Goal: Task Accomplishment & Management: Use online tool/utility

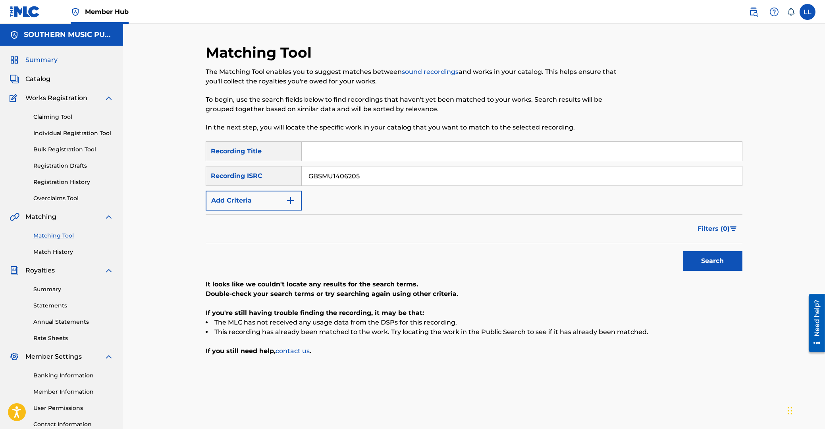
click at [41, 61] on span "Summary" at bounding box center [41, 60] width 32 height 10
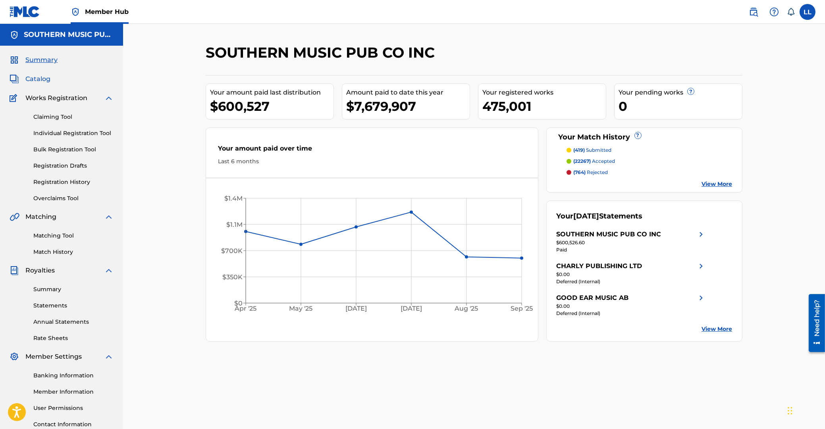
click at [41, 77] on span "Catalog" at bounding box center [37, 79] width 25 height 10
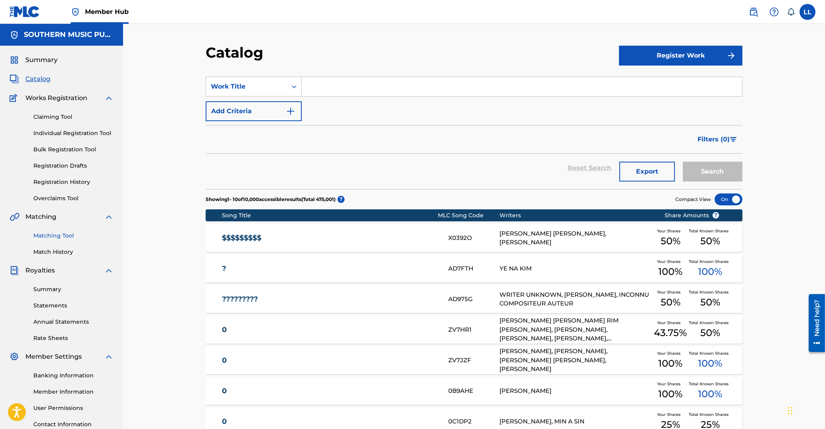
click at [54, 236] on link "Matching Tool" at bounding box center [73, 235] width 80 height 8
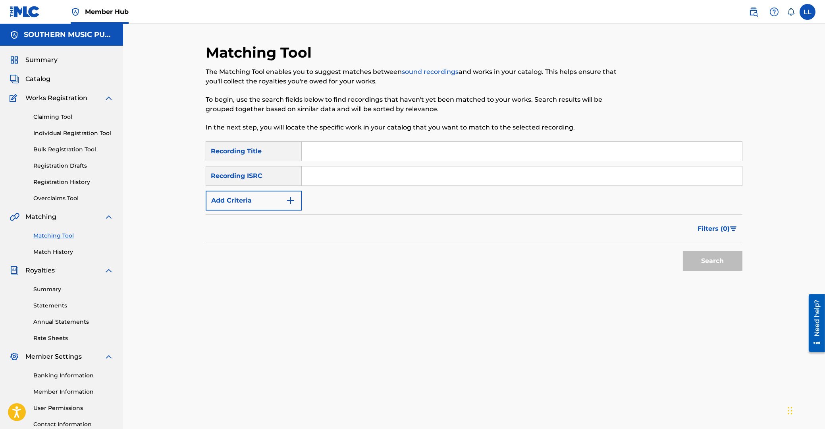
click at [364, 175] on input "Search Form" at bounding box center [522, 175] width 440 height 19
paste input "TCACD1572520"
type input "TCACD1572520"
click at [726, 263] on button "Search" at bounding box center [713, 261] width 60 height 20
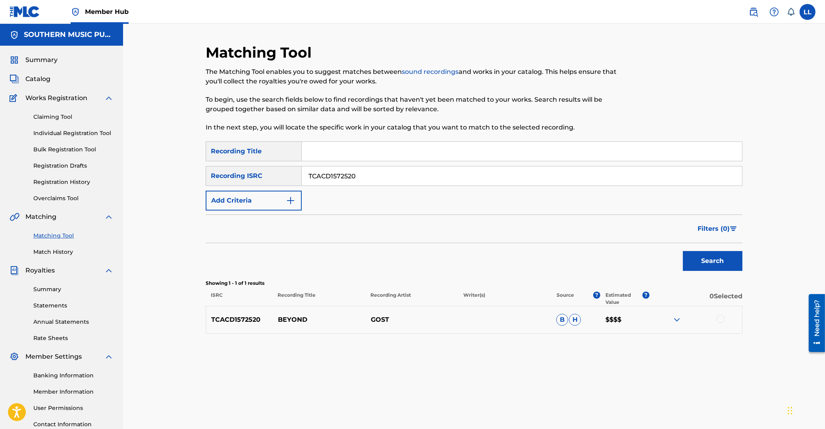
click at [677, 319] on img at bounding box center [677, 320] width 10 height 10
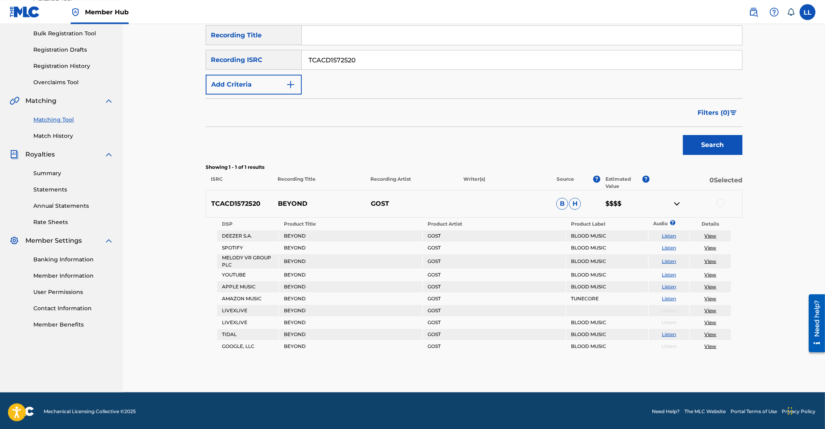
scroll to position [117, 0]
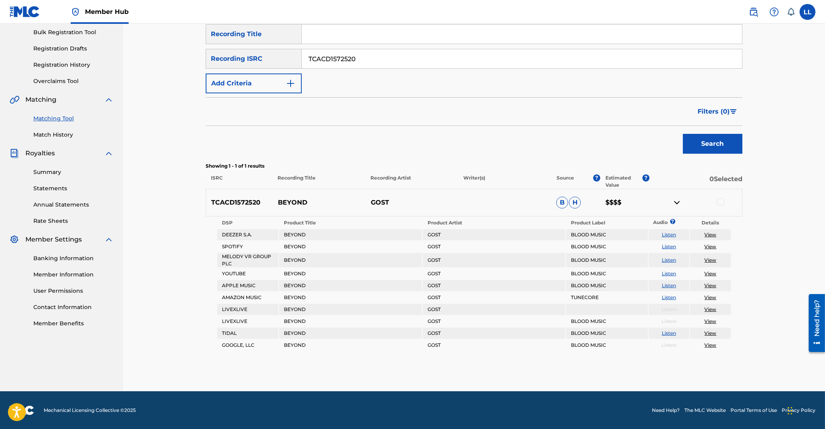
click at [721, 202] on div at bounding box center [721, 202] width 8 height 8
click at [566, 363] on button "Match 1 Group" at bounding box center [558, 364] width 88 height 20
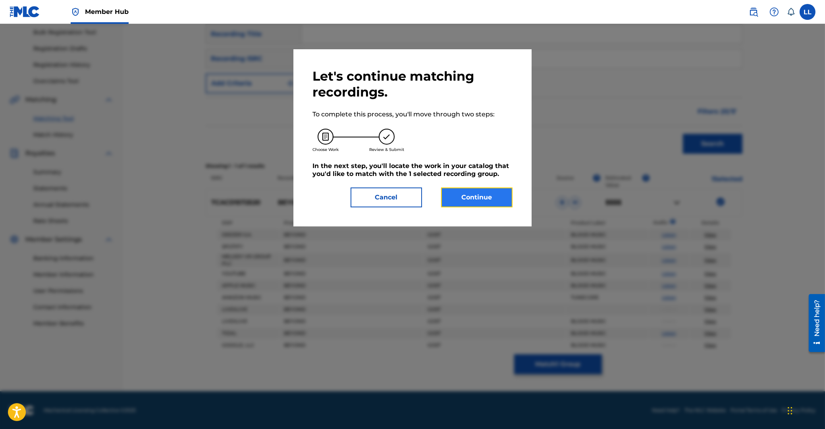
click at [489, 201] on button "Continue" at bounding box center [476, 197] width 71 height 20
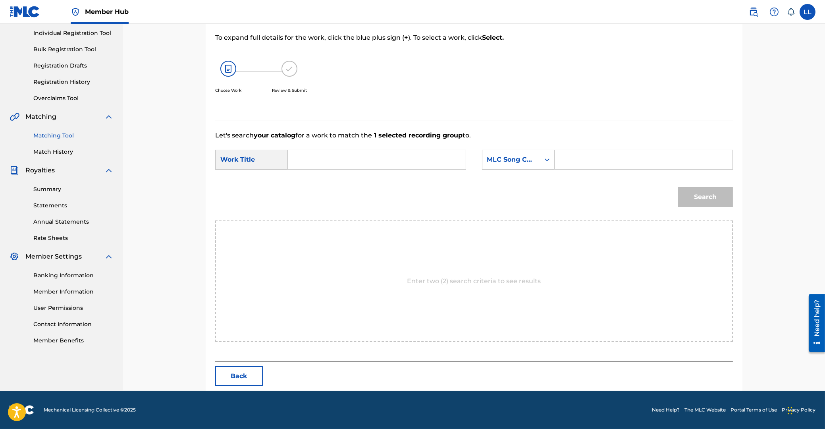
scroll to position [63, 0]
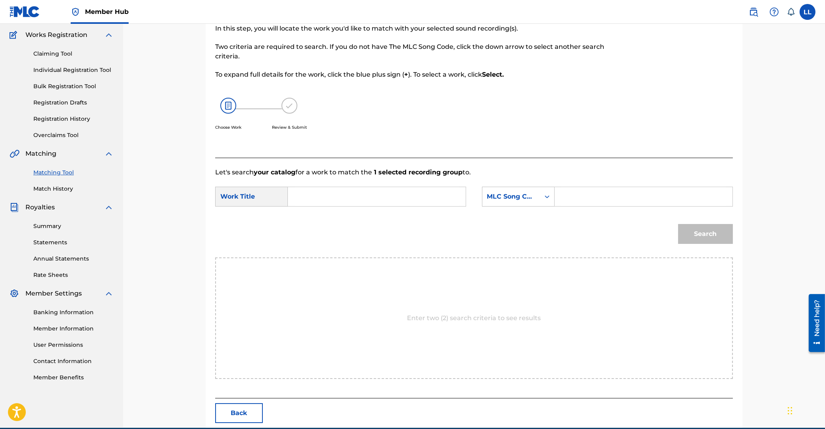
click at [391, 201] on input "Search Form" at bounding box center [377, 196] width 164 height 19
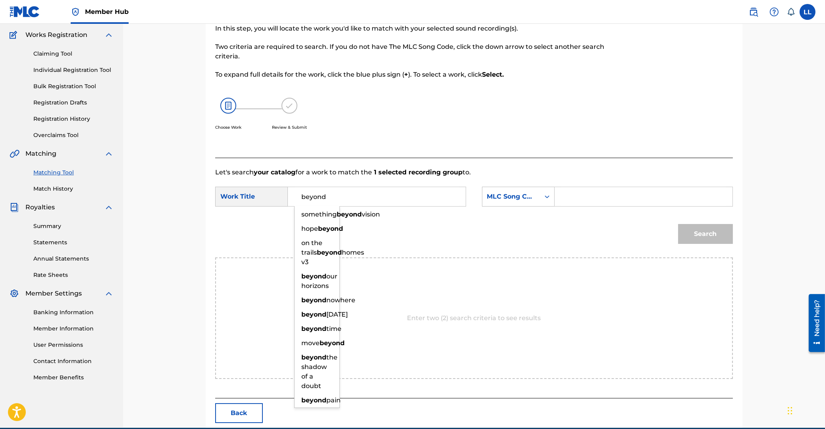
type input "beyond"
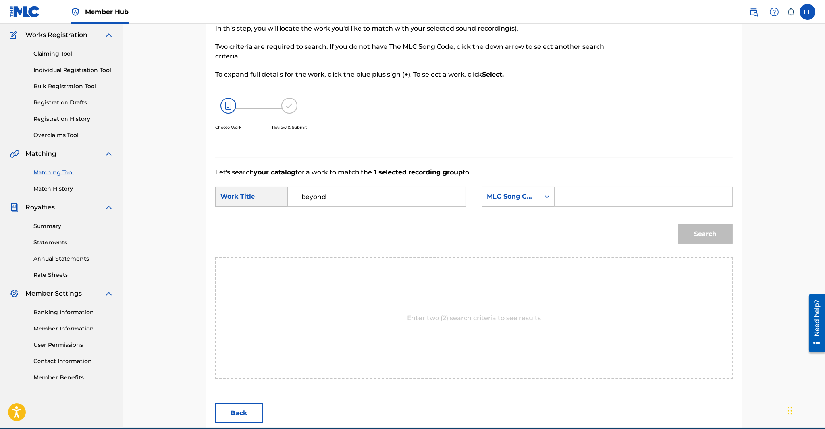
paste input "BA8O7O"
type input "BA8O7O"
click at [678, 224] on button "Search" at bounding box center [705, 234] width 55 height 20
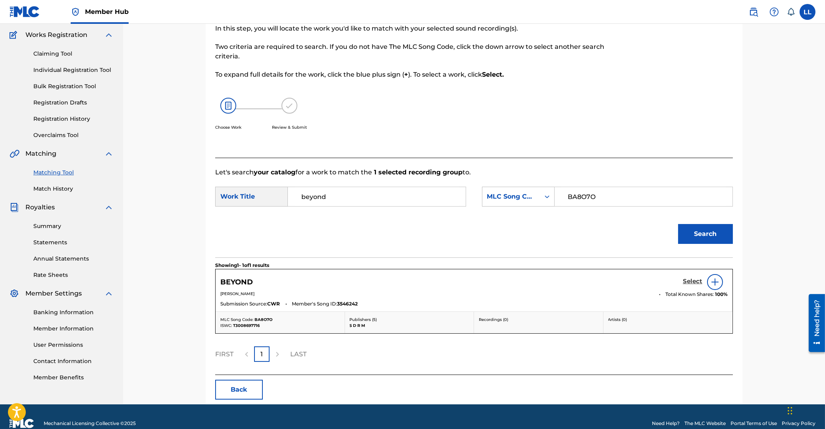
click at [688, 281] on h5 "Select" at bounding box center [692, 282] width 19 height 8
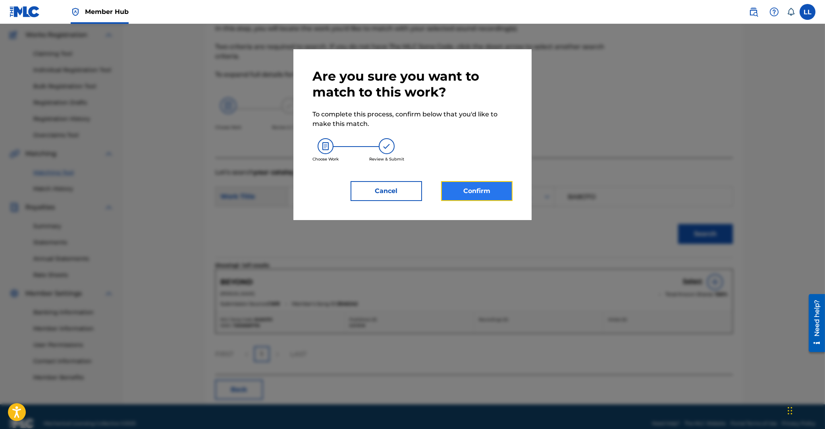
click at [486, 195] on button "Confirm" at bounding box center [476, 191] width 71 height 20
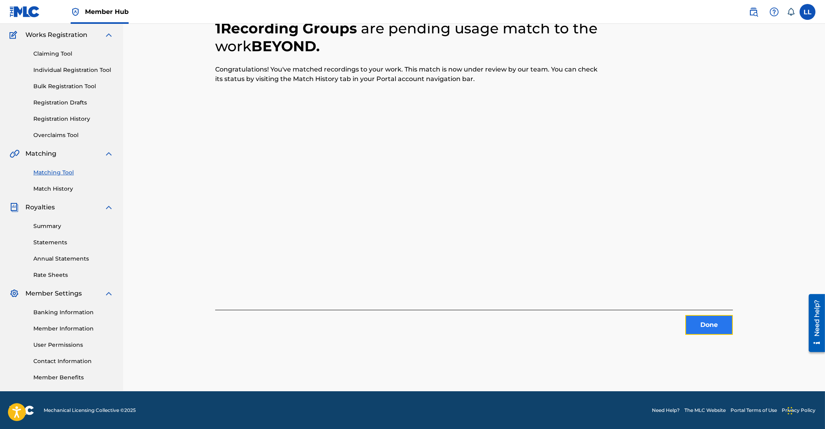
click at [710, 322] on button "Done" at bounding box center [709, 325] width 48 height 20
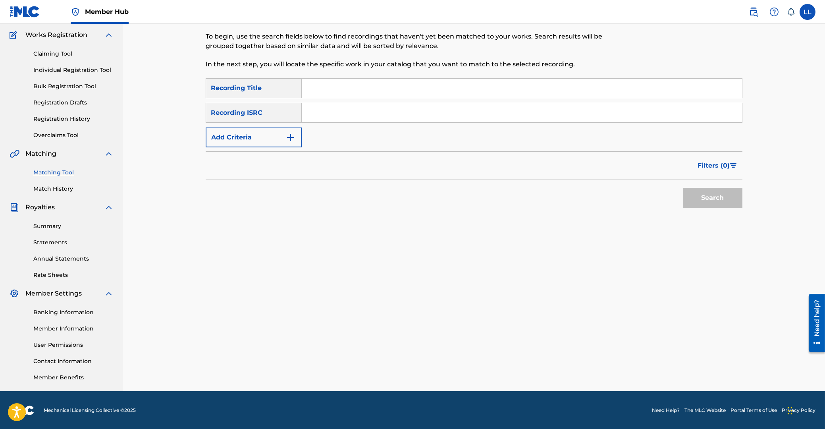
click at [390, 115] on input "Search Form" at bounding box center [522, 112] width 440 height 19
paste input "TCACD1572521"
click at [730, 197] on button "Search" at bounding box center [713, 198] width 60 height 20
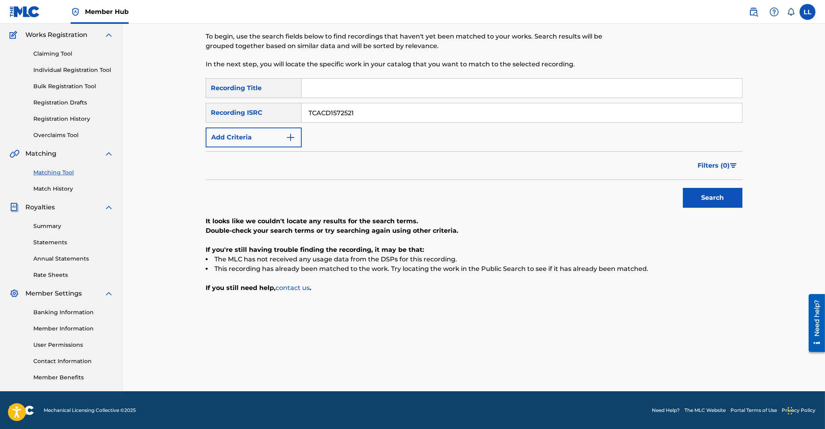
drag, startPoint x: 407, startPoint y: 118, endPoint x: 338, endPoint y: 126, distance: 69.6
click at [302, 115] on input "TCACD1572521" at bounding box center [522, 112] width 440 height 19
paste input "2"
type input "TCACD1572522"
click at [720, 198] on button "Search" at bounding box center [713, 198] width 60 height 20
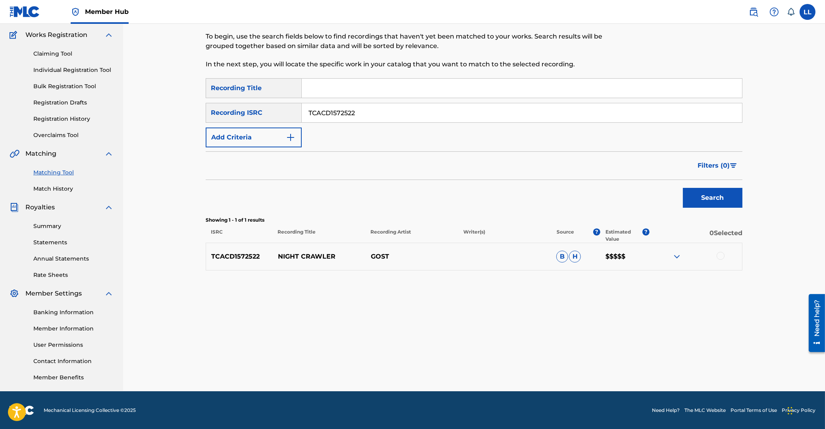
click at [677, 258] on img at bounding box center [677, 257] width 10 height 10
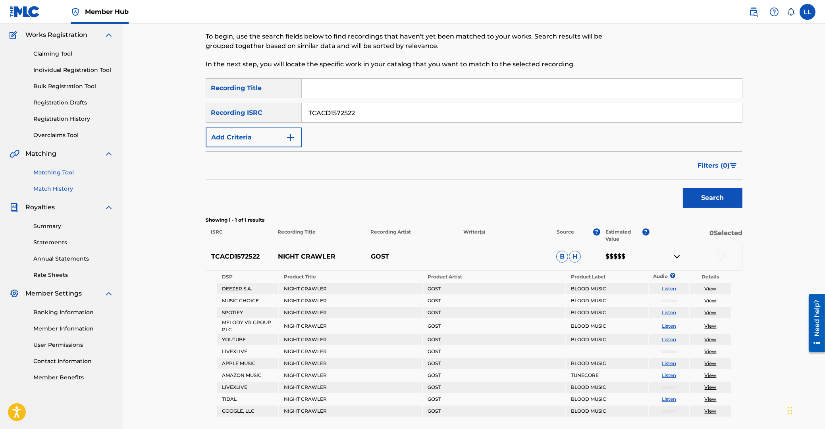
click at [54, 189] on link "Match History" at bounding box center [73, 189] width 80 height 8
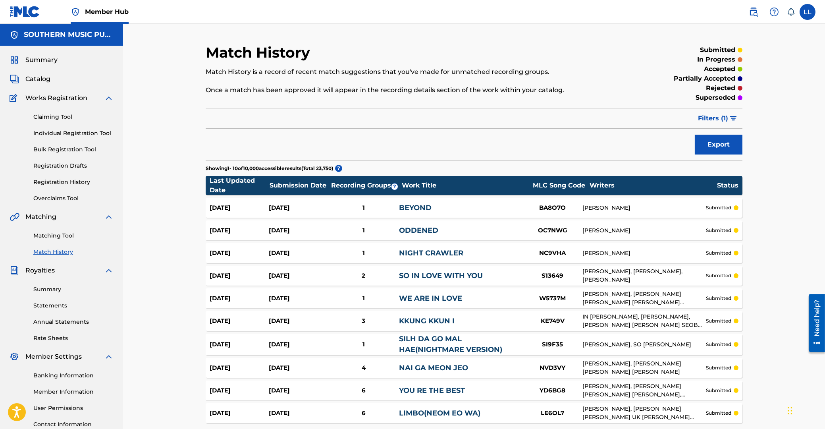
scroll to position [42, 0]
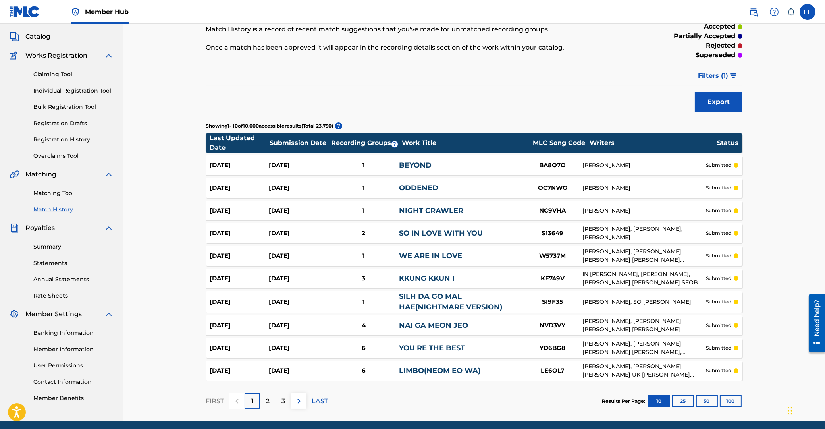
click at [232, 206] on div "[DATE]" at bounding box center [239, 210] width 59 height 9
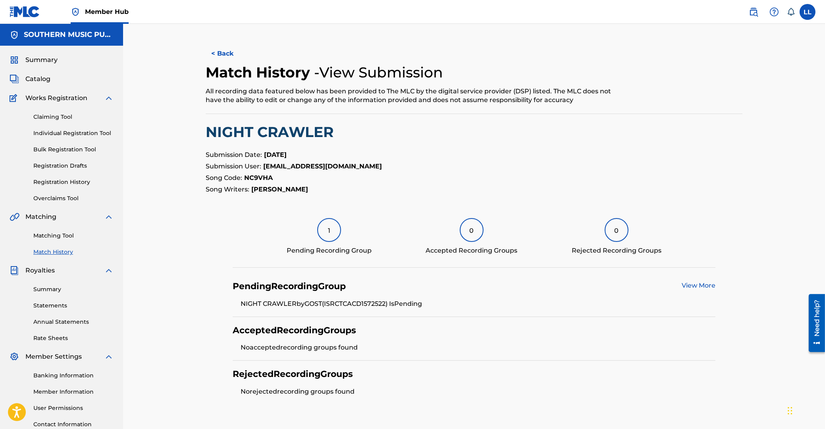
click at [691, 285] on link "View More" at bounding box center [699, 286] width 34 height 8
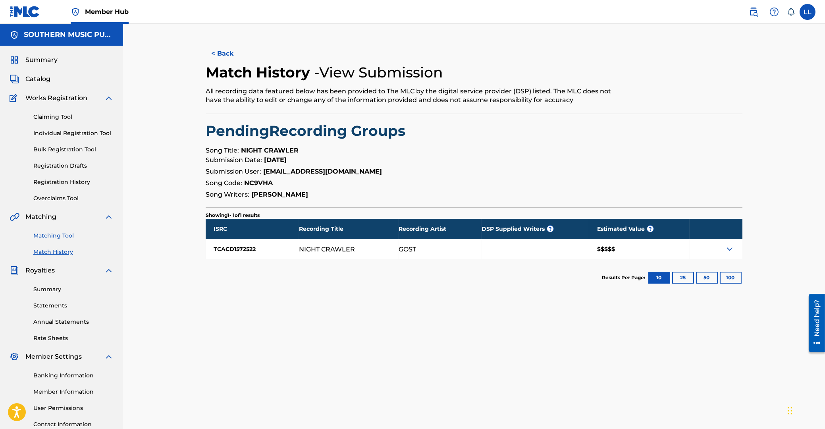
click at [62, 236] on link "Matching Tool" at bounding box center [73, 235] width 80 height 8
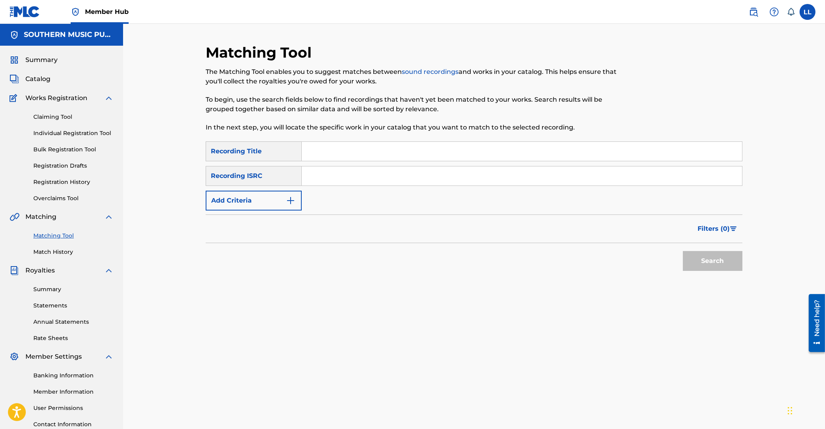
click at [416, 179] on input "Search Form" at bounding box center [522, 175] width 440 height 19
paste input "TCACD1572524"
click at [710, 252] on button "Search" at bounding box center [713, 261] width 60 height 20
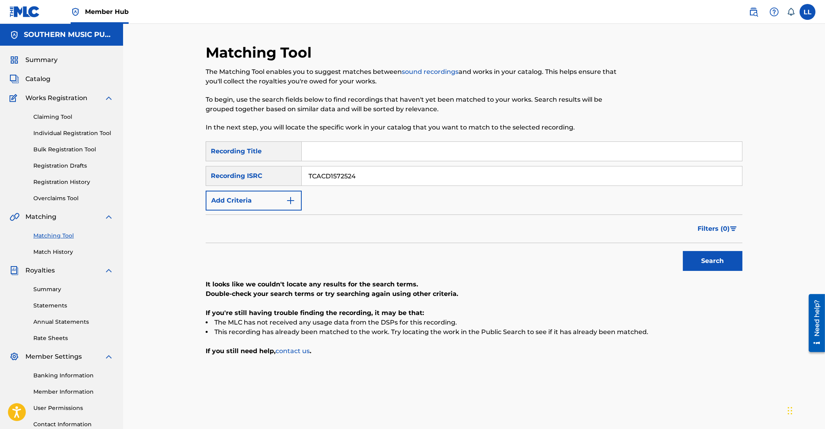
drag, startPoint x: 351, startPoint y: 176, endPoint x: 253, endPoint y: 171, distance: 97.4
click at [302, 171] on input "TCACD1572524" at bounding box center [522, 175] width 440 height 19
paste input "5"
type input "TCACD1572525"
click at [699, 261] on button "Search" at bounding box center [713, 261] width 60 height 20
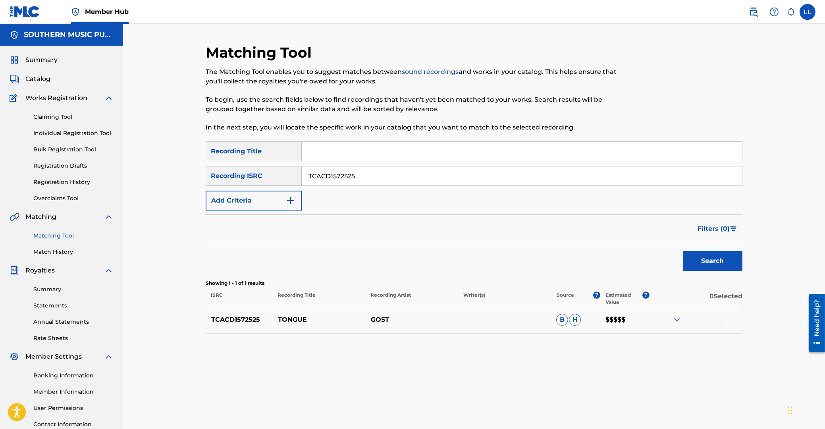
click at [675, 316] on img at bounding box center [677, 320] width 10 height 10
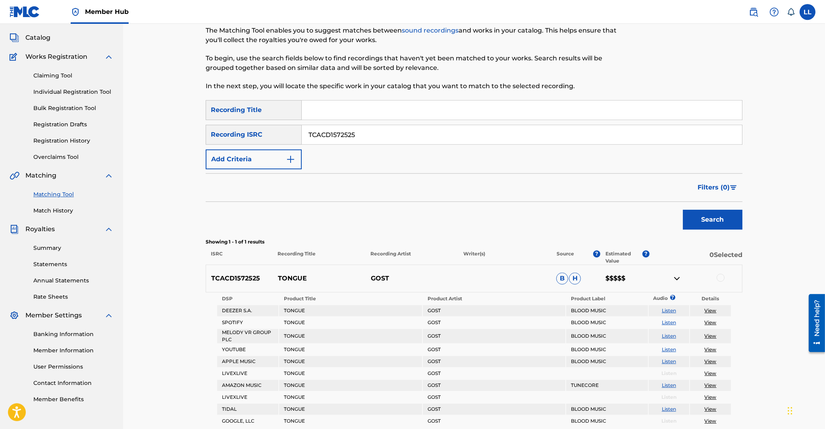
scroll to position [117, 0]
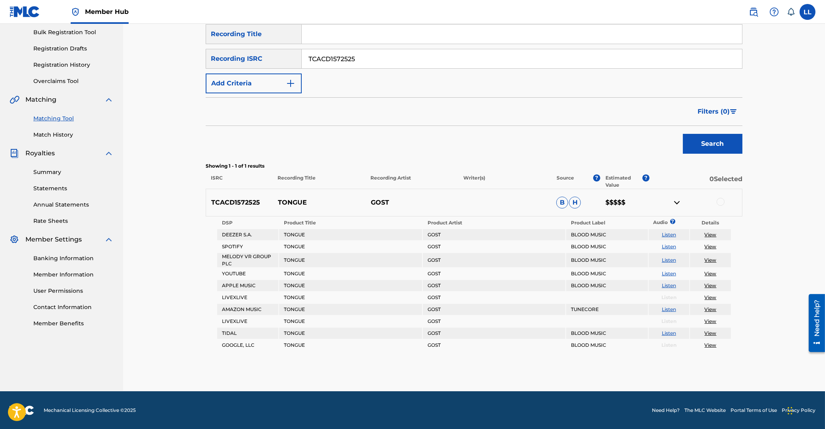
click at [723, 200] on div at bounding box center [721, 202] width 8 height 8
click at [581, 357] on button "Match 1 Group" at bounding box center [558, 364] width 88 height 20
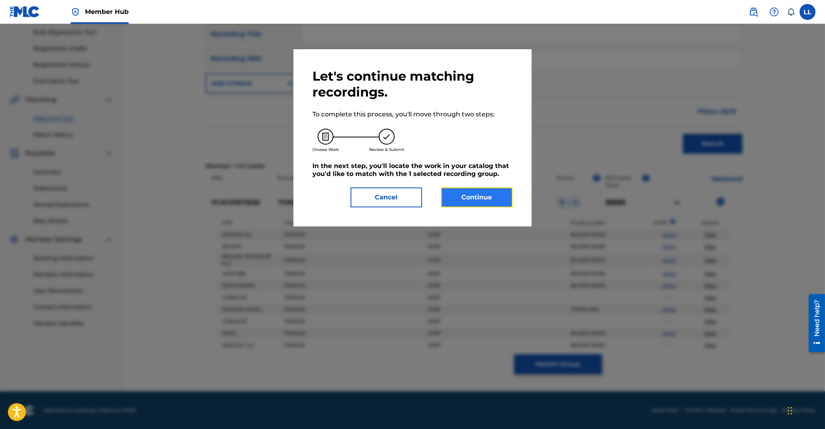
click at [473, 206] on button "Continue" at bounding box center [476, 197] width 71 height 20
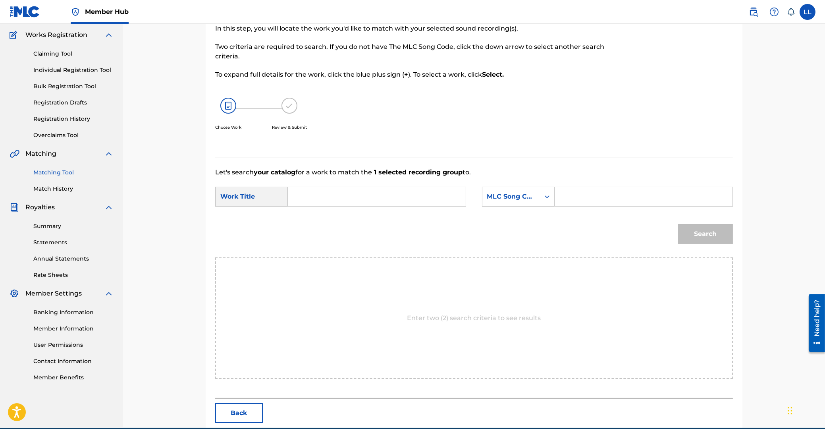
click at [399, 202] on input "Search Form" at bounding box center [377, 196] width 164 height 19
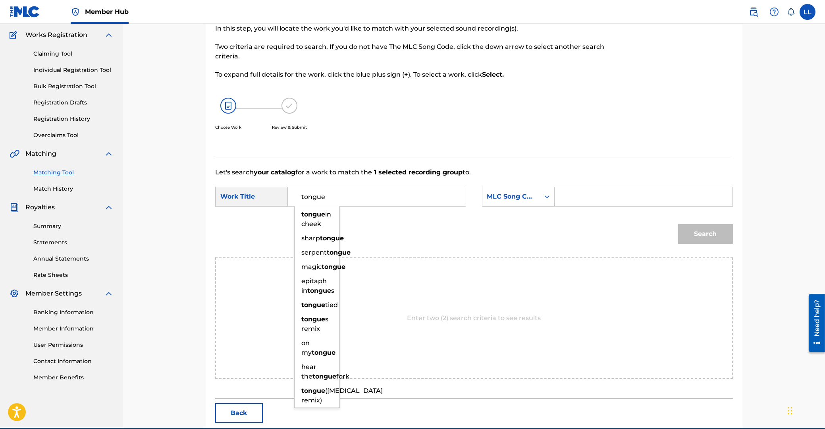
type input "tongue"
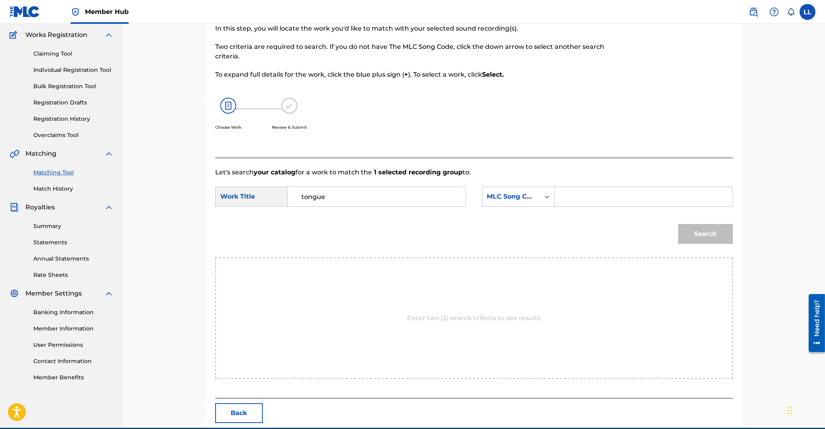
paste input "3546246"
click at [678, 224] on button "Search" at bounding box center [705, 234] width 55 height 20
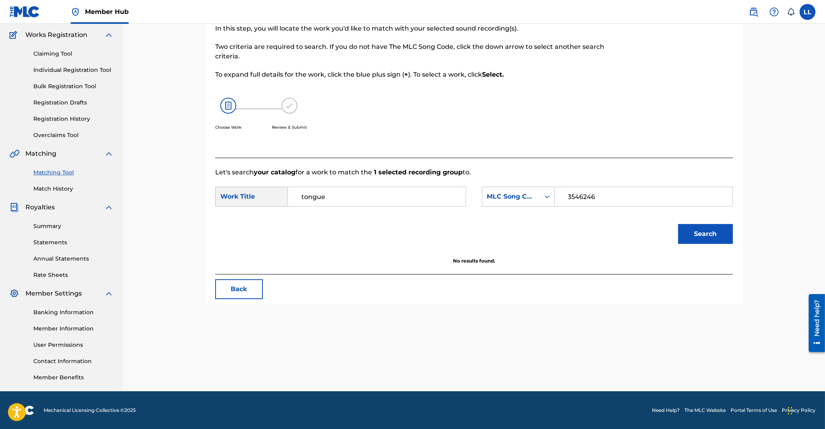
drag, startPoint x: 671, startPoint y: 193, endPoint x: 577, endPoint y: 198, distance: 94.6
click at [561, 192] on input "3546246" at bounding box center [643, 196] width 164 height 19
paste input "TC6U3P"
type input "TC6U3P"
click at [709, 231] on button "Search" at bounding box center [705, 234] width 55 height 20
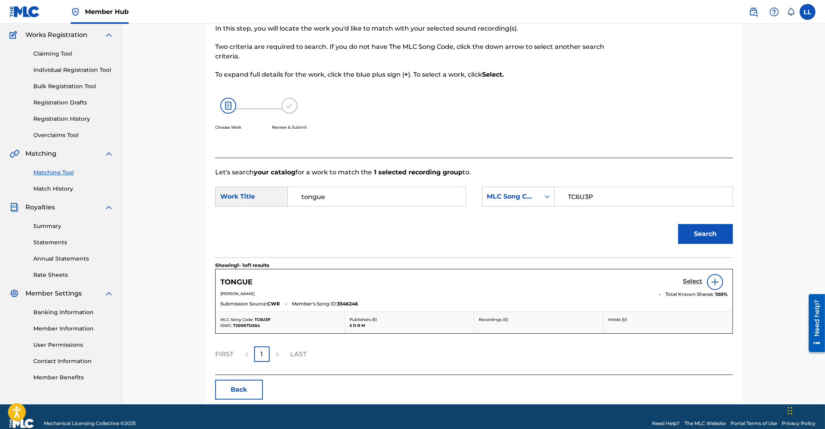
click at [695, 282] on h5 "Select" at bounding box center [692, 282] width 19 height 8
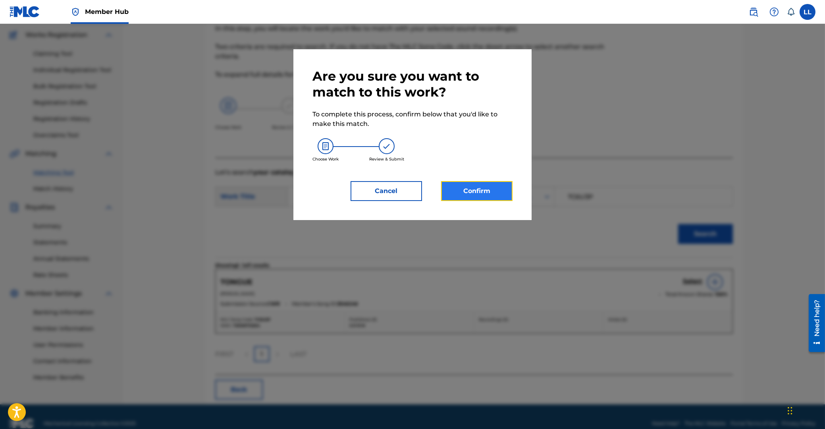
click at [504, 193] on button "Confirm" at bounding box center [476, 191] width 71 height 20
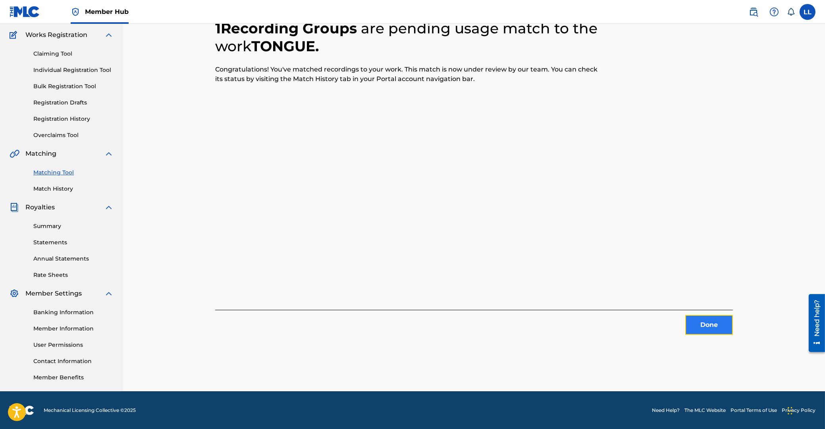
click at [710, 319] on button "Done" at bounding box center [709, 325] width 48 height 20
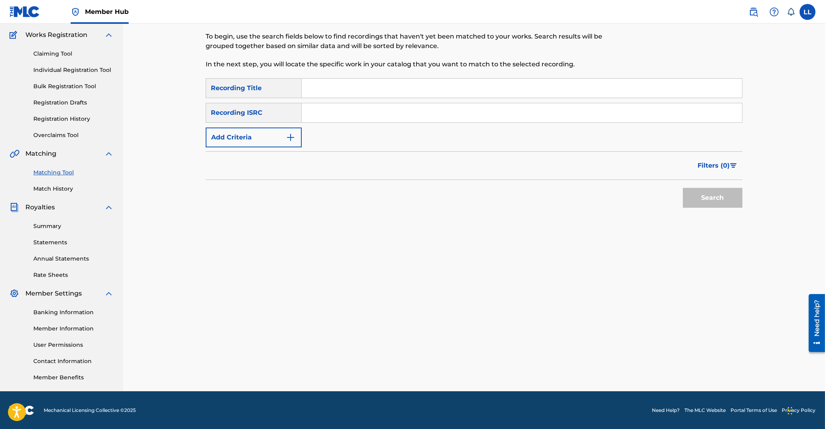
click at [378, 116] on input "Search Form" at bounding box center [522, 112] width 440 height 19
paste input "TCACD1572527"
type input "TCACD1572527"
click at [708, 201] on button "Search" at bounding box center [713, 198] width 60 height 20
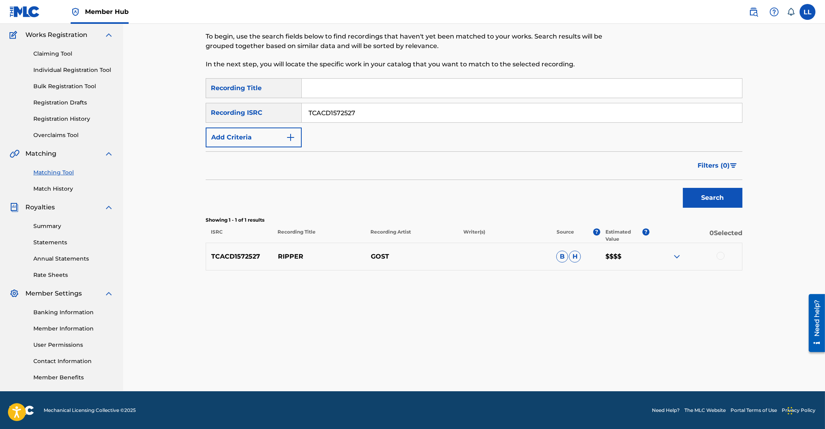
click at [678, 255] on img at bounding box center [677, 257] width 10 height 10
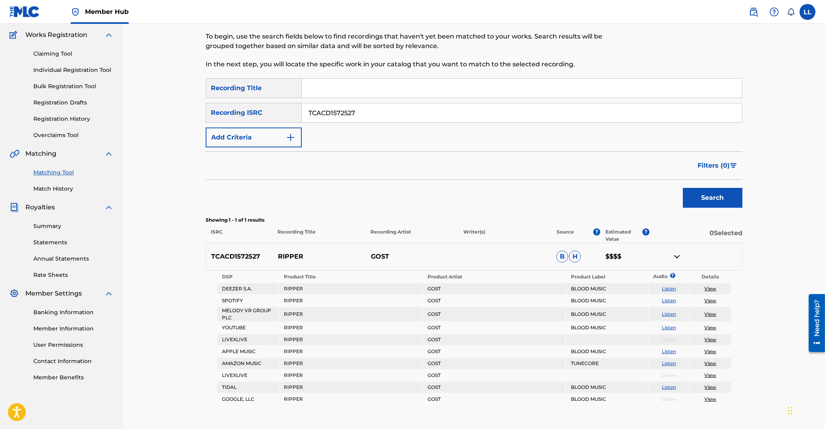
click at [721, 254] on div at bounding box center [721, 256] width 8 height 8
click at [566, 361] on button "Match 1 Group" at bounding box center [558, 364] width 88 height 20
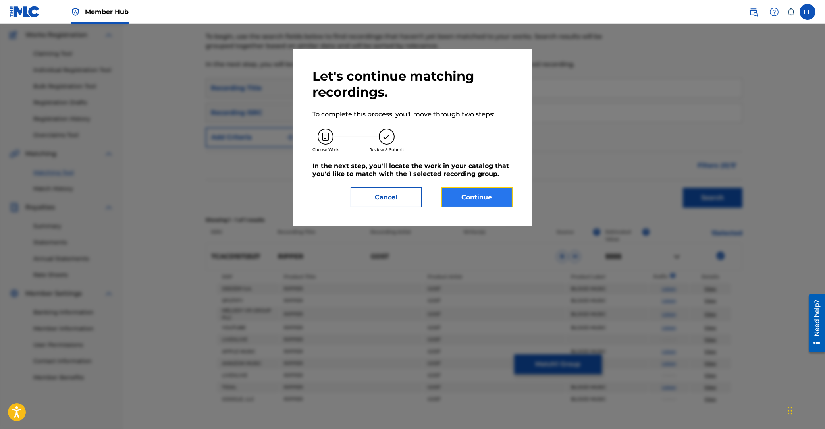
click at [467, 196] on button "Continue" at bounding box center [476, 197] width 71 height 20
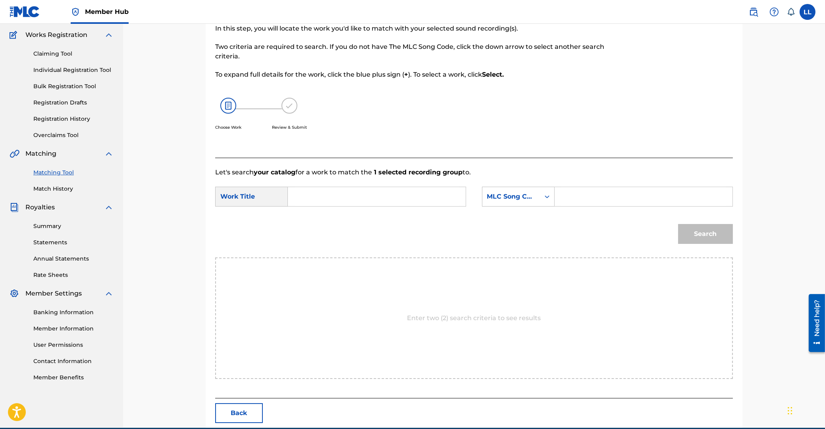
click at [361, 195] on input "Search Form" at bounding box center [377, 196] width 164 height 19
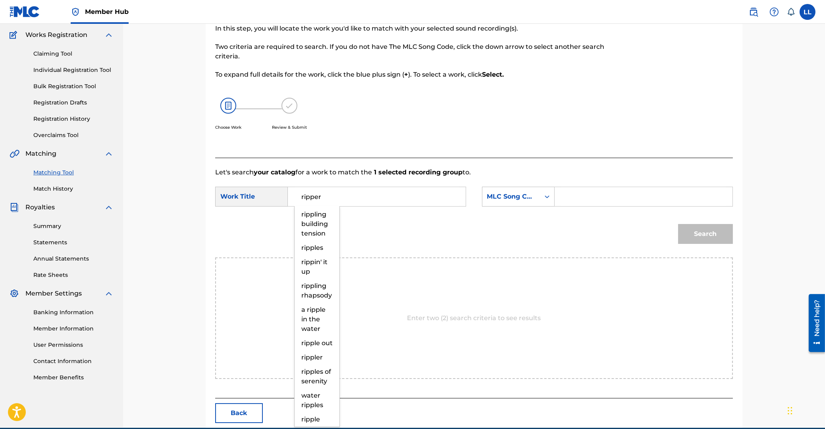
type input "ripper"
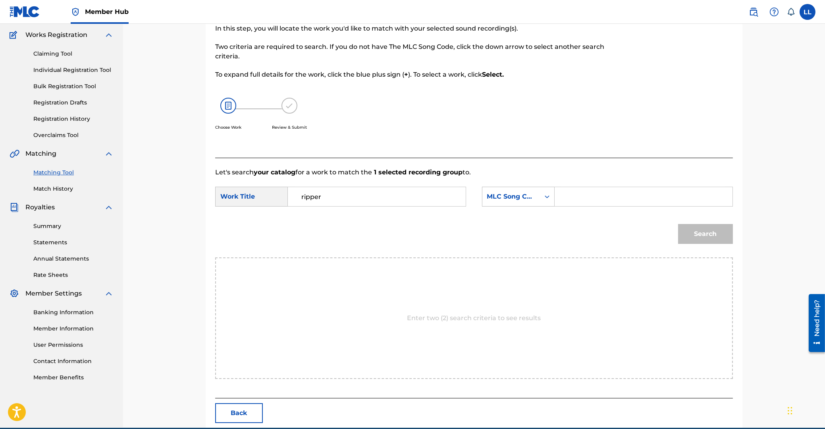
paste input "RB24RZ"
type input "RB24RZ"
click at [678, 224] on button "Search" at bounding box center [705, 234] width 55 height 20
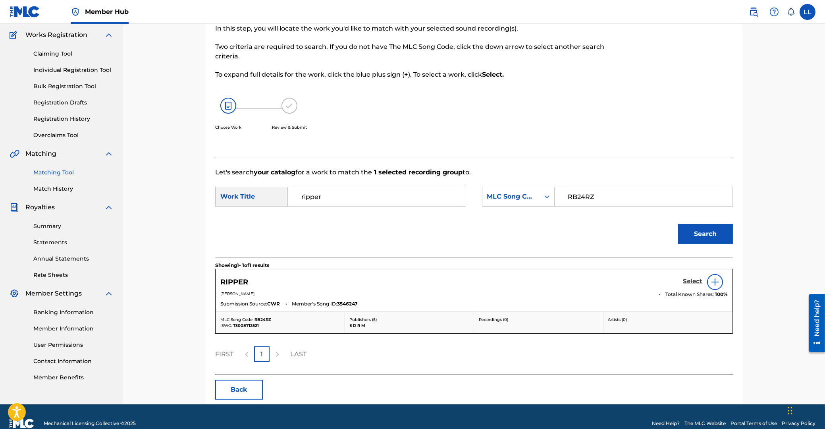
click at [689, 279] on h5 "Select" at bounding box center [692, 282] width 19 height 8
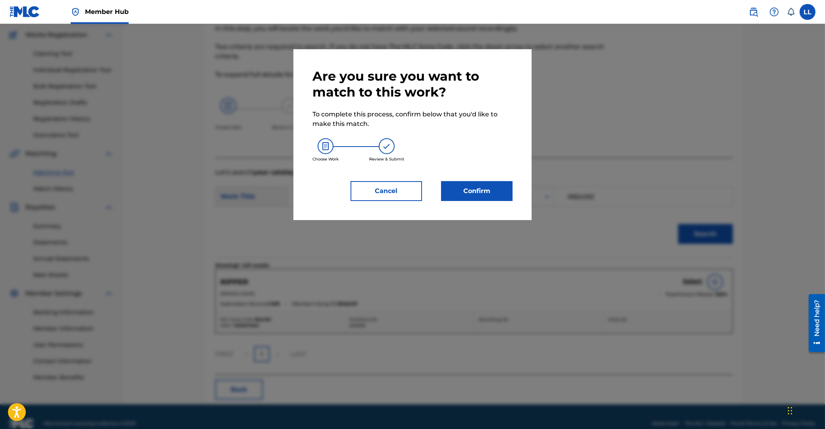
click at [482, 180] on div "Are you sure you want to match to this work? To complete this process, confirm …" at bounding box center [413, 134] width 200 height 133
click at [483, 187] on button "Confirm" at bounding box center [476, 191] width 71 height 20
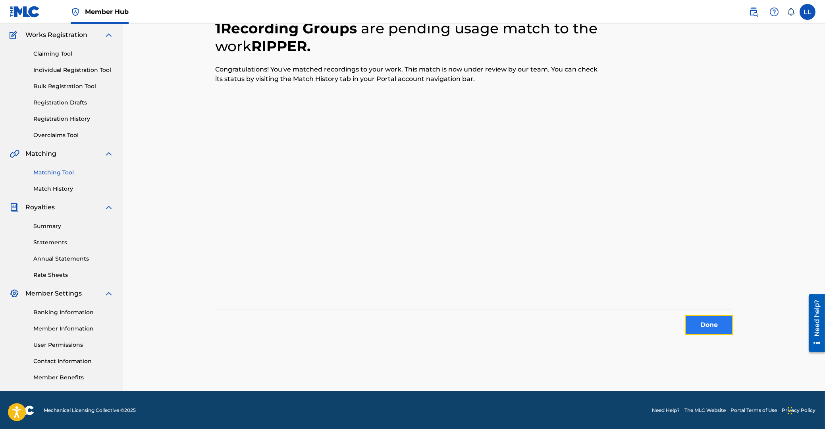
click at [700, 320] on button "Done" at bounding box center [709, 325] width 48 height 20
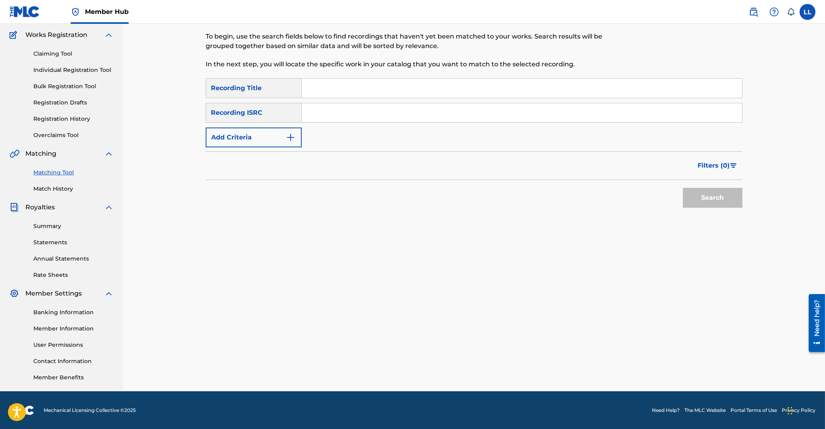
click at [332, 110] on input "Search Form" at bounding box center [522, 112] width 440 height 19
paste input "TCACD1572528"
type input "TCACD1572528"
click at [702, 199] on button "Search" at bounding box center [713, 198] width 60 height 20
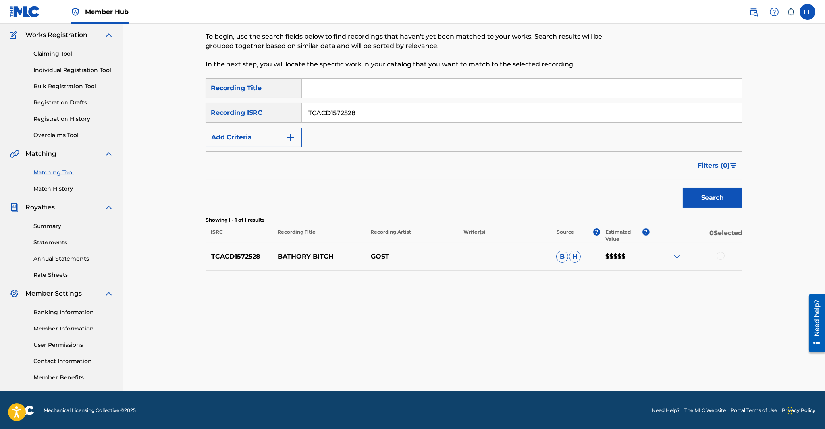
click at [673, 255] on img at bounding box center [677, 257] width 10 height 10
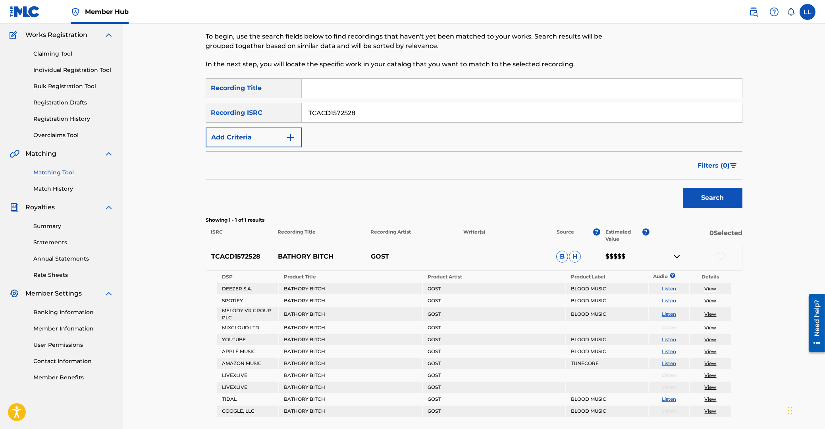
click at [721, 252] on div at bounding box center [721, 256] width 8 height 8
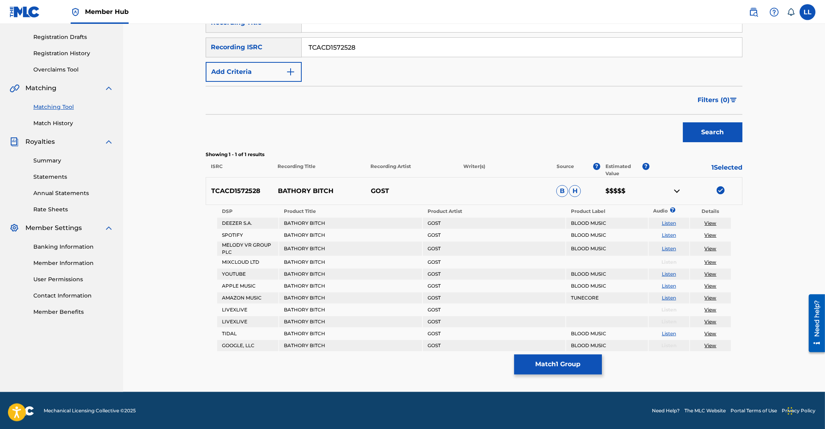
scroll to position [129, 0]
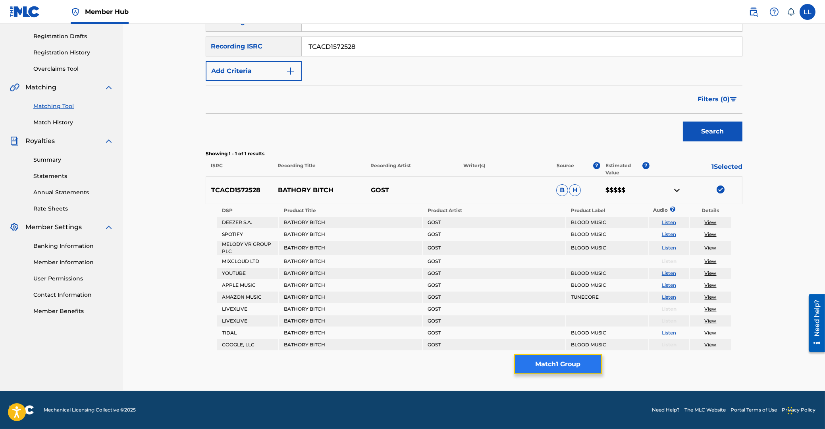
click at [567, 361] on button "Match 1 Group" at bounding box center [558, 364] width 88 height 20
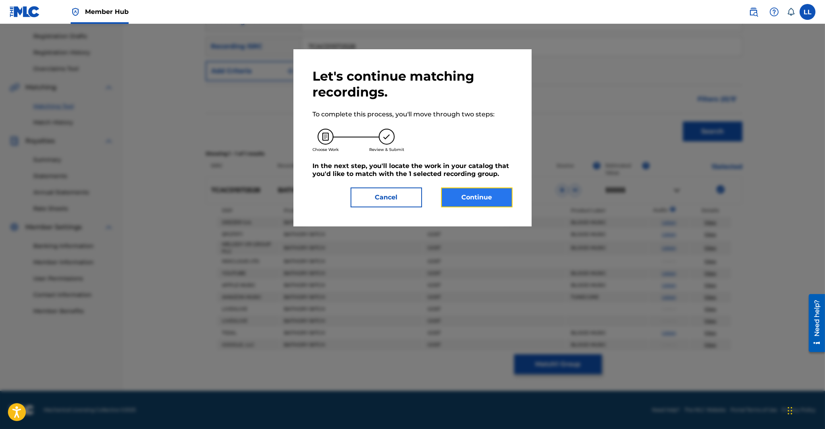
click at [480, 197] on button "Continue" at bounding box center [476, 197] width 71 height 20
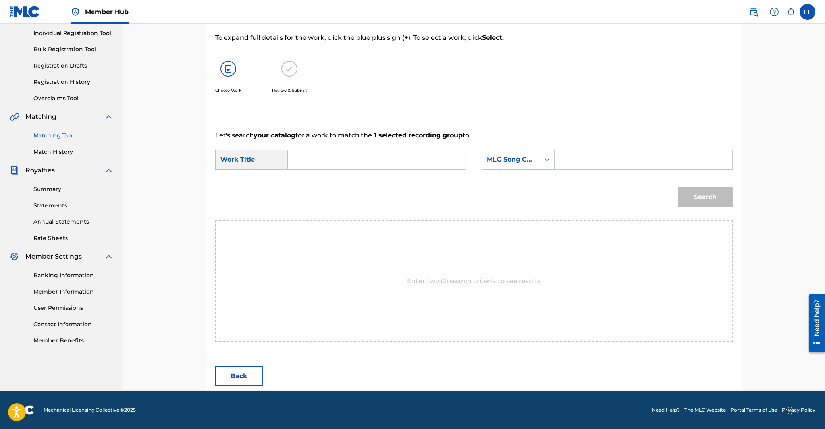
scroll to position [63, 0]
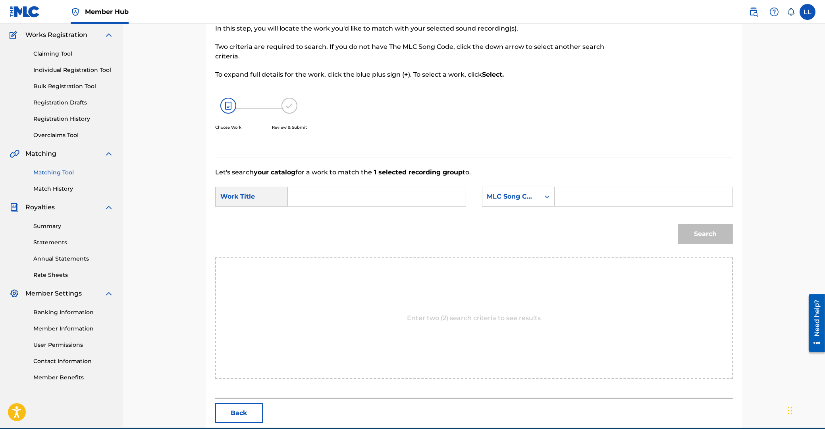
drag, startPoint x: 361, startPoint y: 197, endPoint x: 389, endPoint y: 199, distance: 28.7
click at [361, 197] on input "Search Form" at bounding box center [377, 196] width 164 height 19
paste input "BATHORY BITCH"
type input "BATHORY BITCH"
drag, startPoint x: 575, startPoint y: 189, endPoint x: 586, endPoint y: 187, distance: 11.3
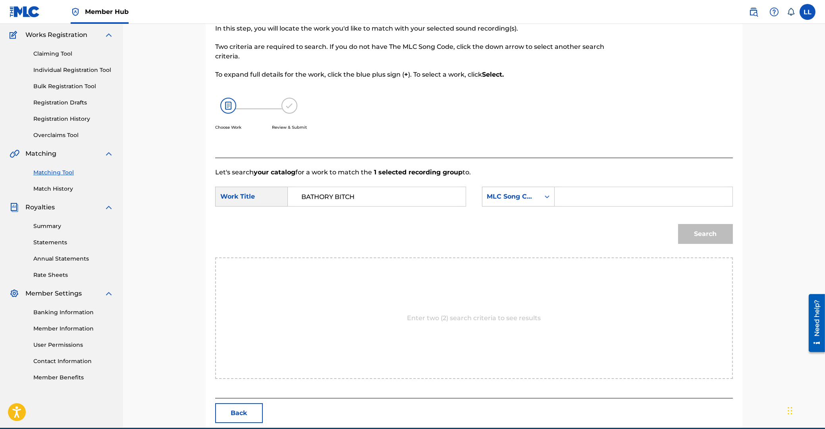
click at [578, 190] on input "Search Form" at bounding box center [643, 196] width 164 height 19
paste input "BA8AL8"
type input "BA8AL8"
click at [694, 234] on button "Search" at bounding box center [705, 234] width 55 height 20
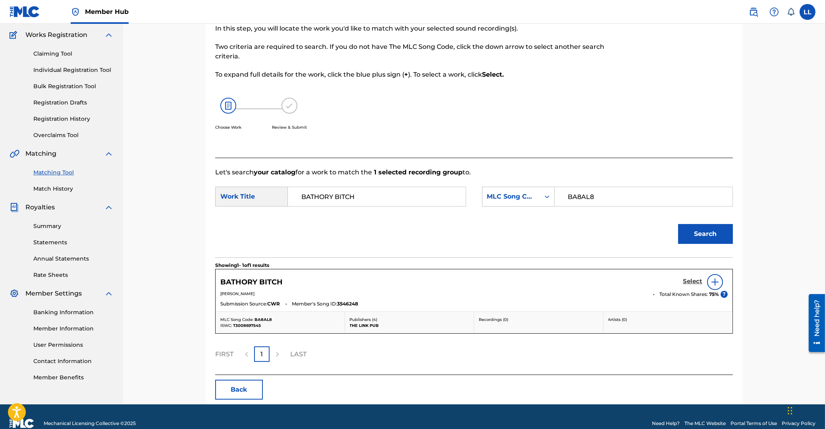
click at [691, 281] on h5 "Select" at bounding box center [692, 282] width 19 height 8
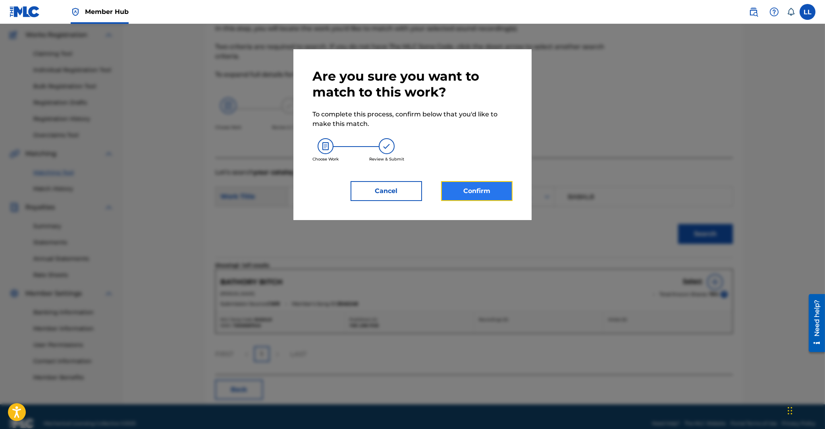
click at [478, 191] on button "Confirm" at bounding box center [476, 191] width 71 height 20
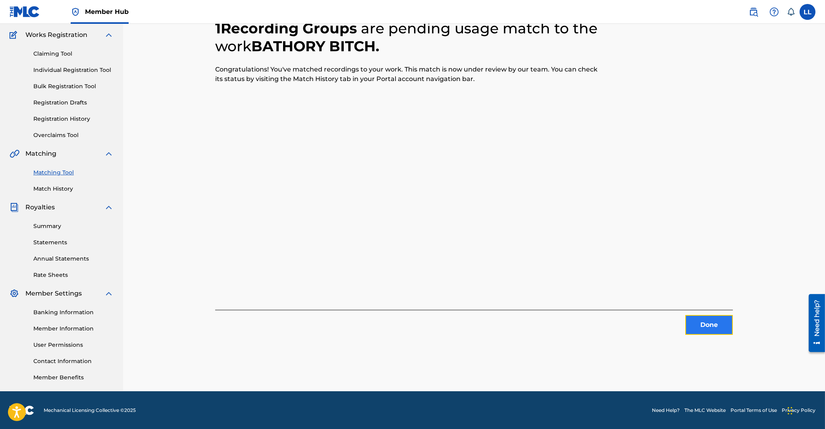
click at [709, 324] on button "Done" at bounding box center [709, 325] width 48 height 20
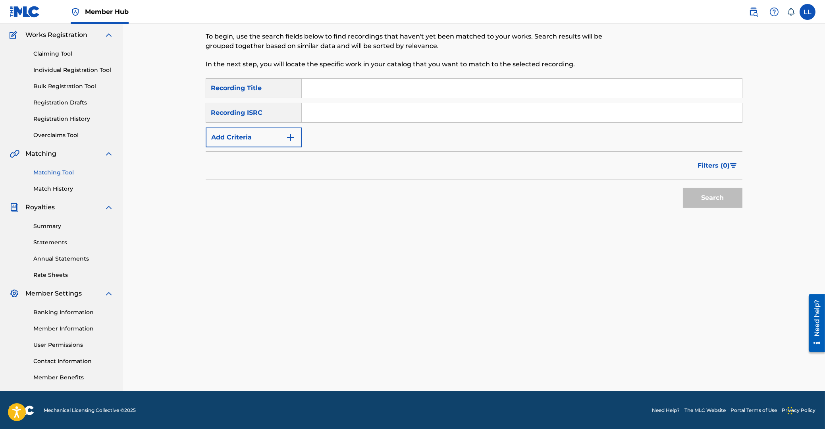
click at [424, 114] on input "Search Form" at bounding box center [522, 112] width 440 height 19
paste input "TCACD1572529"
type input "TCACD1572529"
click at [691, 193] on button "Search" at bounding box center [713, 198] width 60 height 20
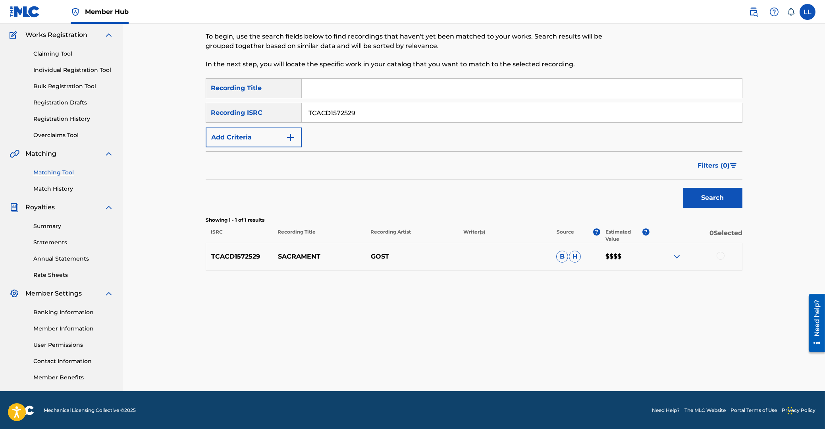
click at [675, 256] on img at bounding box center [677, 257] width 10 height 10
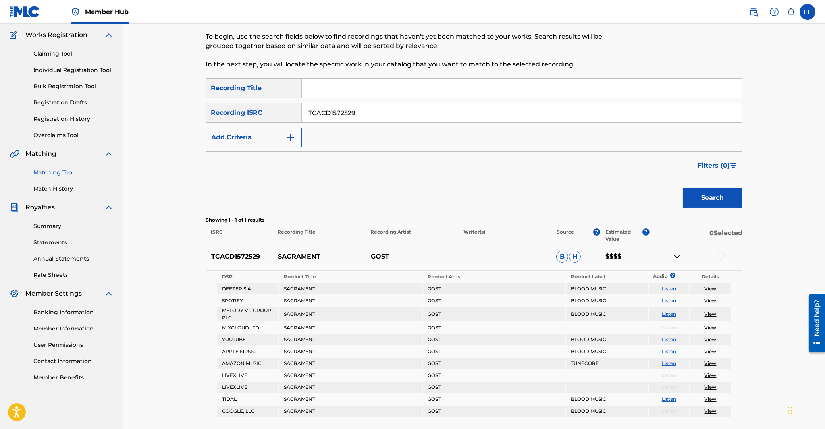
click at [720, 258] on div at bounding box center [721, 256] width 8 height 8
click at [560, 365] on button "Match 1 Group" at bounding box center [558, 364] width 88 height 20
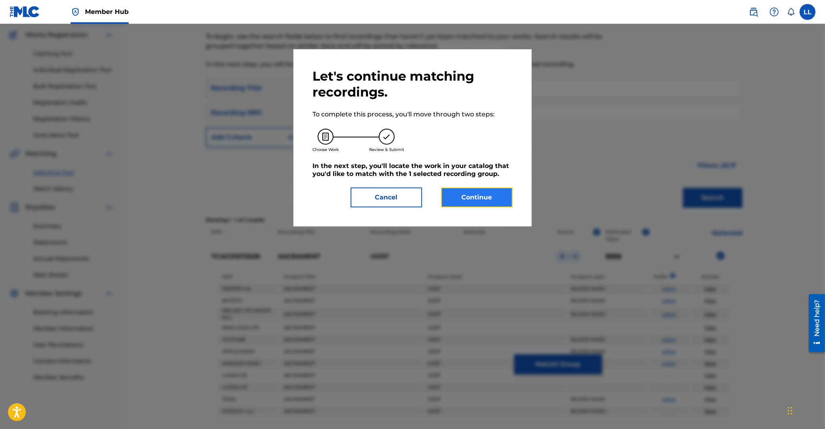
click at [471, 197] on button "Continue" at bounding box center [476, 197] width 71 height 20
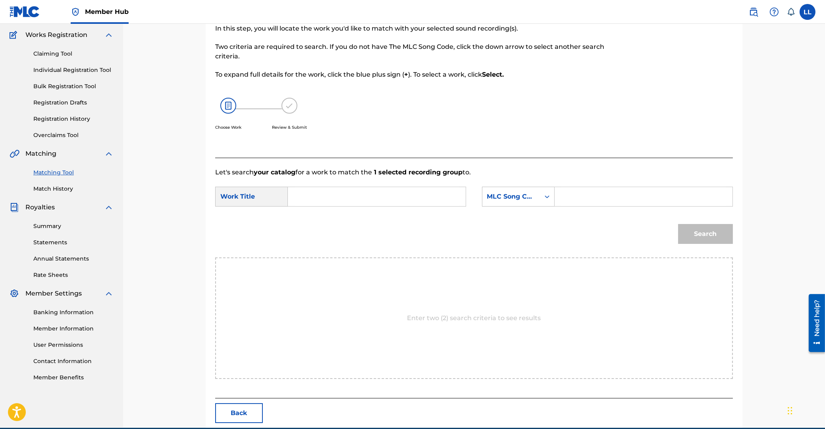
click at [367, 203] on input "Search Form" at bounding box center [377, 196] width 164 height 19
paste input "SACRAMENT"
type input "SACRAMENT"
click at [592, 198] on input "Search Form" at bounding box center [643, 196] width 164 height 19
paste input "SD2GAA"
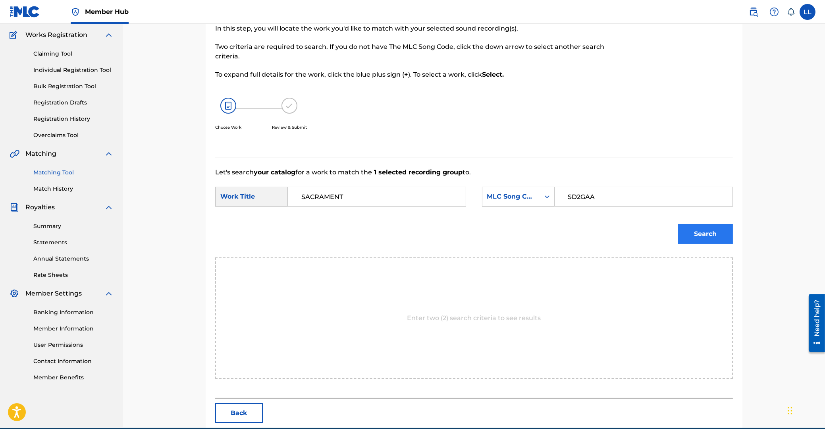
type input "SD2GAA"
click at [711, 238] on button "Search" at bounding box center [705, 234] width 55 height 20
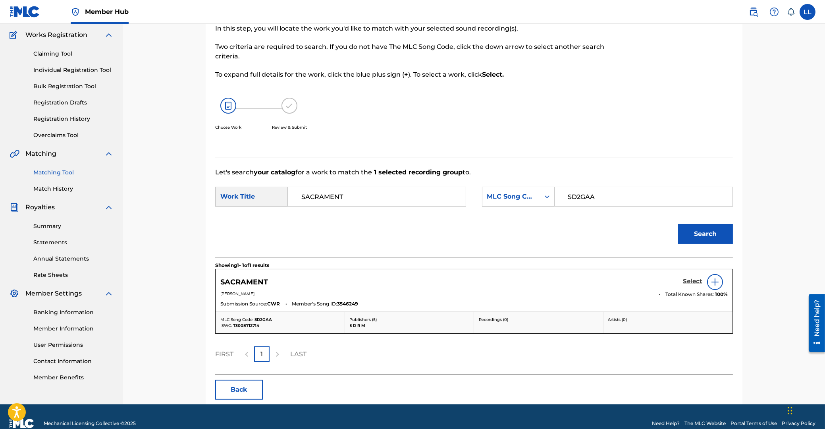
click at [695, 281] on h5 "Select" at bounding box center [692, 282] width 19 height 8
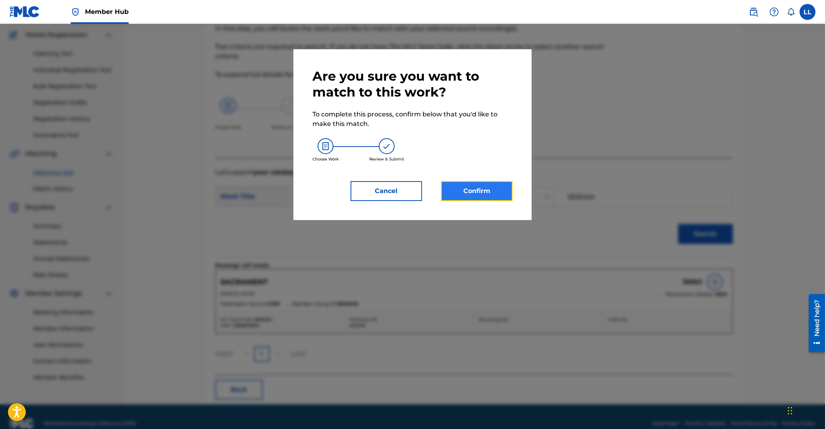
click at [504, 199] on button "Confirm" at bounding box center [476, 191] width 71 height 20
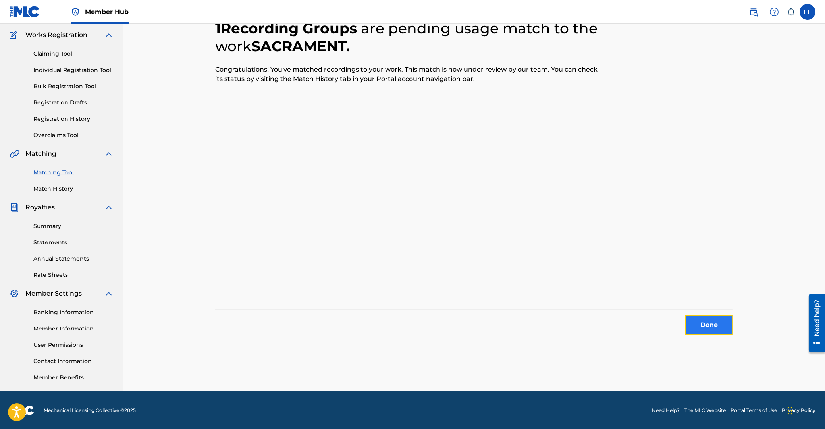
click at [715, 323] on button "Done" at bounding box center [709, 325] width 48 height 20
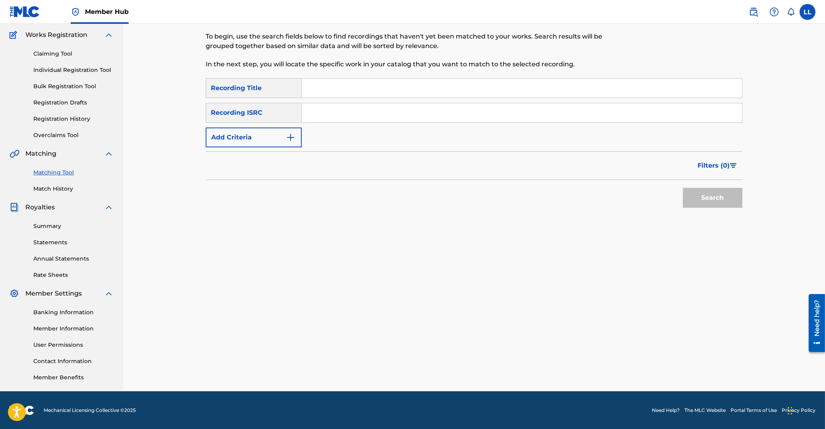
drag, startPoint x: 332, startPoint y: 108, endPoint x: 338, endPoint y: 119, distance: 12.3
click at [332, 110] on input "Search Form" at bounding box center [522, 112] width 440 height 19
paste input "TCACD1572530"
click at [708, 191] on button "Search" at bounding box center [713, 198] width 60 height 20
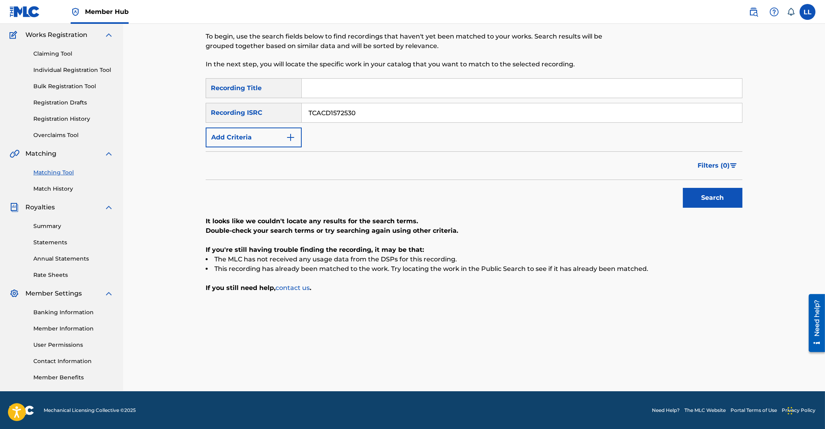
drag, startPoint x: 369, startPoint y: 112, endPoint x: 229, endPoint y: 116, distance: 139.8
click at [302, 103] on input "TCACD1572530" at bounding box center [522, 112] width 440 height 19
paste input "O1608846"
type input "TCACO1608846"
click at [704, 200] on button "Search" at bounding box center [713, 198] width 60 height 20
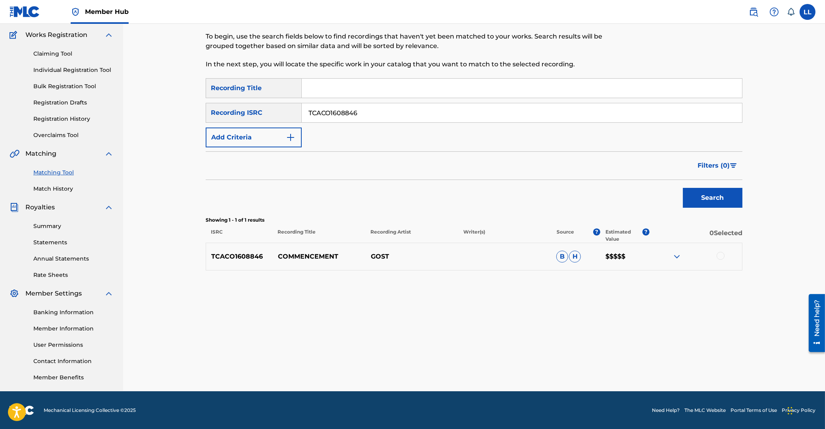
click at [672, 257] on img at bounding box center [677, 257] width 10 height 10
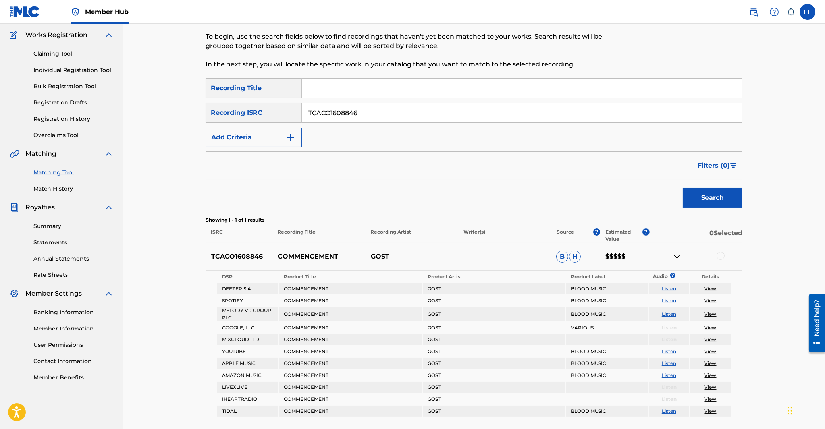
click at [720, 257] on div at bounding box center [721, 256] width 8 height 8
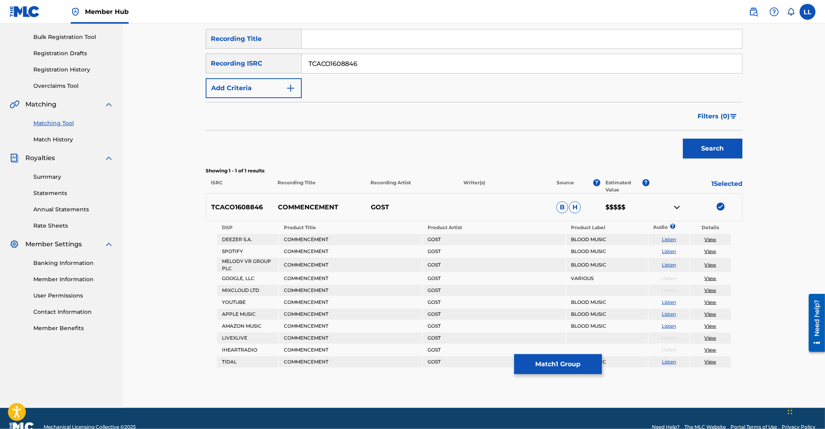
scroll to position [129, 0]
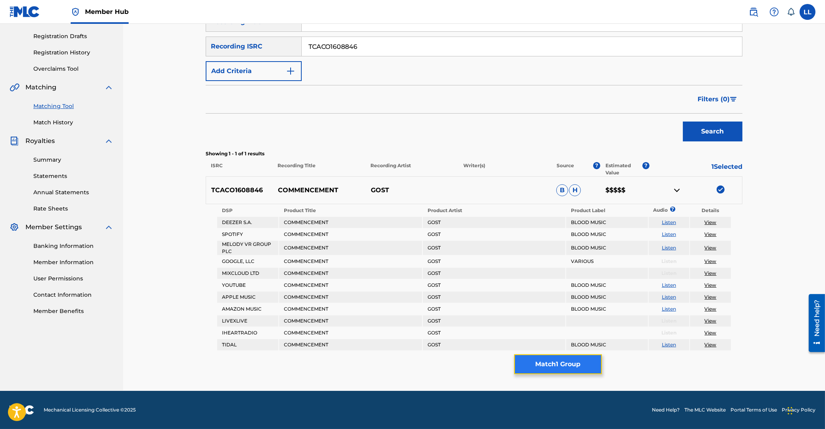
click at [572, 359] on button "Match 1 Group" at bounding box center [558, 364] width 88 height 20
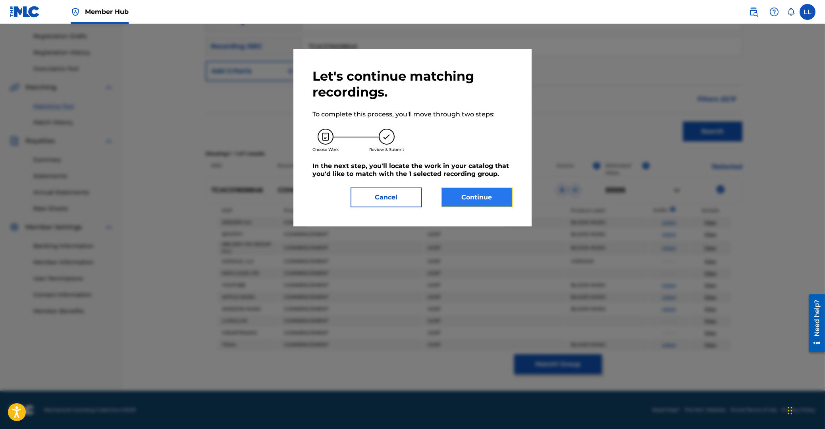
click at [488, 201] on button "Continue" at bounding box center [476, 197] width 71 height 20
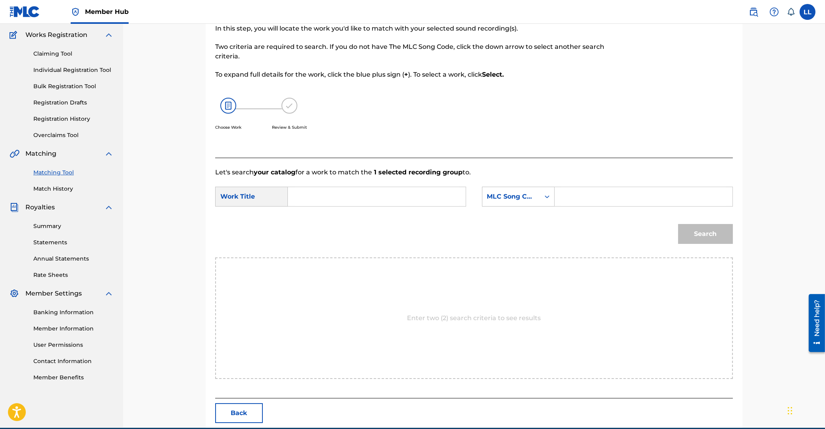
drag, startPoint x: 380, startPoint y: 197, endPoint x: 390, endPoint y: 209, distance: 16.0
click at [377, 198] on input "Search Form" at bounding box center [377, 196] width 164 height 19
paste input "COMMENCEMENT"
type input "COMMENCEMENT"
click at [673, 189] on input "Search Form" at bounding box center [643, 196] width 164 height 19
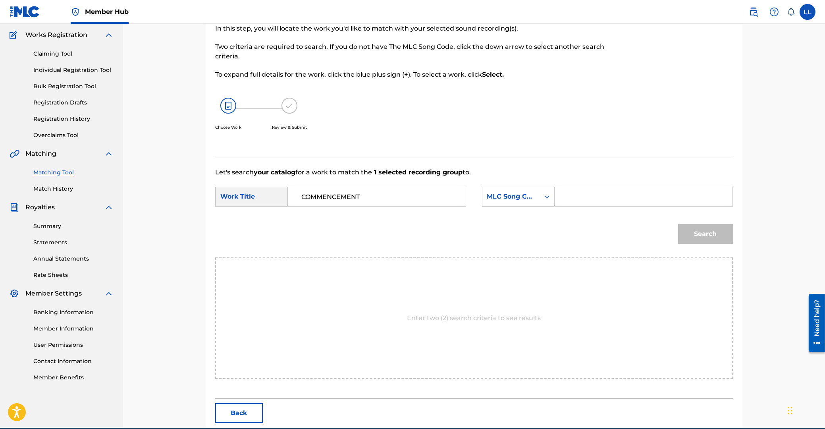
paste input "CA5UPT"
type input "CA5UPT"
click at [711, 230] on button "Search" at bounding box center [705, 234] width 55 height 20
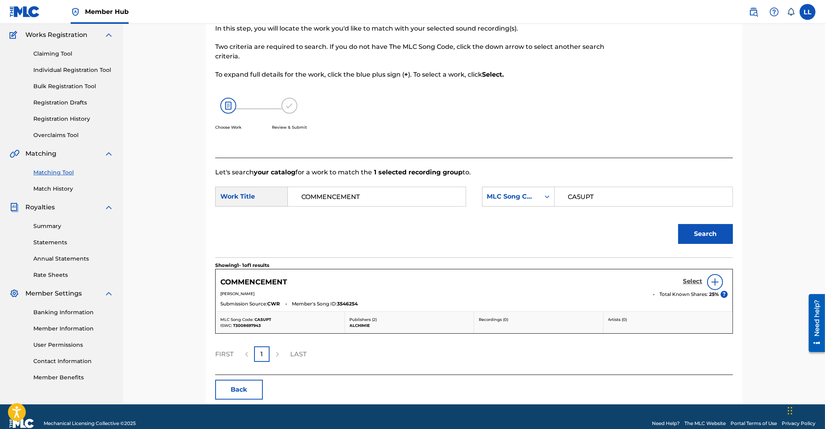
click at [691, 282] on h5 "Select" at bounding box center [692, 282] width 19 height 8
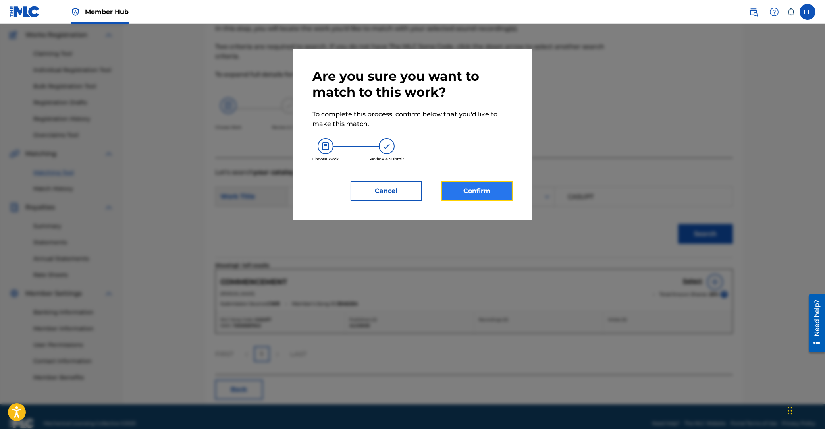
click at [488, 189] on button "Confirm" at bounding box center [476, 191] width 71 height 20
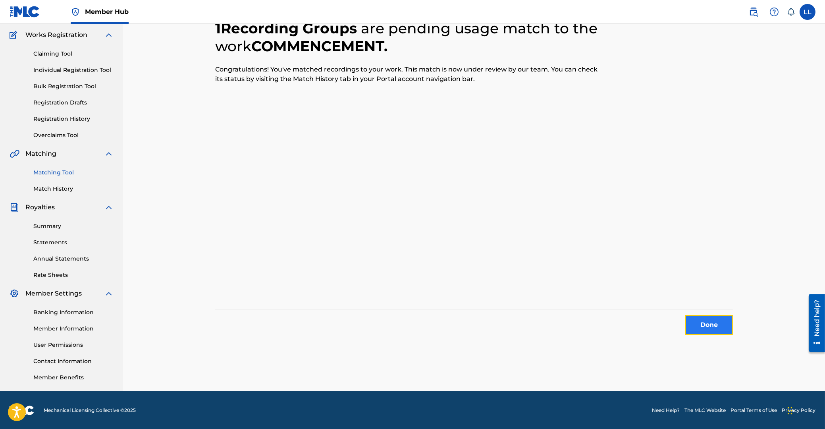
click at [702, 322] on button "Done" at bounding box center [709, 325] width 48 height 20
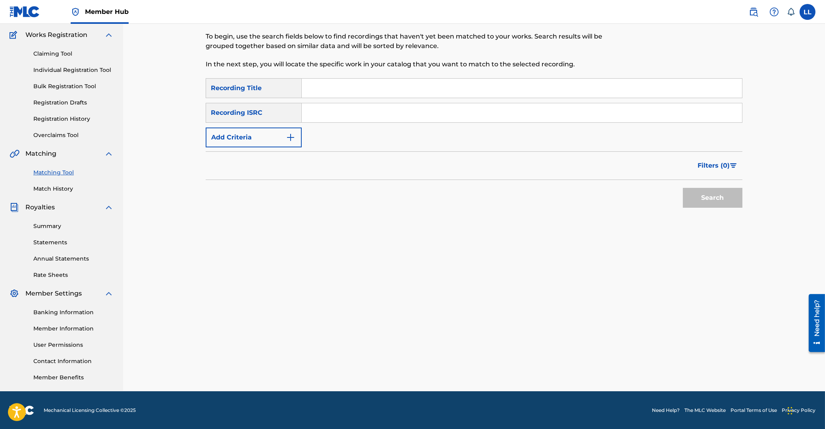
click at [380, 111] on input "Search Form" at bounding box center [522, 112] width 440 height 19
paste input "TCACO1608847"
type input "TCACO1608847"
click at [709, 191] on button "Search" at bounding box center [713, 198] width 60 height 20
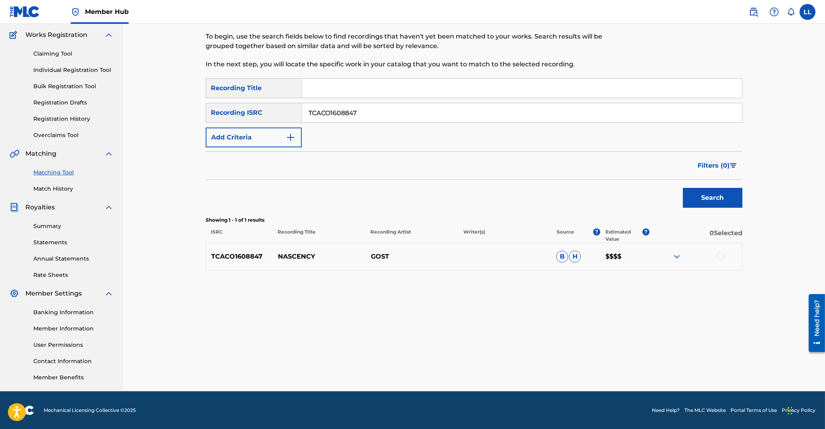
click at [722, 256] on div at bounding box center [721, 256] width 8 height 8
click at [541, 363] on button "Match 1 Group" at bounding box center [558, 364] width 88 height 20
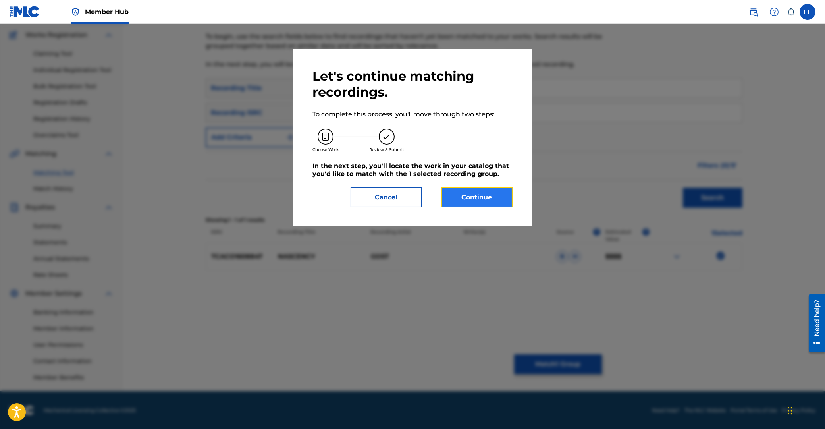
click at [493, 200] on button "Continue" at bounding box center [476, 197] width 71 height 20
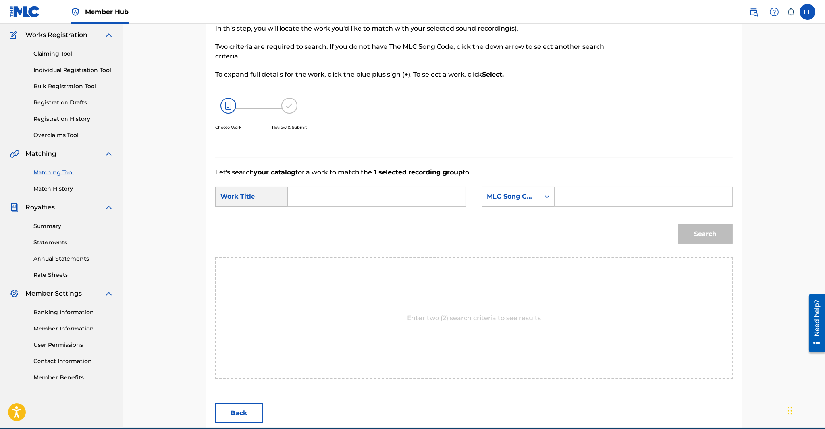
click at [395, 200] on input "Search Form" at bounding box center [377, 196] width 164 height 19
paste input "NASCENCY"
type input "NASCENCY"
click at [632, 193] on input "Search Form" at bounding box center [643, 196] width 164 height 19
paste input "NC9VG6"
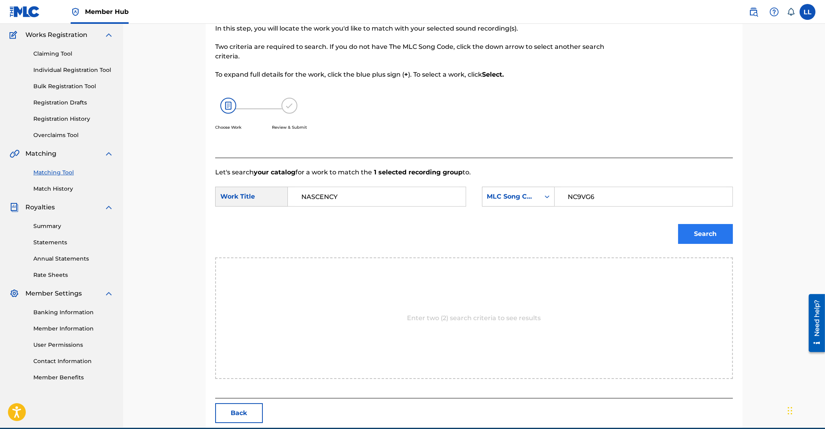
type input "NC9VG6"
click at [703, 225] on button "Search" at bounding box center [705, 234] width 55 height 20
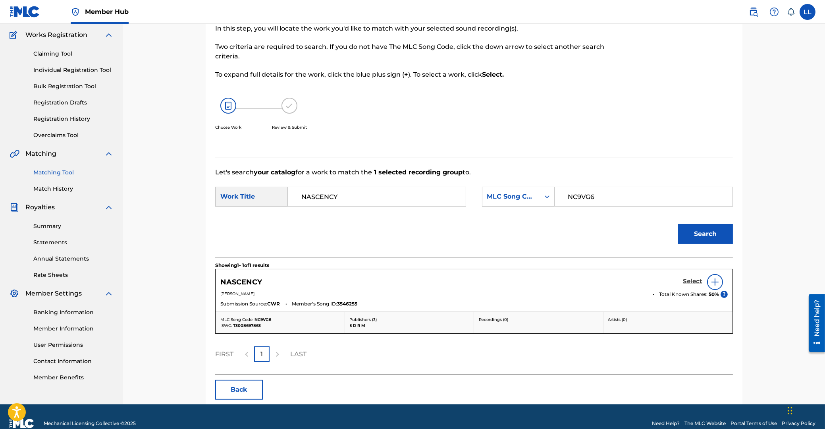
click at [687, 280] on h5 "Select" at bounding box center [692, 282] width 19 height 8
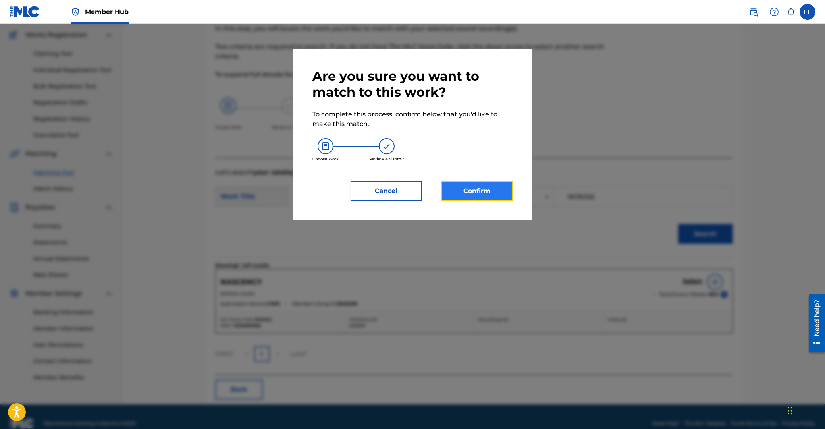
click at [481, 184] on button "Confirm" at bounding box center [476, 191] width 71 height 20
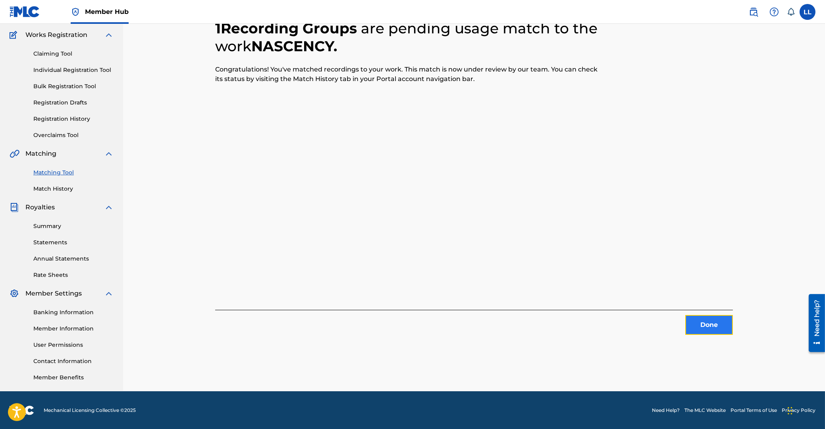
click at [714, 323] on button "Done" at bounding box center [709, 325] width 48 height 20
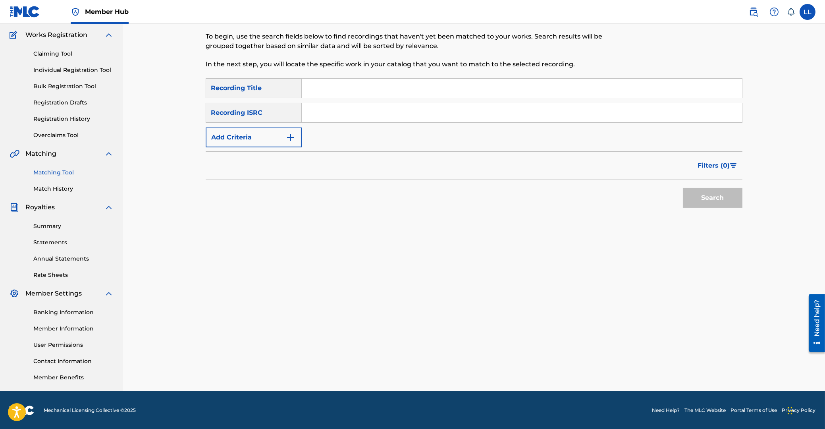
click at [382, 114] on input "Search Form" at bounding box center [522, 112] width 440 height 19
paste input "TCACO1608849"
type input "TCACO1608849"
click at [726, 197] on button "Search" at bounding box center [713, 198] width 60 height 20
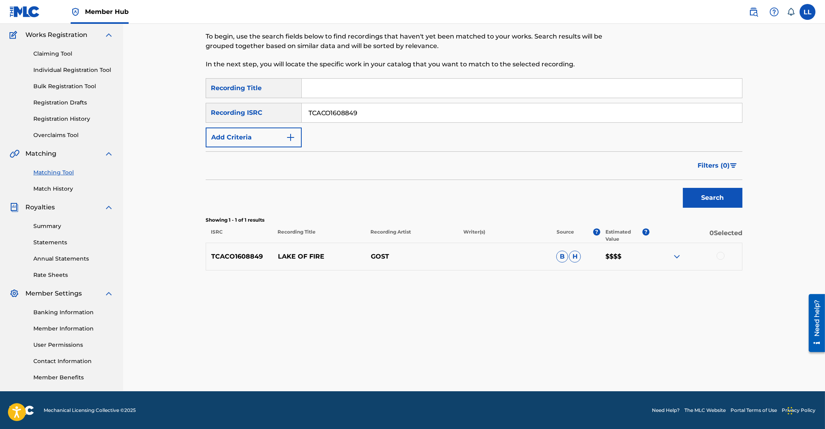
click at [676, 258] on img at bounding box center [677, 257] width 10 height 10
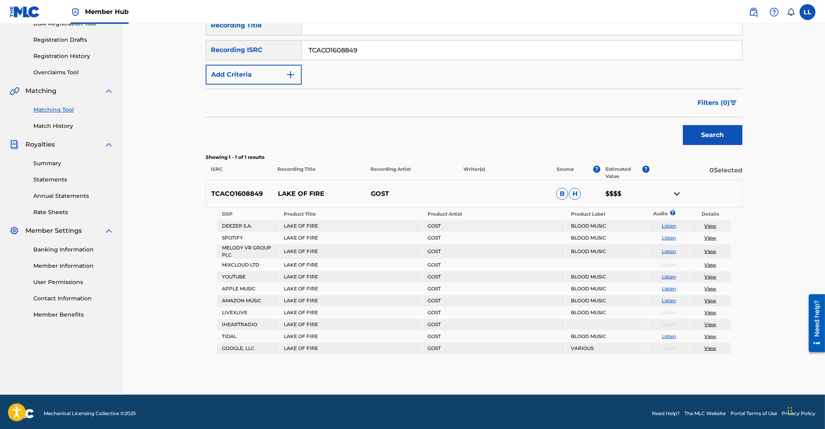
scroll to position [129, 0]
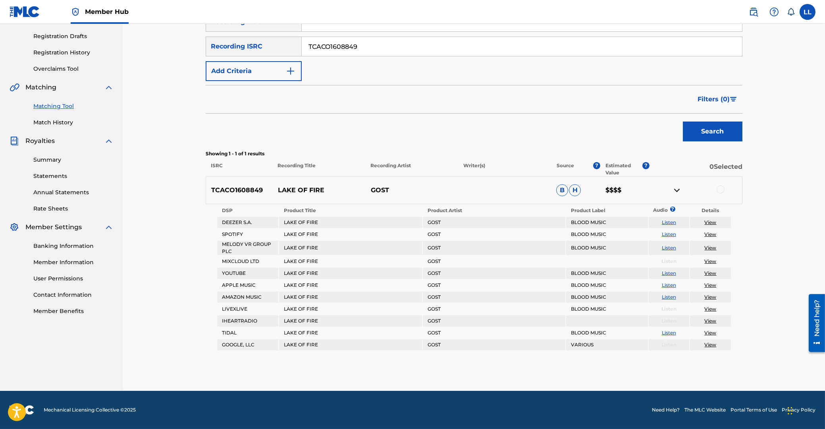
click at [722, 189] on div at bounding box center [721, 189] width 8 height 8
click at [554, 362] on button "Match 1 Group" at bounding box center [558, 364] width 88 height 20
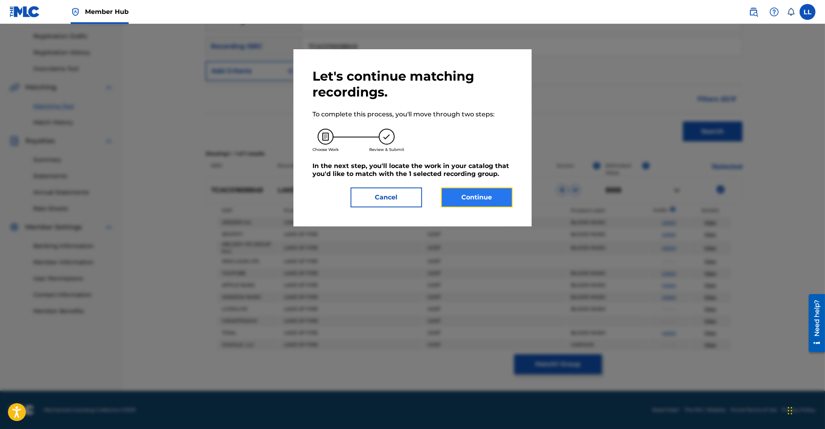
click at [483, 200] on button "Continue" at bounding box center [476, 197] width 71 height 20
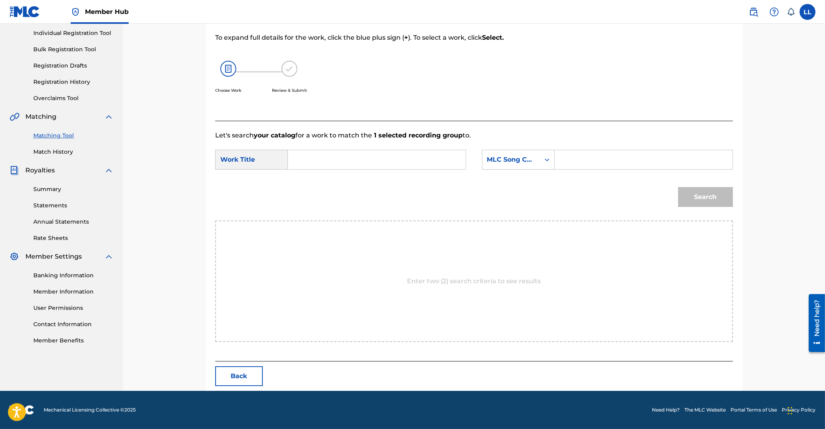
scroll to position [63, 0]
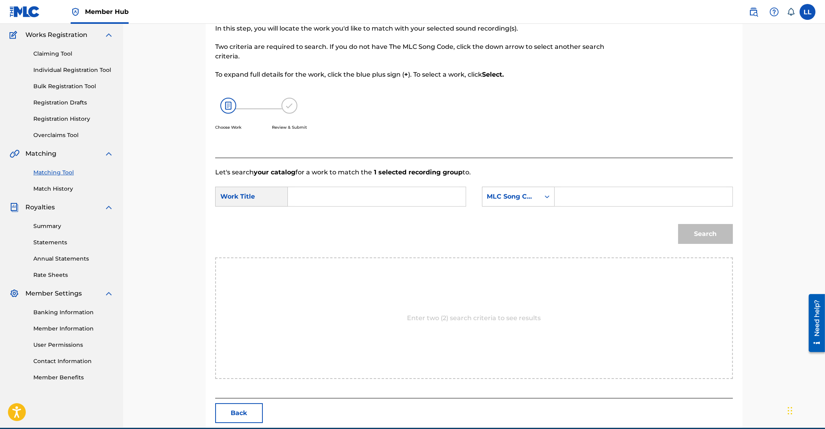
click at [380, 199] on input "Search Form" at bounding box center [377, 196] width 164 height 19
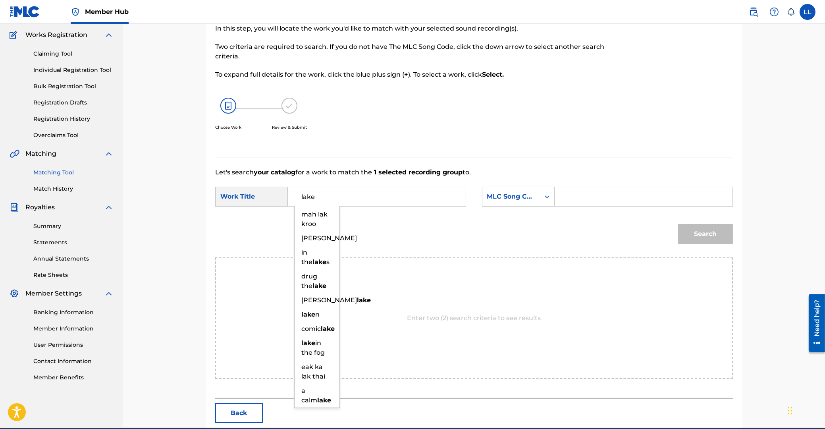
type input "lake"
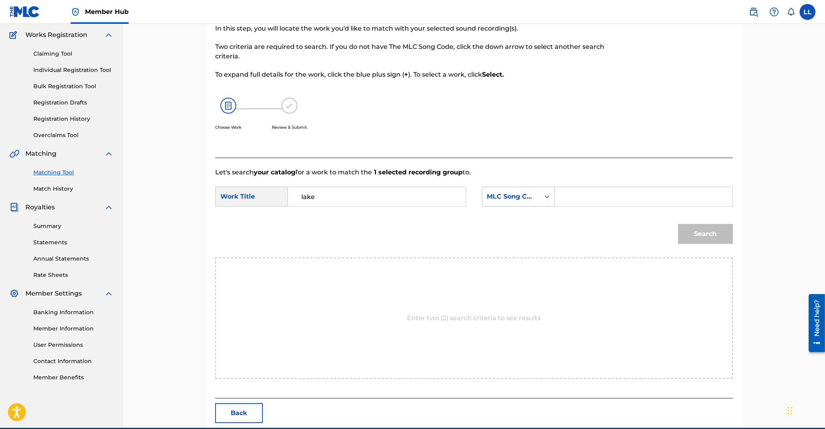
paste input "LA6ULK"
type input "LA6ULK"
click at [678, 224] on button "Search" at bounding box center [705, 234] width 55 height 20
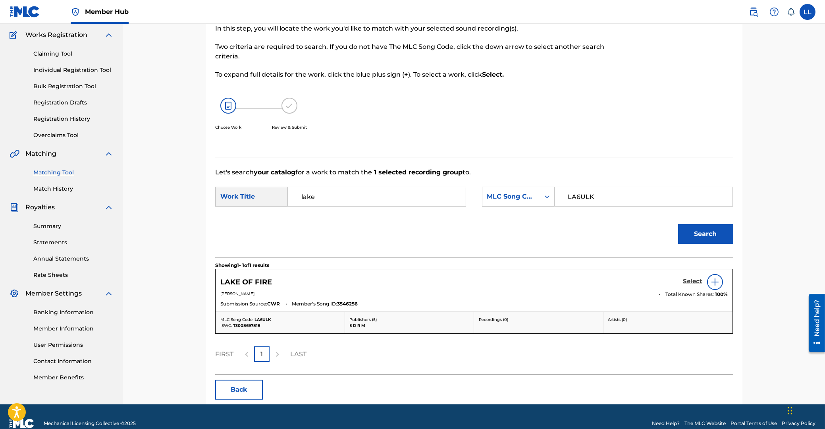
click at [688, 280] on h5 "Select" at bounding box center [692, 282] width 19 height 8
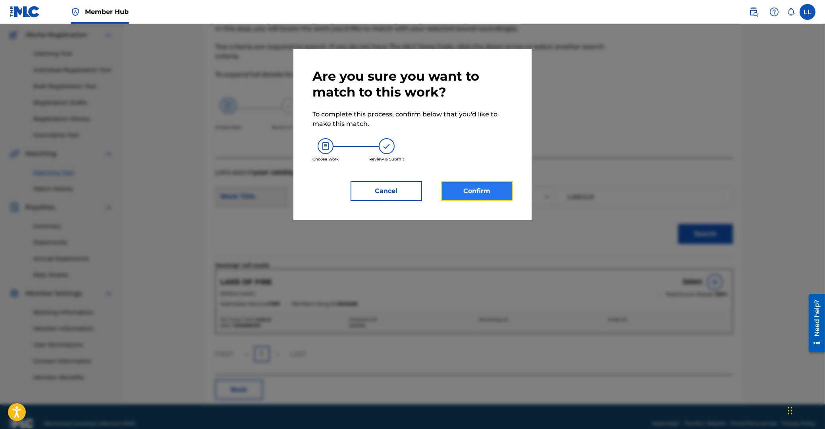
click at [461, 190] on button "Confirm" at bounding box center [476, 191] width 71 height 20
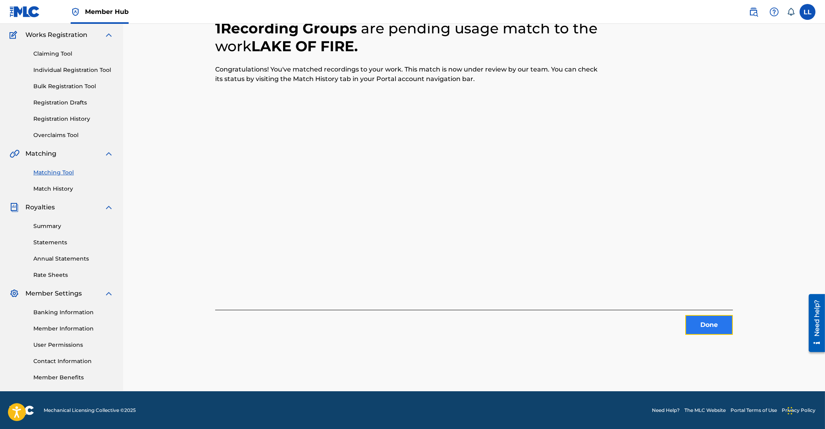
click at [716, 320] on button "Done" at bounding box center [709, 325] width 48 height 20
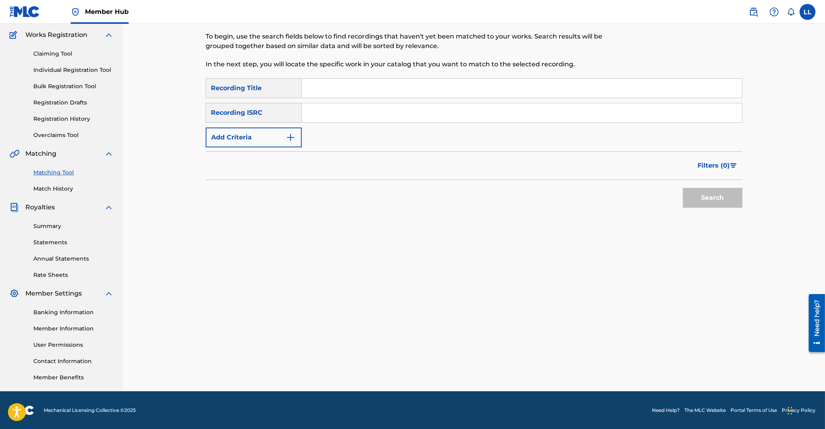
click at [407, 113] on input "Search Form" at bounding box center [522, 112] width 440 height 19
paste input "TCACO1608851"
type input "TCACO1608851"
click at [727, 195] on button "Search" at bounding box center [713, 198] width 60 height 20
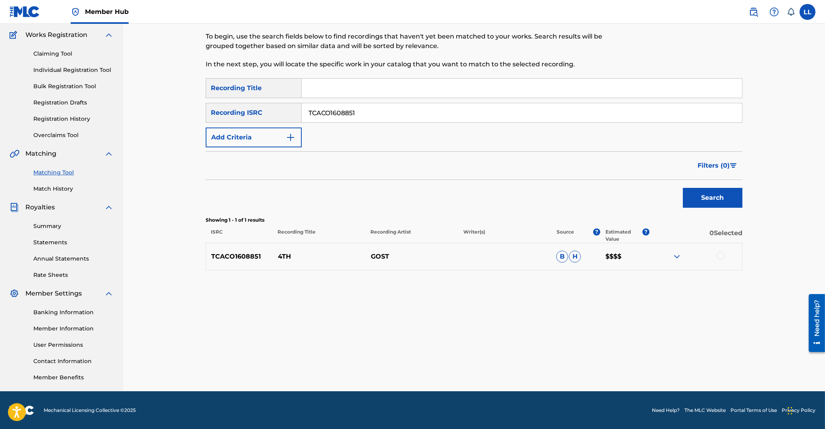
click at [720, 257] on div at bounding box center [721, 256] width 8 height 8
click at [573, 359] on button "Match 1 Group" at bounding box center [558, 364] width 88 height 20
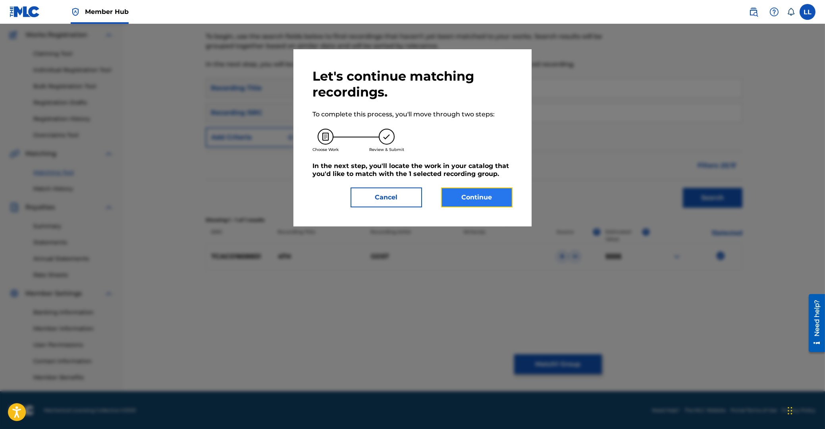
click at [467, 196] on button "Continue" at bounding box center [476, 197] width 71 height 20
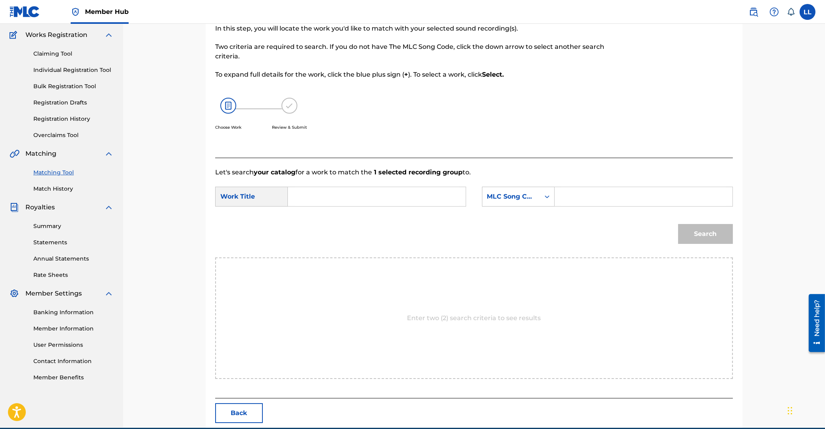
click at [380, 192] on input "Search Form" at bounding box center [377, 196] width 164 height 19
paste input "4TH"
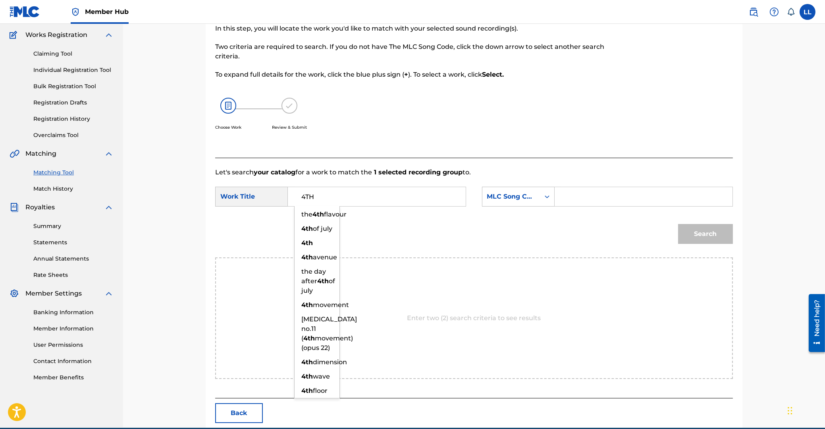
type input "4TH"
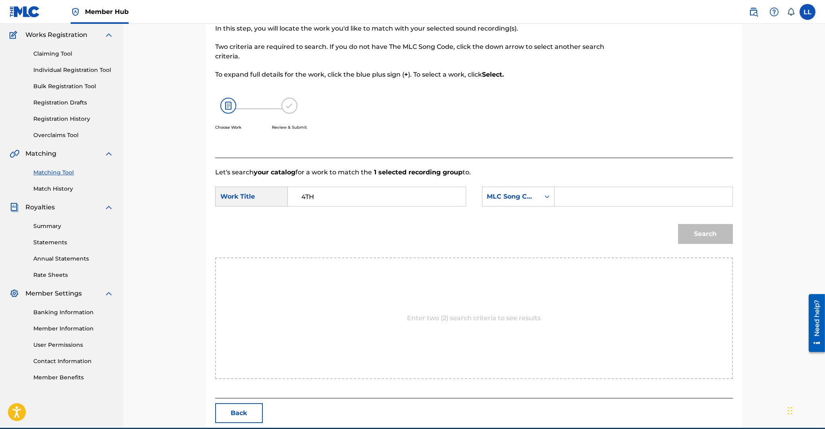
drag, startPoint x: 603, startPoint y: 195, endPoint x: 631, endPoint y: 201, distance: 28.0
click at [604, 195] on input "Search Form" at bounding box center [643, 196] width 164 height 19
paste input "4A0NKX"
type input "4A0NKX"
click at [703, 229] on button "Search" at bounding box center [705, 234] width 55 height 20
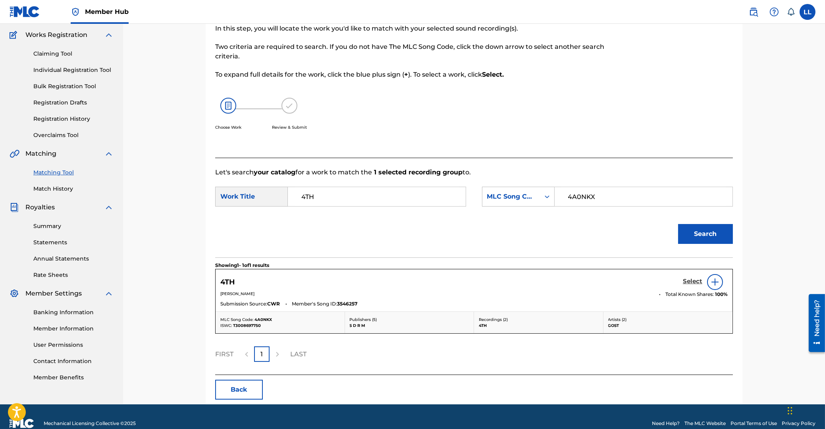
click at [693, 280] on h5 "Select" at bounding box center [692, 282] width 19 height 8
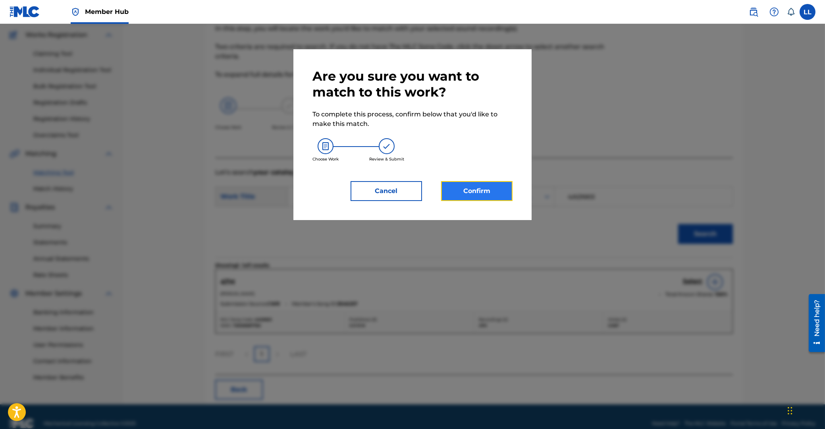
click at [488, 189] on button "Confirm" at bounding box center [476, 191] width 71 height 20
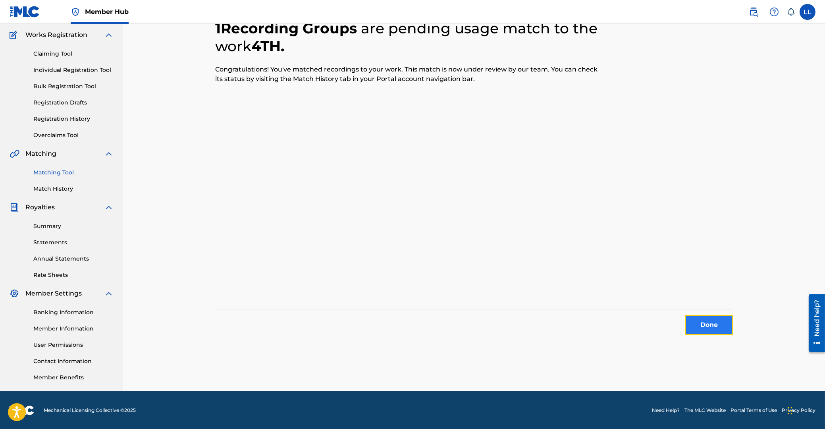
click at [707, 326] on button "Done" at bounding box center [709, 325] width 48 height 20
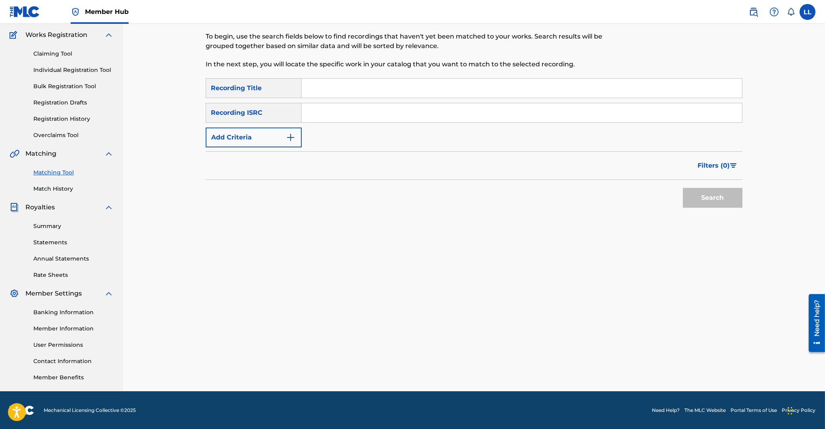
click at [345, 111] on input "Search Form" at bounding box center [522, 112] width 440 height 19
paste input "TCADJ1767018"
click at [706, 202] on button "Search" at bounding box center [713, 198] width 60 height 20
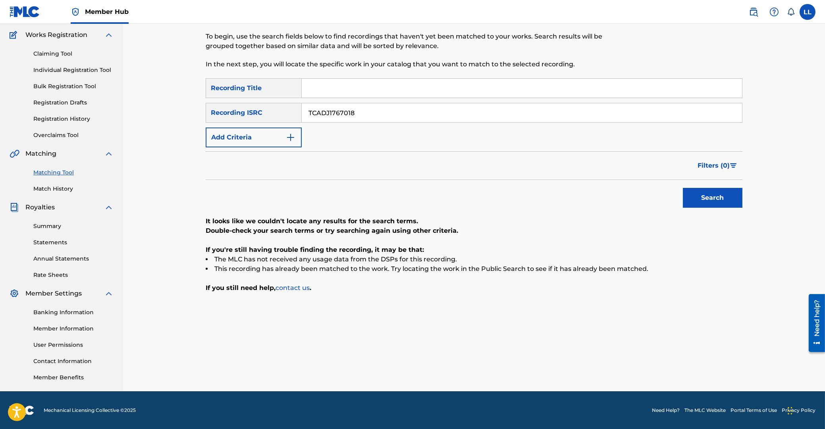
drag, startPoint x: 385, startPoint y: 112, endPoint x: 232, endPoint y: 110, distance: 152.9
click at [302, 112] on input "TCADJ1767018" at bounding box center [522, 112] width 440 height 19
paste input "CO1608853"
type input "TCACO1608853"
click at [698, 195] on button "Search" at bounding box center [713, 198] width 60 height 20
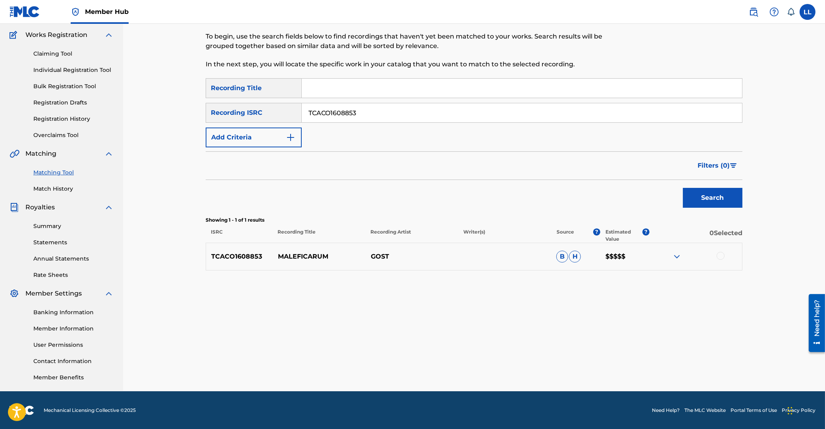
click at [718, 255] on div at bounding box center [721, 256] width 8 height 8
click at [569, 364] on button "Match 1 Group" at bounding box center [558, 364] width 88 height 20
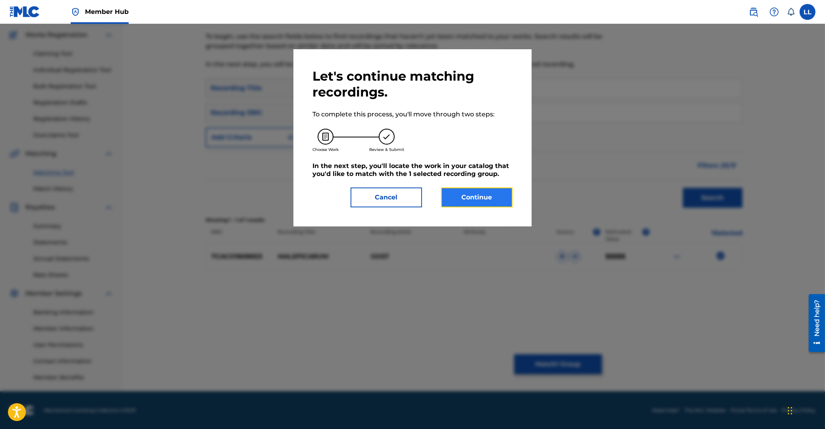
click at [481, 200] on button "Continue" at bounding box center [476, 197] width 71 height 20
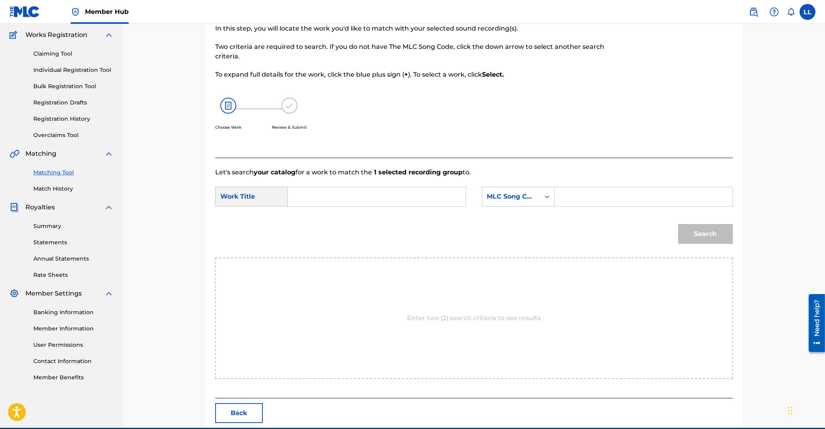
drag, startPoint x: 411, startPoint y: 193, endPoint x: 463, endPoint y: 200, distance: 52.1
click at [411, 193] on input "Search Form" at bounding box center [377, 196] width 164 height 19
paste input "MALEFICARUM"
type input "MALEFICARUM"
click at [670, 204] on input "Search Form" at bounding box center [643, 196] width 164 height 19
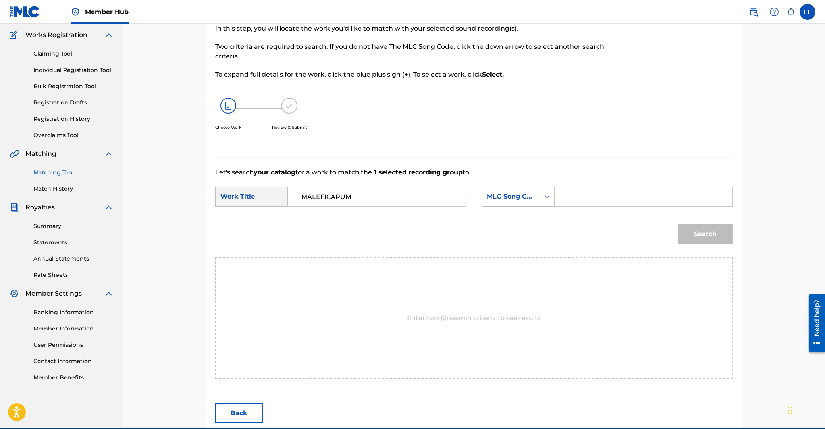
paste input "MA53GA"
type input "MA53GA"
click at [718, 235] on button "Search" at bounding box center [705, 234] width 55 height 20
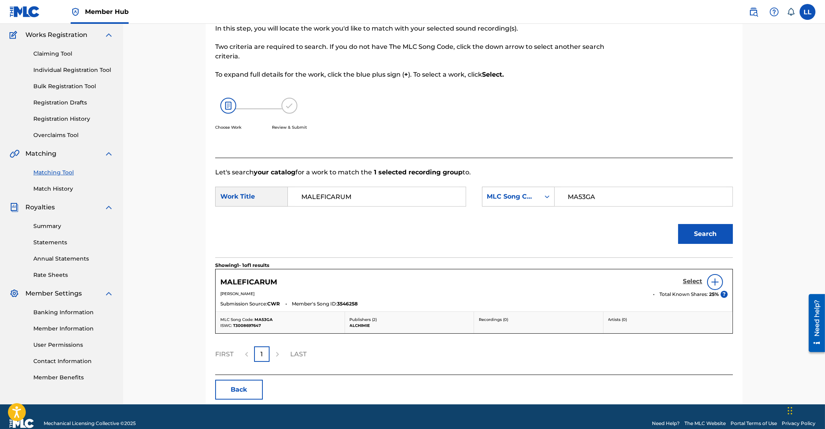
click at [687, 279] on h5 "Select" at bounding box center [692, 282] width 19 height 8
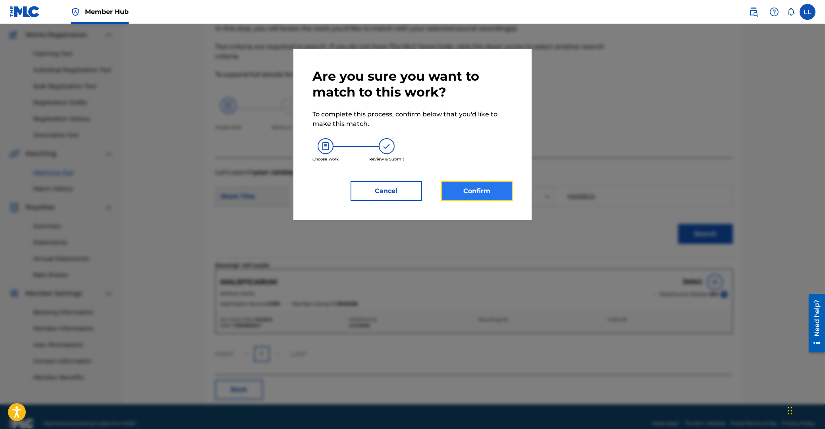
click at [460, 198] on button "Confirm" at bounding box center [476, 191] width 71 height 20
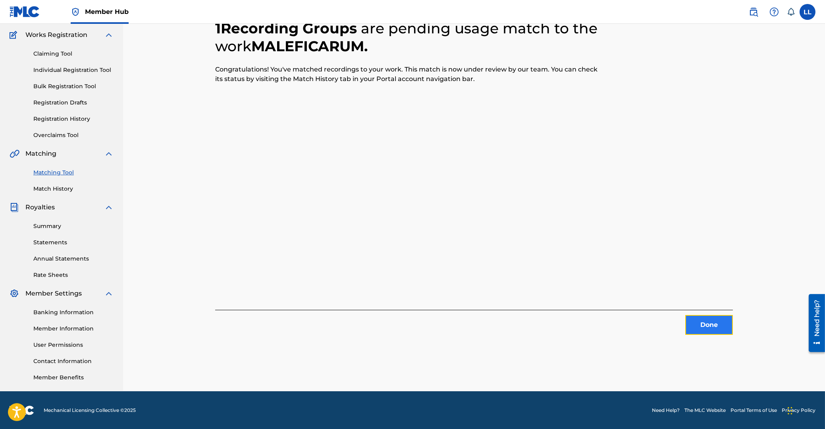
click at [704, 322] on button "Done" at bounding box center [709, 325] width 48 height 20
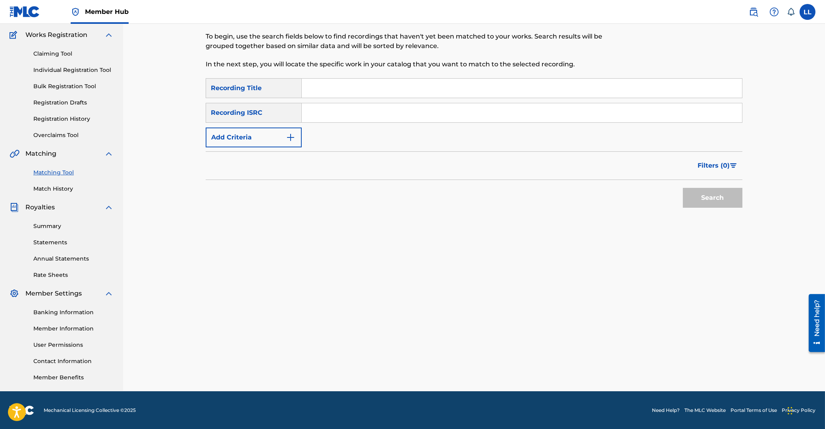
drag, startPoint x: 358, startPoint y: 110, endPoint x: 362, endPoint y: 114, distance: 5.9
click at [359, 110] on input "Search Form" at bounding box center [522, 112] width 440 height 19
paste input "TCACO1608854"
type input "TCACO1608854"
click at [720, 198] on button "Search" at bounding box center [713, 198] width 60 height 20
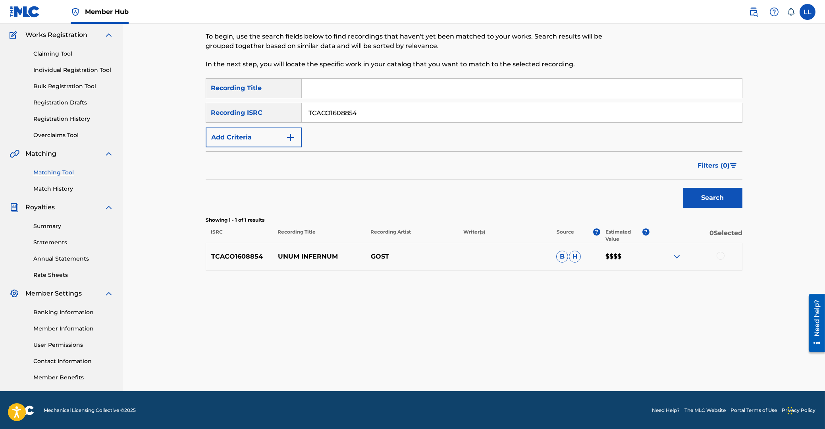
click at [721, 257] on div at bounding box center [721, 256] width 8 height 8
click at [565, 365] on button "Match 1 Group" at bounding box center [558, 364] width 88 height 20
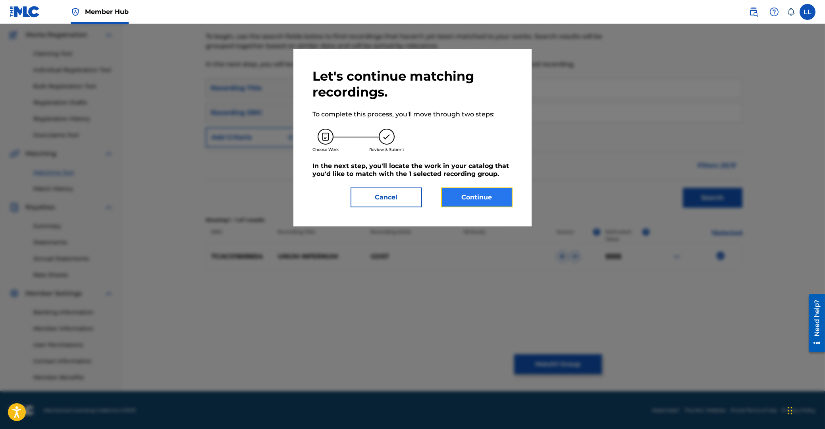
click at [485, 201] on button "Continue" at bounding box center [476, 197] width 71 height 20
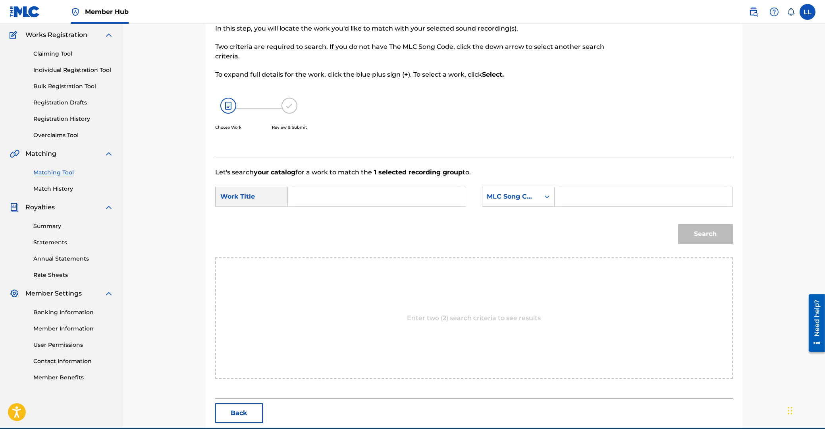
click at [372, 196] on input "Search Form" at bounding box center [377, 196] width 164 height 19
paste input "UNUM INFERNUM"
type input "UNUM INFERNUM"
click at [649, 197] on input "Search Form" at bounding box center [643, 196] width 164 height 19
paste input "UA5GIF"
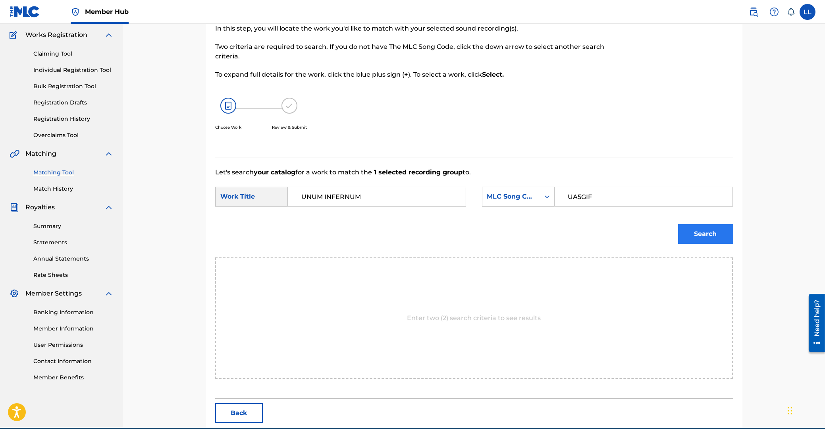
type input "UA5GIF"
click at [693, 228] on button "Search" at bounding box center [705, 234] width 55 height 20
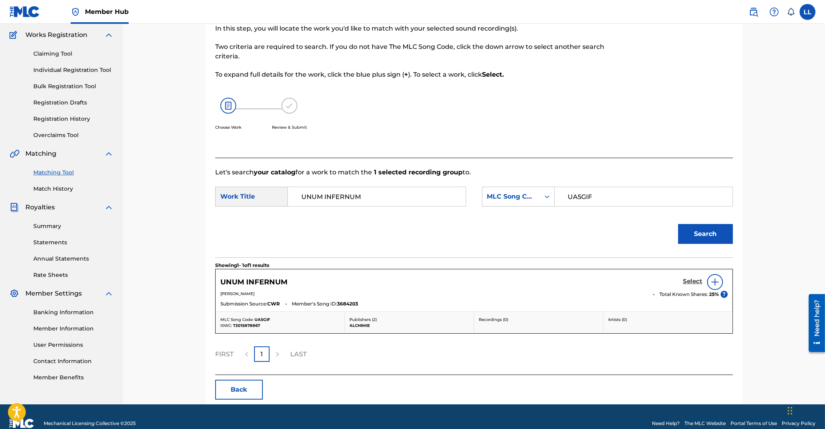
click at [689, 280] on h5 "Select" at bounding box center [692, 282] width 19 height 8
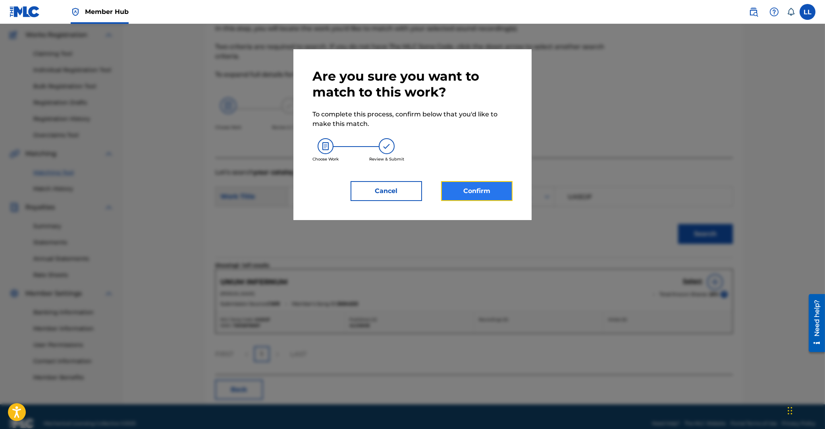
click at [469, 191] on button "Confirm" at bounding box center [476, 191] width 71 height 20
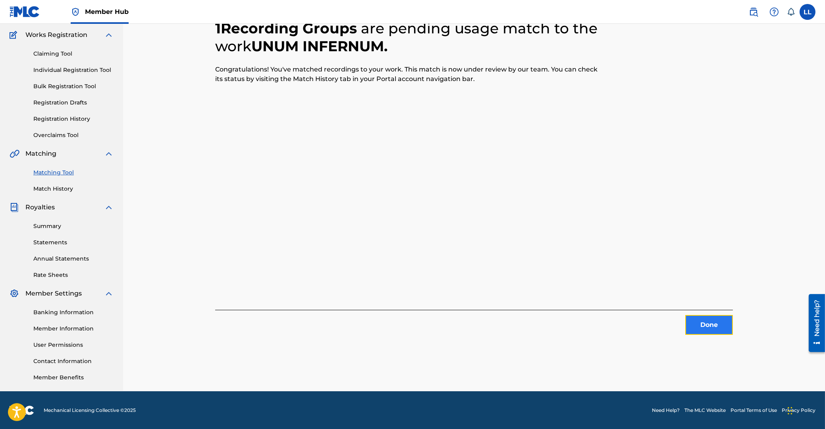
drag, startPoint x: 708, startPoint y: 319, endPoint x: 703, endPoint y: 320, distance: 4.8
click at [703, 320] on button "Done" at bounding box center [709, 325] width 48 height 20
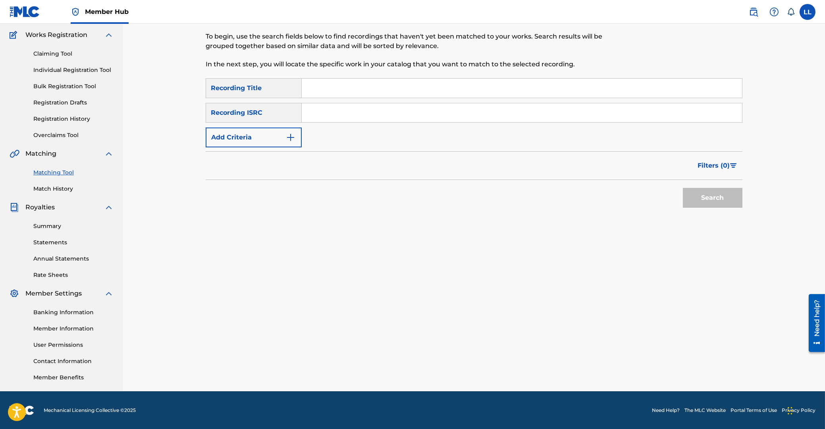
click at [335, 108] on input "Search Form" at bounding box center [522, 112] width 440 height 19
paste input "TCADJ1767019"
click at [711, 198] on button "Search" at bounding box center [713, 198] width 60 height 20
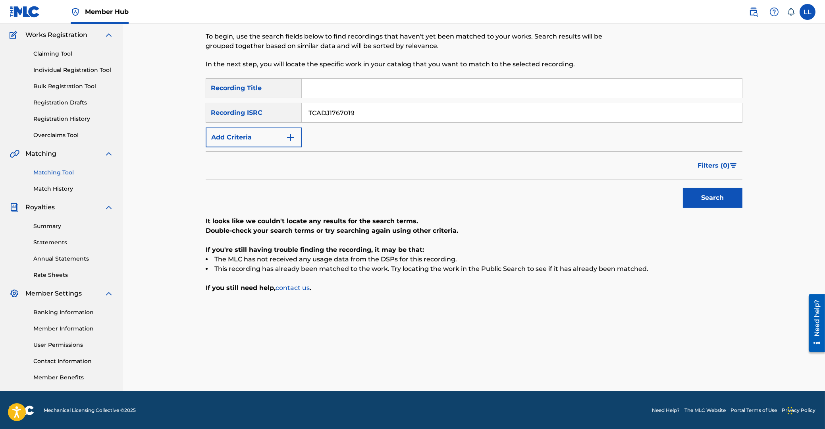
drag, startPoint x: 381, startPoint y: 112, endPoint x: 177, endPoint y: 109, distance: 203.7
click at [302, 106] on input "TCADJ1767019" at bounding box center [522, 112] width 440 height 19
paste input "20"
click at [733, 191] on button "Search" at bounding box center [713, 198] width 60 height 20
drag, startPoint x: 378, startPoint y: 107, endPoint x: 231, endPoint y: 106, distance: 147.3
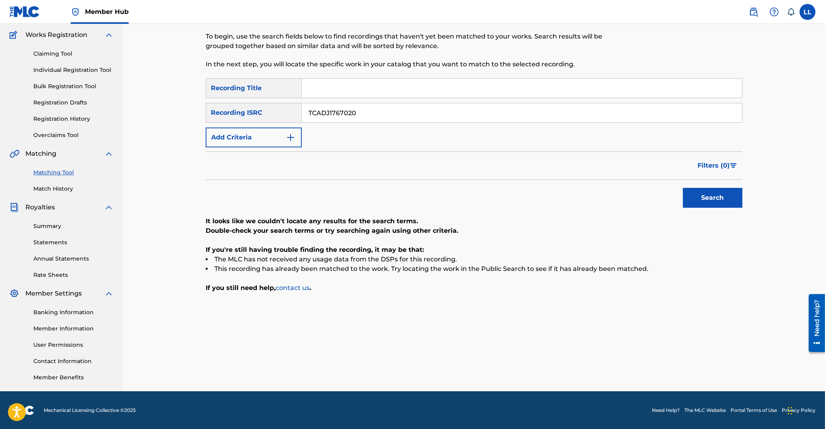
click at [302, 103] on input "TCADJ1767020" at bounding box center [522, 112] width 440 height 19
paste input "1"
click at [712, 197] on button "Search" at bounding box center [713, 198] width 60 height 20
drag, startPoint x: 386, startPoint y: 111, endPoint x: 344, endPoint y: 127, distance: 45.0
click at [302, 110] on input "TCADJ1767021" at bounding box center [522, 112] width 440 height 19
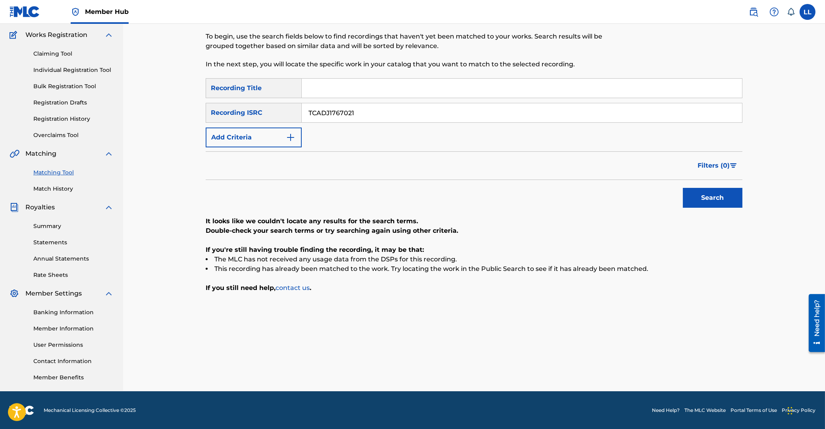
paste input "2"
click at [727, 195] on button "Search" at bounding box center [713, 198] width 60 height 20
drag, startPoint x: 405, startPoint y: 110, endPoint x: 224, endPoint y: 116, distance: 181.2
click at [302, 113] on input "TCADJ1767022" at bounding box center [522, 112] width 440 height 19
paste input "7"
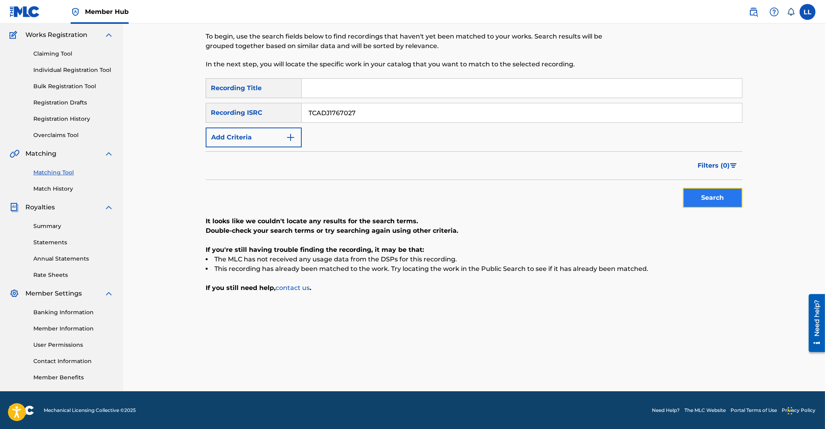
click at [699, 200] on button "Search" at bounding box center [713, 198] width 60 height 20
drag, startPoint x: 365, startPoint y: 109, endPoint x: 171, endPoint y: 109, distance: 193.8
click at [302, 103] on input "TCADJ1767027" at bounding box center [522, 112] width 440 height 19
paste input "GBDHC1905104"
type input "GBDHC1905104"
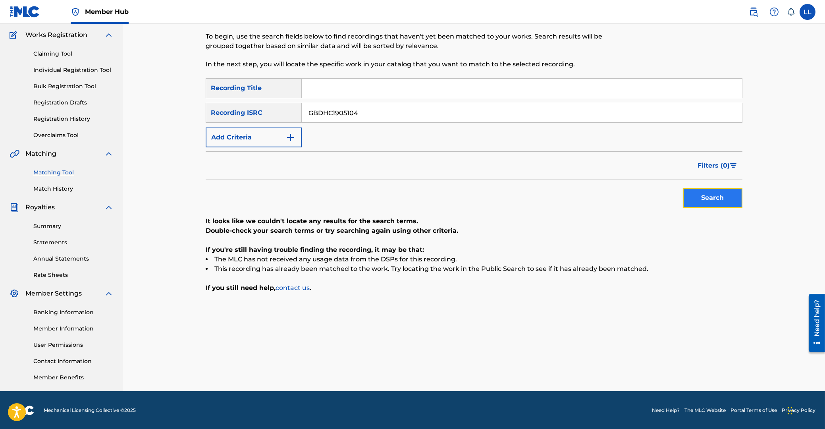
click at [715, 195] on button "Search" at bounding box center [713, 198] width 60 height 20
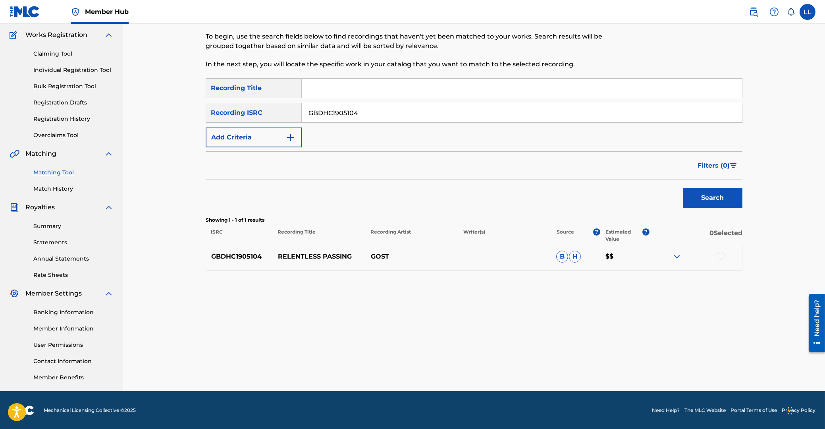
click at [720, 256] on div at bounding box center [721, 256] width 8 height 8
click at [568, 365] on button "Match 1 Group" at bounding box center [558, 364] width 88 height 20
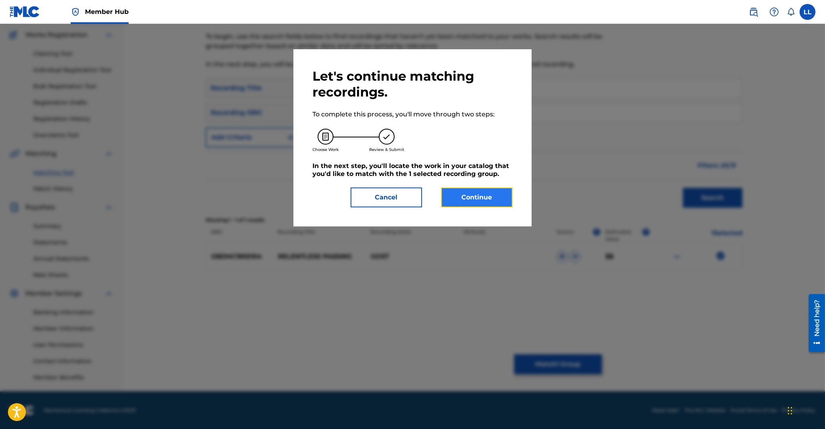
click at [483, 195] on button "Continue" at bounding box center [476, 197] width 71 height 20
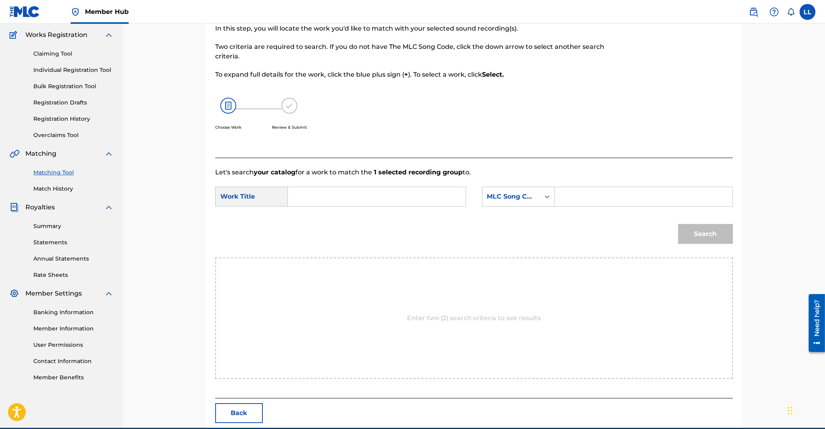
drag, startPoint x: 376, startPoint y: 197, endPoint x: 456, endPoint y: 211, distance: 81.2
click at [375, 197] on input "Search Form" at bounding box center [377, 196] width 164 height 19
paste input "RELENTLESS PASSING"
type input "RELENTLESS PASSING"
click at [630, 203] on input "Search Form" at bounding box center [643, 196] width 164 height 19
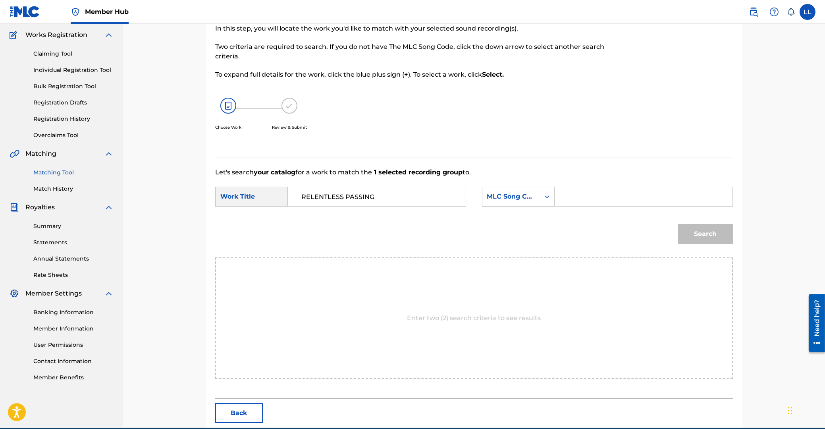
paste input "3546207"
click at [711, 239] on button "Search" at bounding box center [705, 234] width 55 height 20
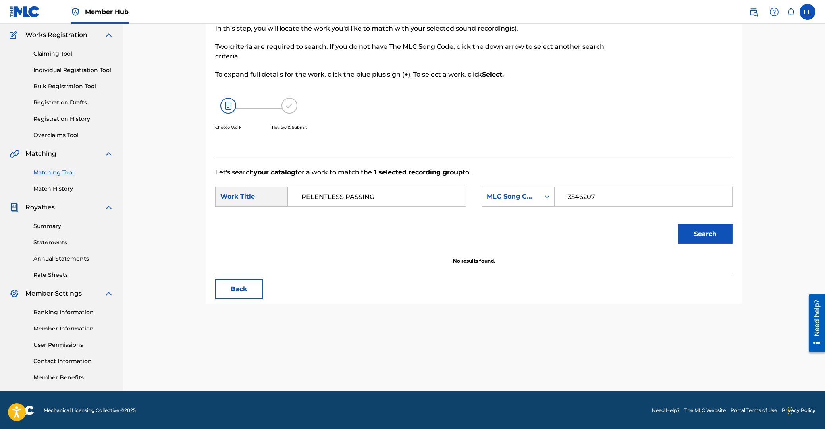
drag, startPoint x: 621, startPoint y: 193, endPoint x: 446, endPoint y: 200, distance: 175.2
click at [561, 200] on input "3546207" at bounding box center [643, 196] width 164 height 19
paste input "RB24QT"
type input "RB24QT"
click at [724, 233] on button "Search" at bounding box center [705, 234] width 55 height 20
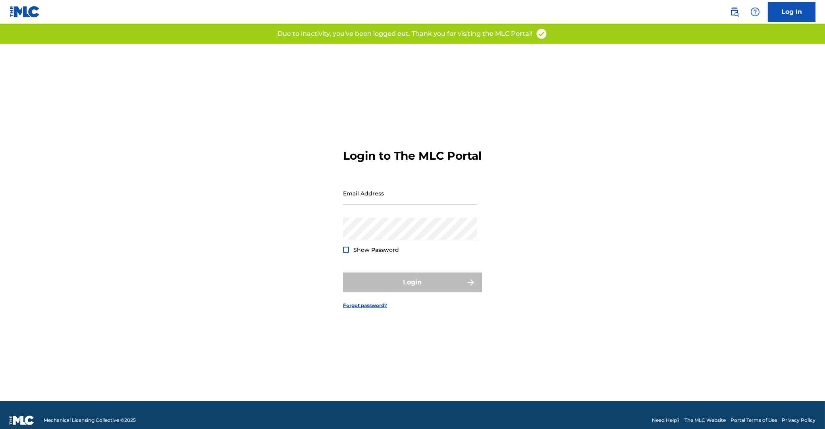
type input "[EMAIL_ADDRESS][DOMAIN_NAME]"
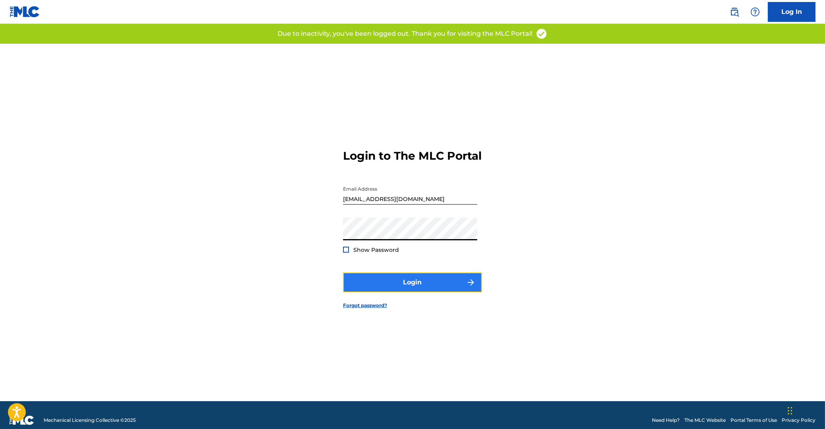
click at [404, 291] on button "Login" at bounding box center [412, 282] width 139 height 20
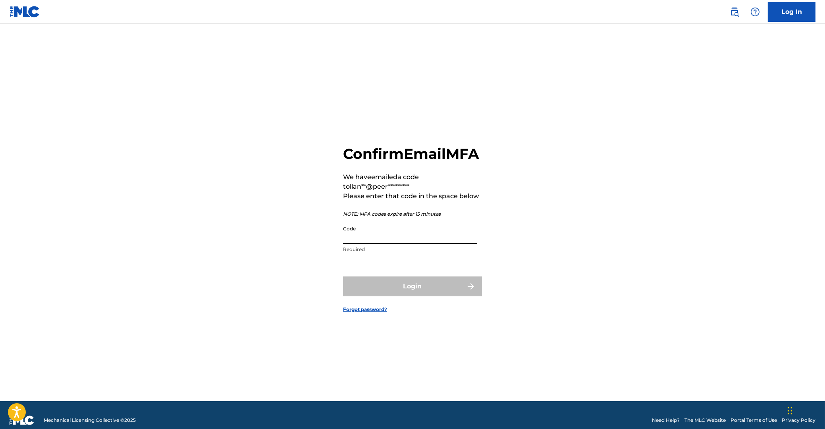
click at [419, 244] on input "Code" at bounding box center [410, 233] width 134 height 23
paste input "936073"
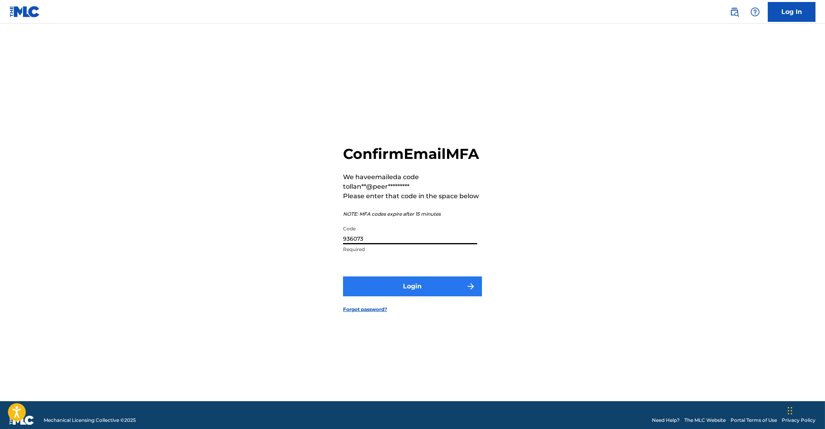
type input "936073"
click at [426, 292] on button "Login" at bounding box center [412, 286] width 139 height 20
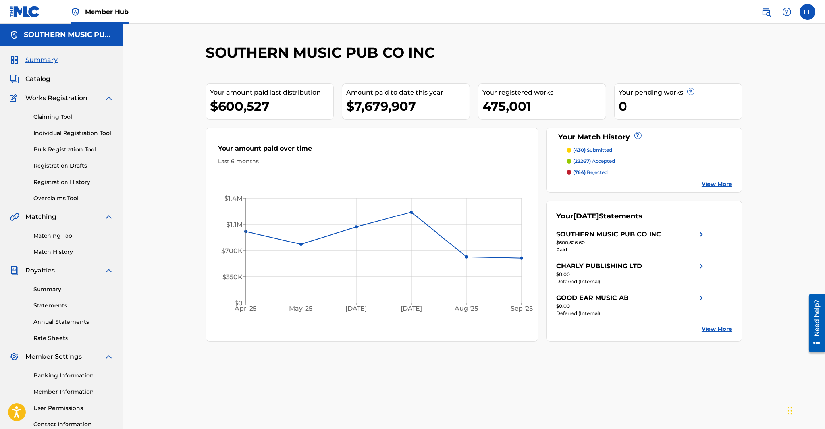
click at [144, 278] on div "SOUTHERN MUSIC PUB CO INC Your amount paid last distribution $600,527 Amount pa…" at bounding box center [474, 239] width 702 height 430
click at [50, 233] on link "Matching Tool" at bounding box center [73, 235] width 80 height 8
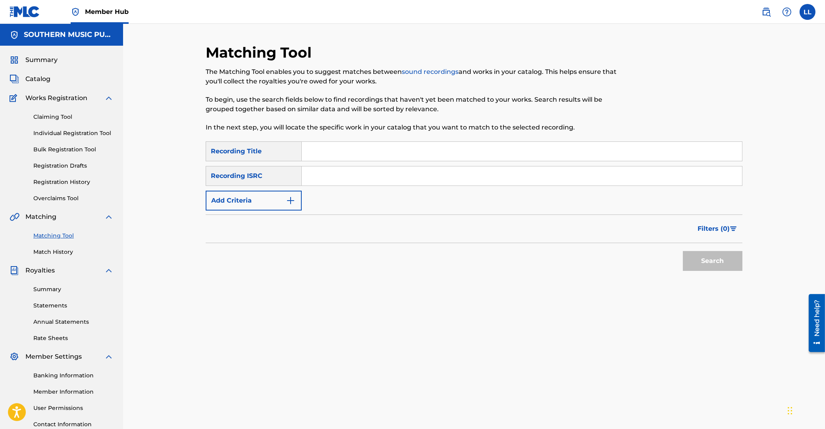
click at [370, 170] on input "Search Form" at bounding box center [522, 175] width 440 height 19
paste input "GBDHC1905104"
type input "GBDHC1905104"
click at [708, 251] on button "Search" at bounding box center [713, 261] width 60 height 20
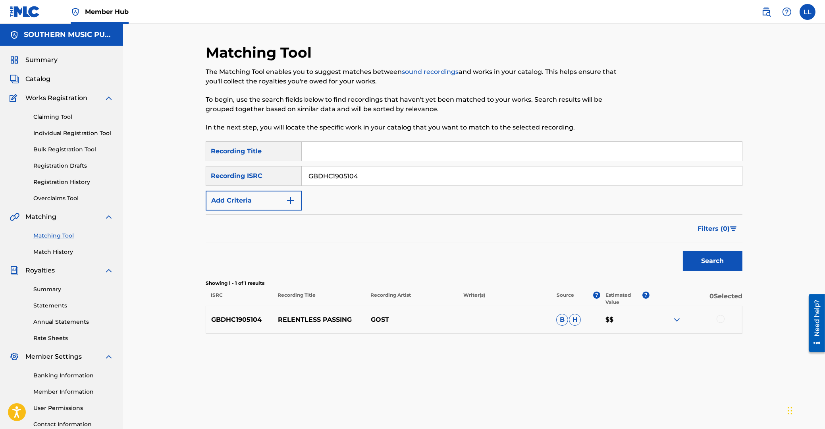
click at [720, 319] on div at bounding box center [721, 319] width 8 height 8
click at [582, 367] on button "Match 1 Group" at bounding box center [558, 364] width 88 height 20
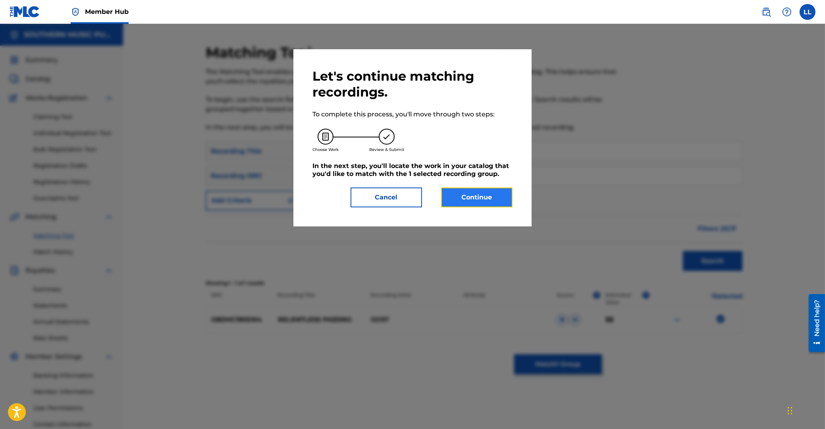
click at [491, 201] on button "Continue" at bounding box center [476, 197] width 71 height 20
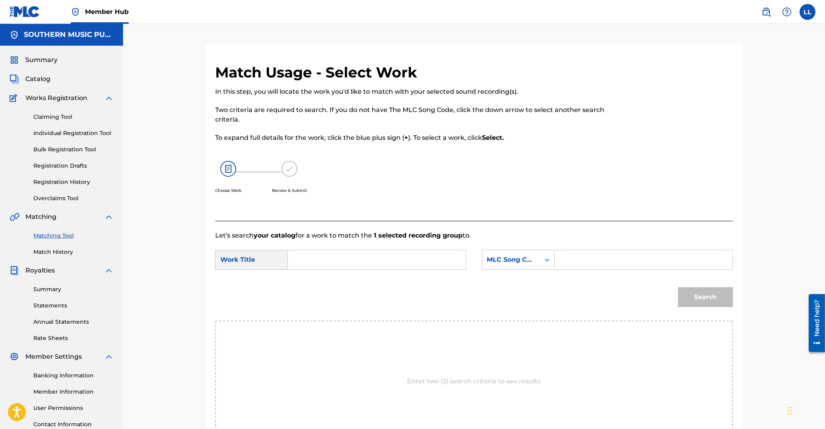
drag, startPoint x: 361, startPoint y: 265, endPoint x: 388, endPoint y: 274, distance: 28.1
click at [361, 265] on input "Search Form" at bounding box center [377, 259] width 164 height 19
paste input "RELENTLESS PASSING"
type input "RELENTLESS PASSING"
click at [600, 258] on input "Search Form" at bounding box center [643, 259] width 164 height 19
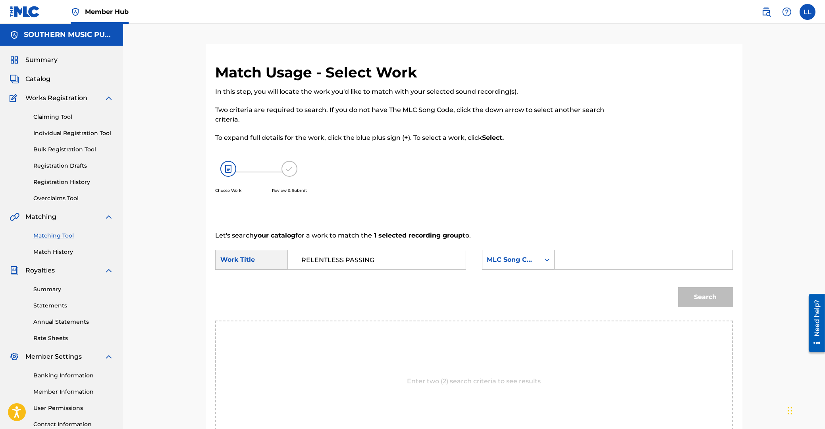
paste input "RB24QT"
type input "RB24QT"
click at [702, 296] on button "Search" at bounding box center [705, 297] width 55 height 20
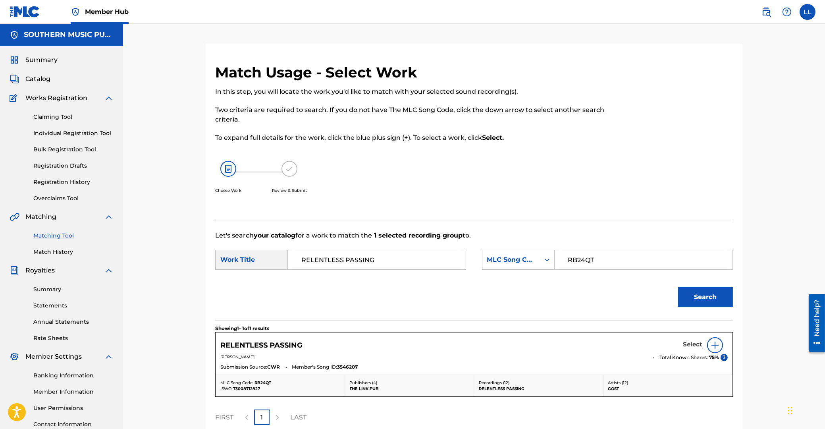
click at [690, 343] on h5 "Select" at bounding box center [692, 345] width 19 height 8
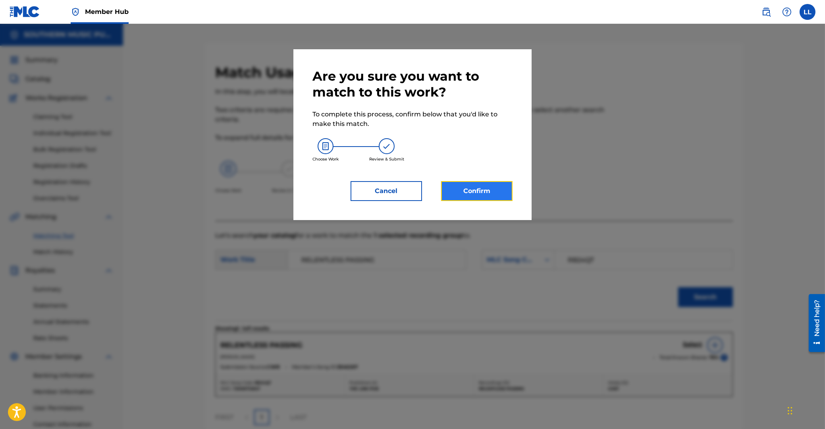
click at [478, 193] on button "Confirm" at bounding box center [476, 191] width 71 height 20
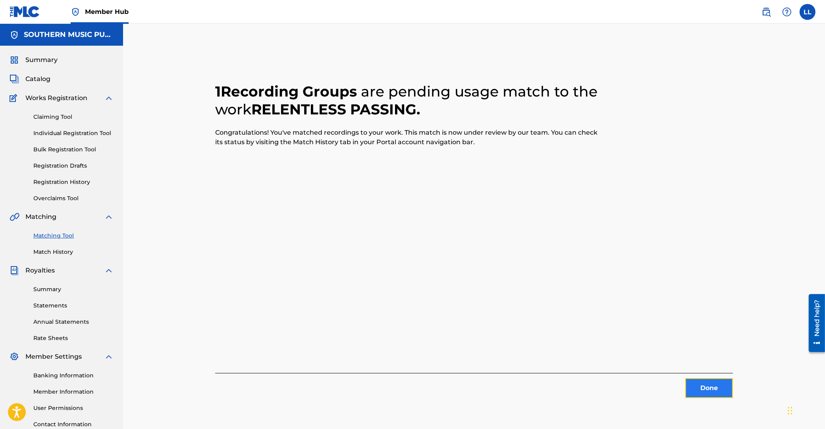
click at [712, 391] on button "Done" at bounding box center [709, 388] width 48 height 20
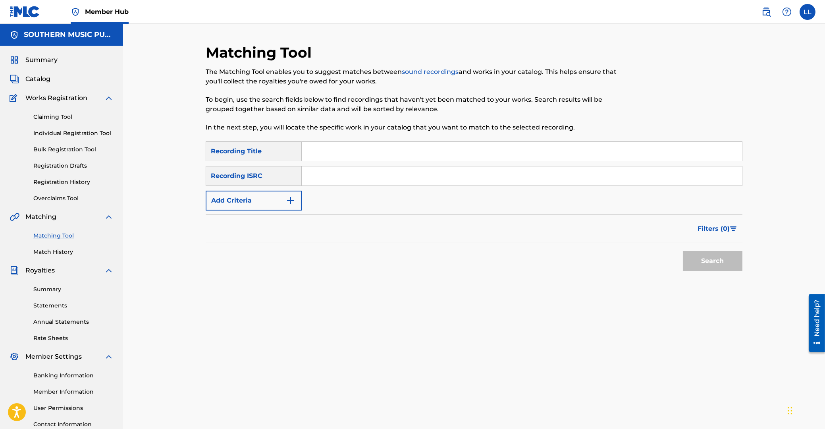
click at [395, 174] on input "Search Form" at bounding box center [522, 175] width 440 height 19
paste input "GBDHC1905105"
type input "GBDHC1905105"
click at [699, 252] on button "Search" at bounding box center [713, 261] width 60 height 20
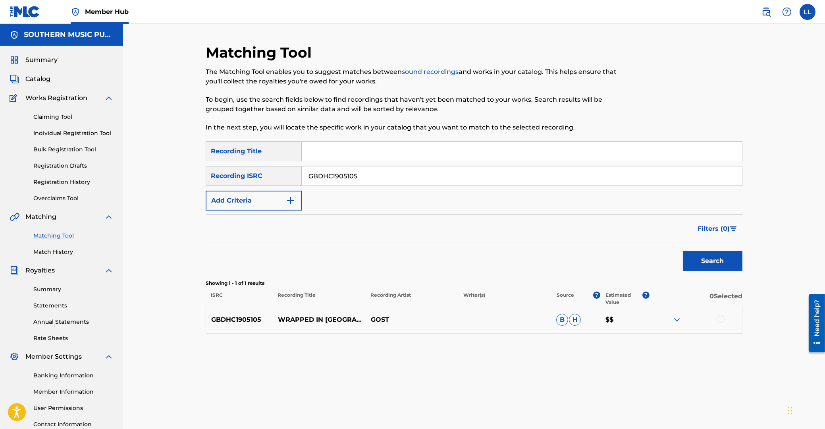
click at [719, 318] on div at bounding box center [721, 319] width 8 height 8
click at [563, 365] on button "Match 1 Group" at bounding box center [558, 364] width 88 height 20
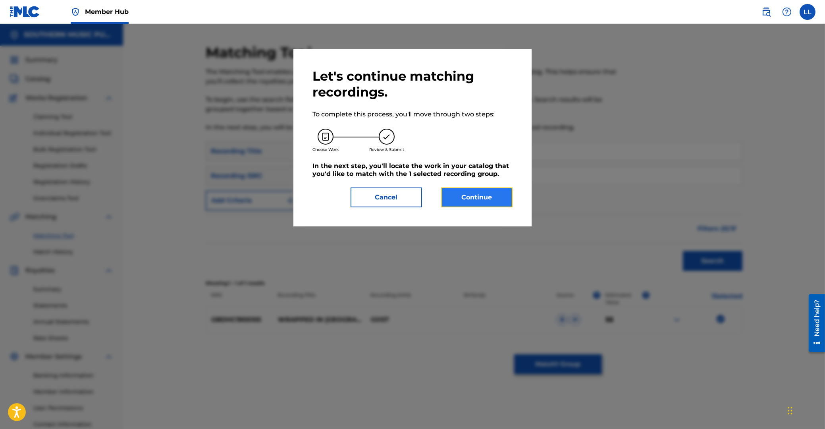
click at [494, 197] on button "Continue" at bounding box center [476, 197] width 71 height 20
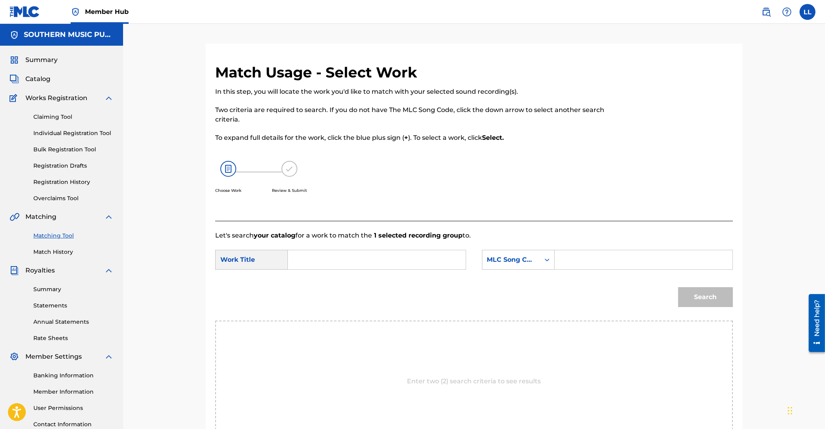
click at [374, 258] on input "Search Form" at bounding box center [377, 259] width 164 height 19
paste input "WRAPPED IN WAX"
type input "WRAPPED IN WAX"
drag, startPoint x: 612, startPoint y: 261, endPoint x: 649, endPoint y: 276, distance: 39.5
click at [613, 260] on input "Search Form" at bounding box center [643, 259] width 164 height 19
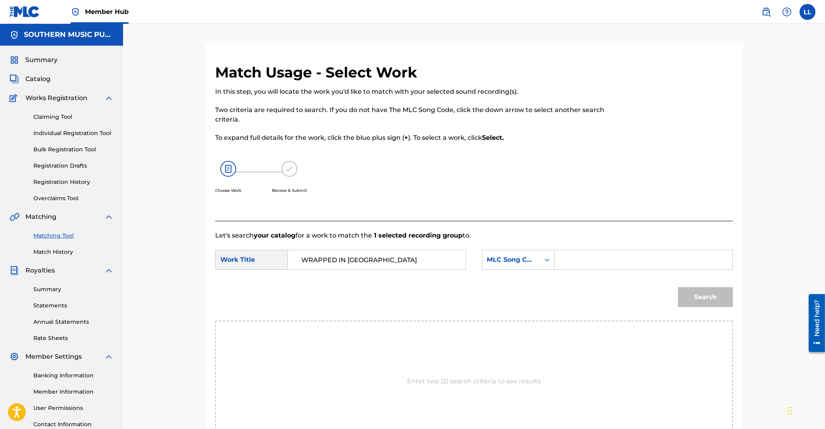
paste input "WA6RT0"
type input "WA6RT0"
click at [695, 298] on button "Search" at bounding box center [705, 297] width 55 height 20
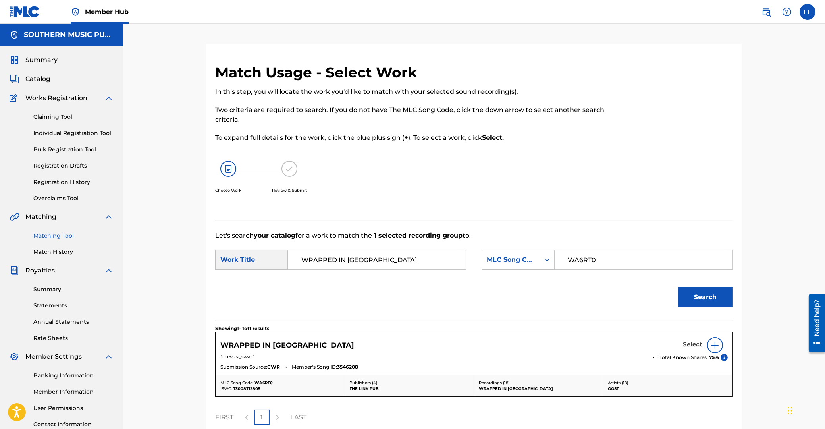
click at [689, 342] on h5 "Select" at bounding box center [692, 345] width 19 height 8
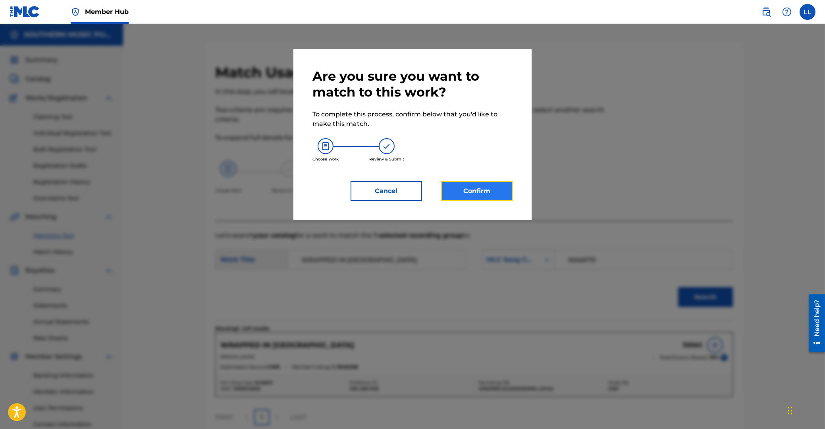
click at [482, 192] on button "Confirm" at bounding box center [476, 191] width 71 height 20
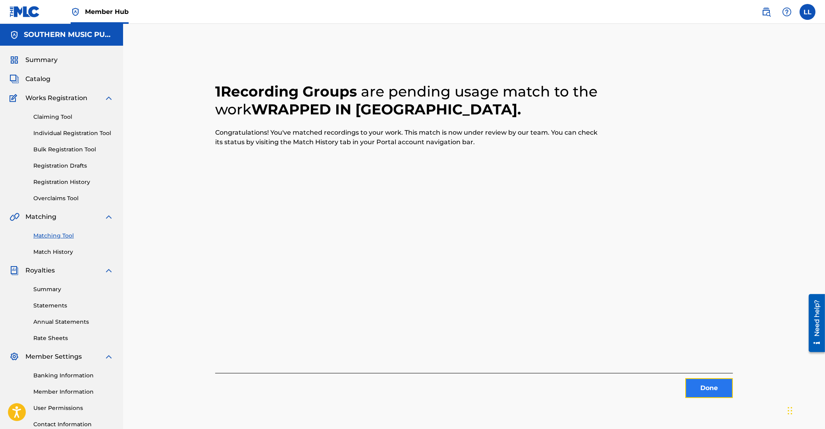
click at [708, 393] on button "Done" at bounding box center [709, 388] width 48 height 20
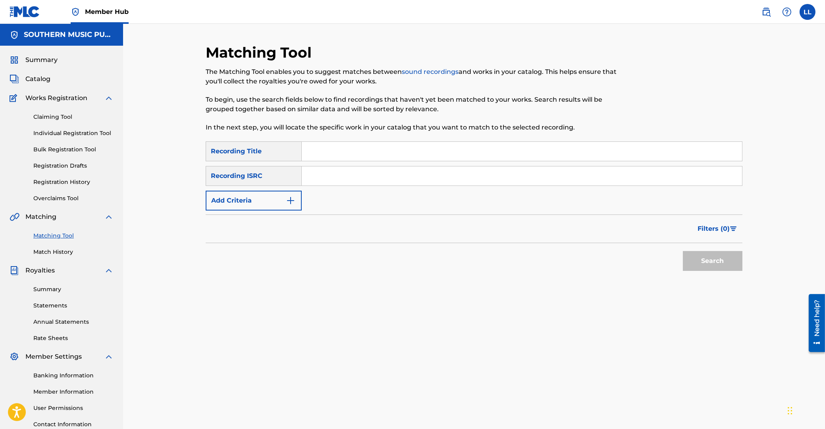
click at [331, 179] on input "Search Form" at bounding box center [522, 175] width 440 height 19
paste input "DREADFULLY PIOUS"
click at [698, 261] on button "Search" at bounding box center [713, 261] width 60 height 20
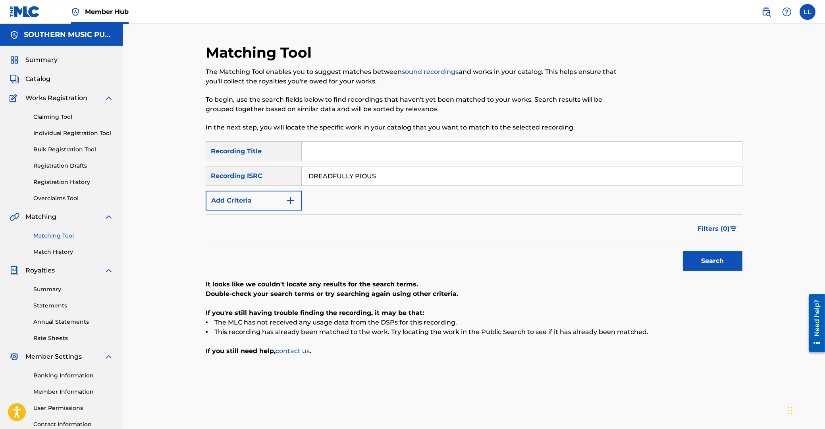
drag, startPoint x: 388, startPoint y: 177, endPoint x: 496, endPoint y: 222, distance: 117.4
click at [302, 174] on input "DREADFULLY PIOUS" at bounding box center [522, 175] width 440 height 19
paste input "GBDHC1905106"
type input "GBDHC1905106"
click at [715, 261] on button "Search" at bounding box center [713, 261] width 60 height 20
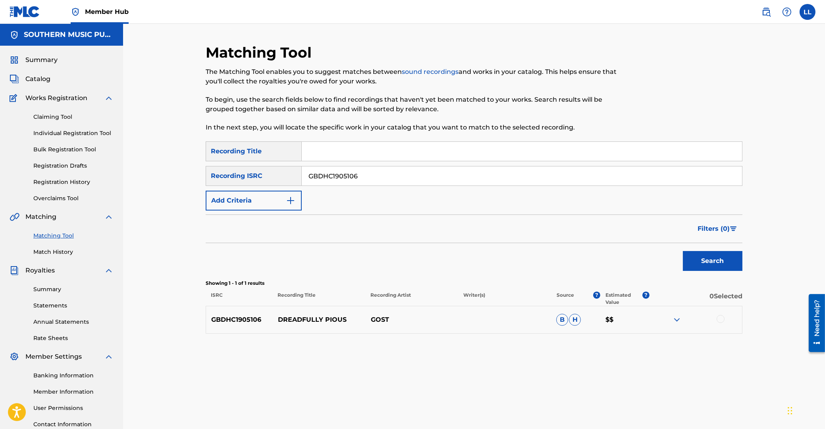
click at [723, 318] on div at bounding box center [721, 319] width 8 height 8
click at [537, 360] on button "Match 1 Group" at bounding box center [558, 364] width 88 height 20
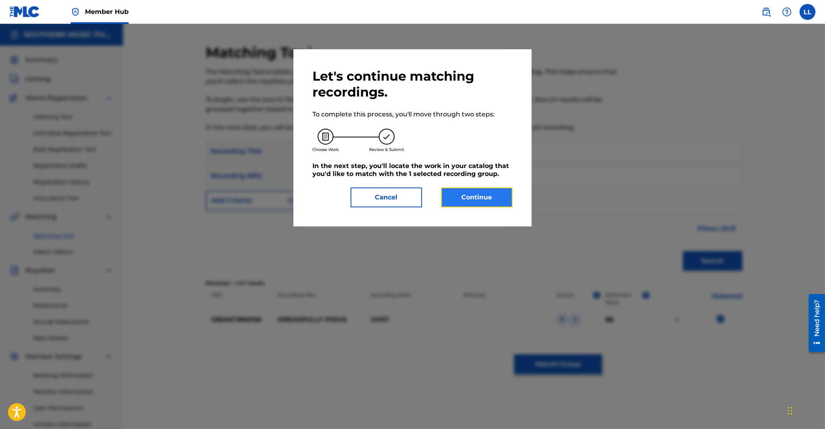
click at [483, 197] on button "Continue" at bounding box center [476, 197] width 71 height 20
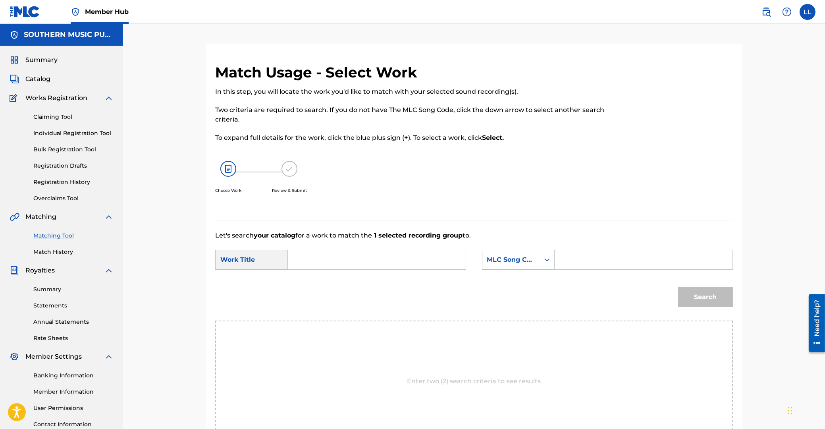
drag, startPoint x: 339, startPoint y: 255, endPoint x: 418, endPoint y: 272, distance: 81.3
click at [339, 256] on input "Search Form" at bounding box center [377, 259] width 164 height 19
paste input "DREADFULLY PIOUS"
type input "DREADFULLY PIOUS"
click at [626, 257] on input "Search Form" at bounding box center [643, 259] width 164 height 19
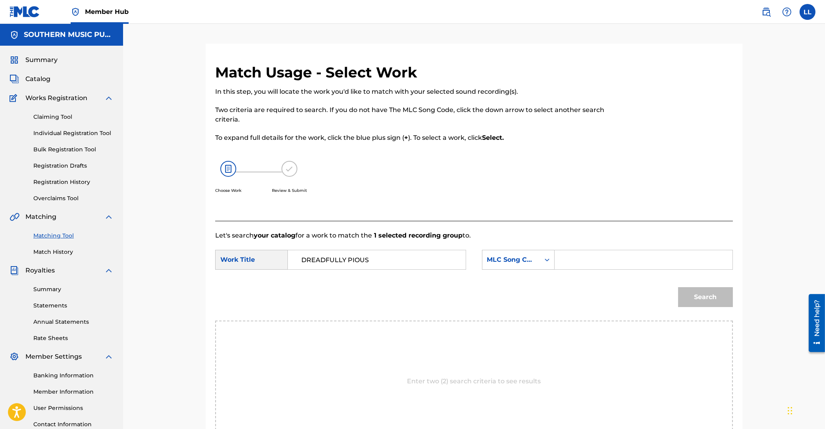
paste input "DB1DPM"
type input "DB1DPM"
click at [702, 299] on button "Search" at bounding box center [705, 297] width 55 height 20
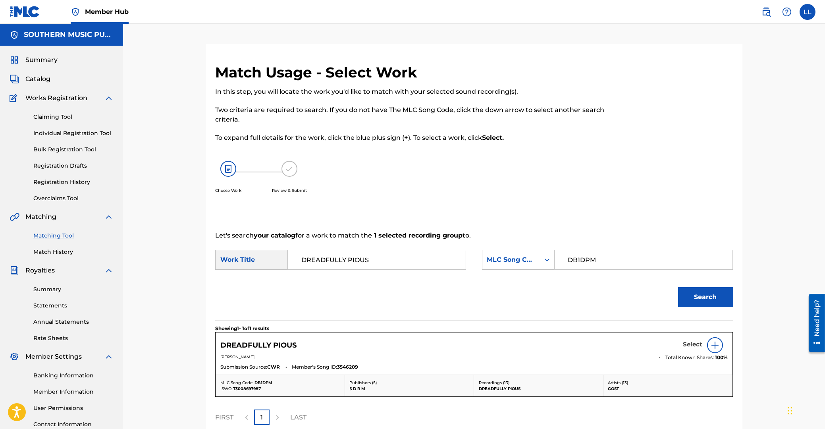
click at [689, 345] on h5 "Select" at bounding box center [692, 345] width 19 height 8
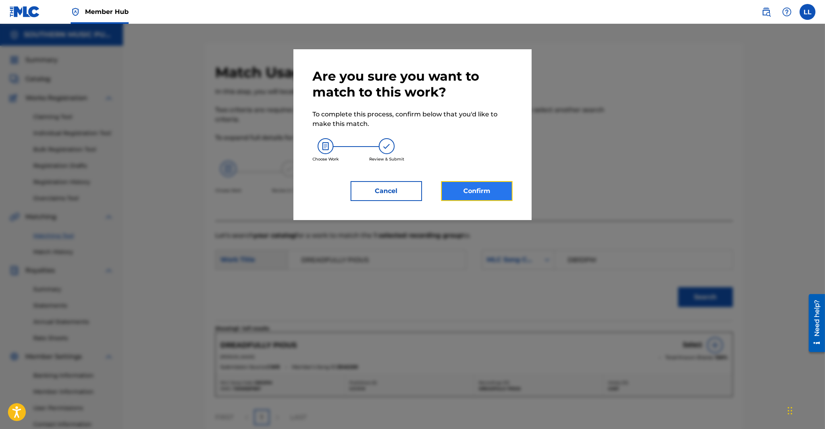
click at [486, 191] on button "Confirm" at bounding box center [476, 191] width 71 height 20
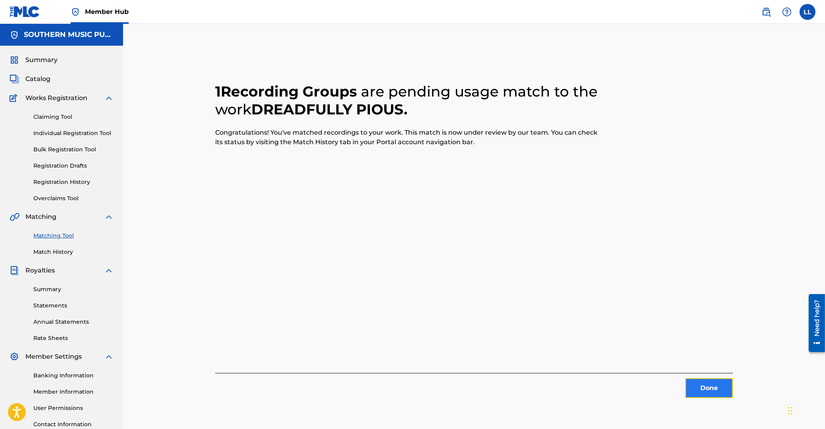
click at [710, 389] on button "Done" at bounding box center [709, 388] width 48 height 20
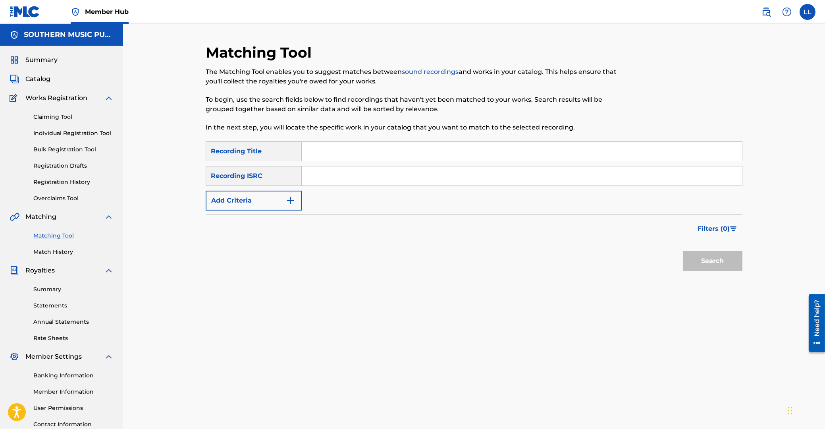
click at [353, 178] on input "Search Form" at bounding box center [522, 175] width 440 height 19
paste input "GBDHC1905107"
type input "GBDHC1905107"
click at [712, 263] on button "Search" at bounding box center [713, 261] width 60 height 20
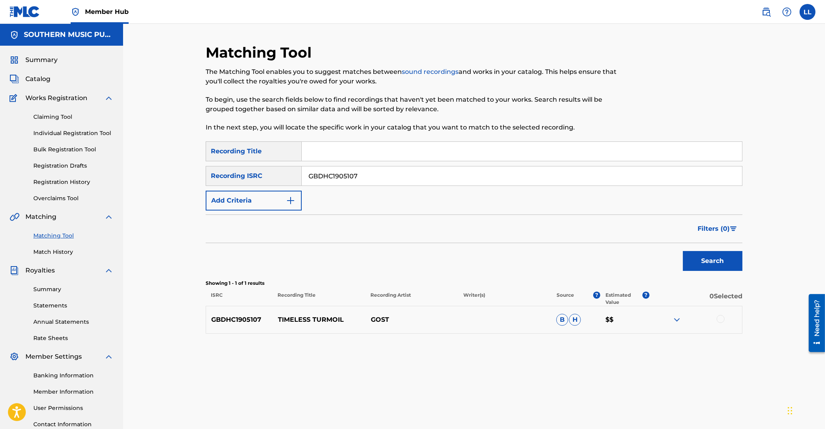
click at [721, 318] on div at bounding box center [721, 319] width 8 height 8
click at [571, 364] on button "Match 1 Group" at bounding box center [558, 364] width 88 height 20
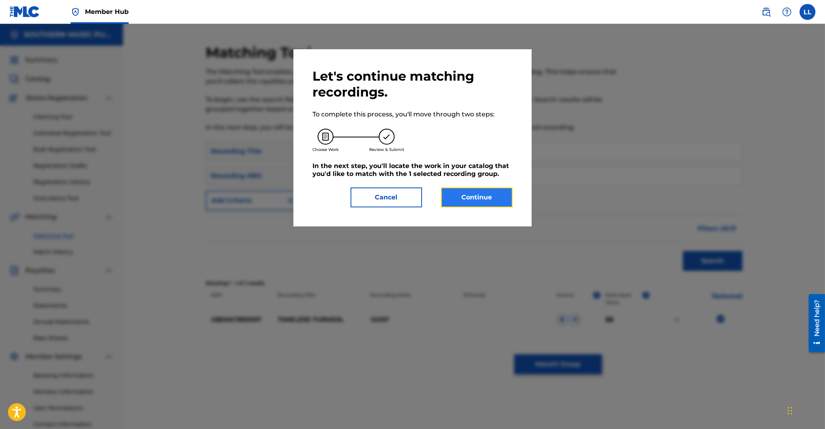
click at [480, 199] on button "Continue" at bounding box center [476, 197] width 71 height 20
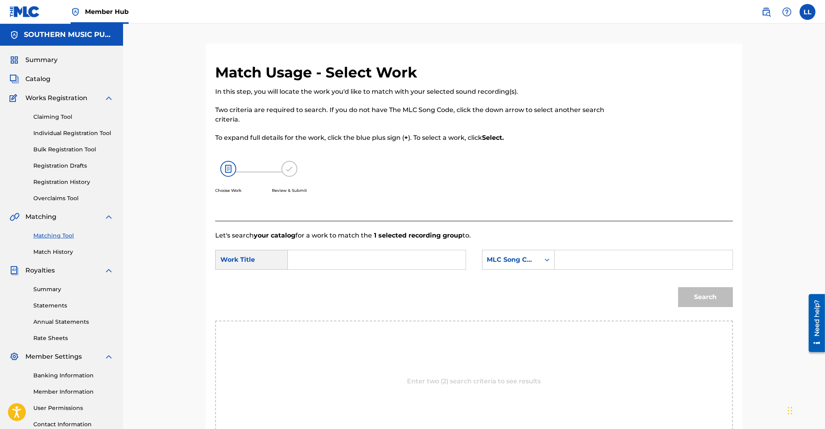
click at [391, 259] on input "Search Form" at bounding box center [377, 259] width 164 height 19
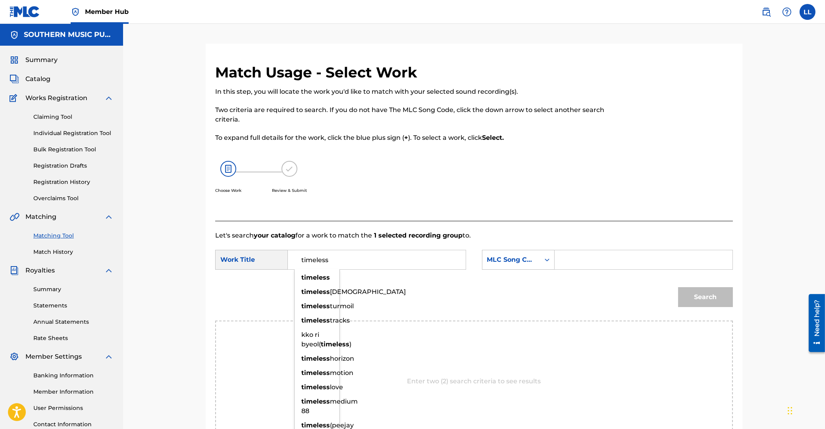
type input "timeless"
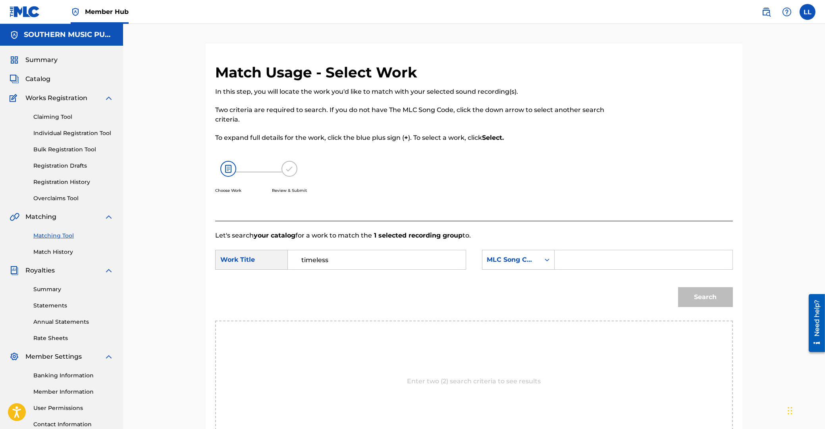
paste input "TC6NKB"
type input "TC6NKB"
click at [678, 287] on button "Search" at bounding box center [705, 297] width 55 height 20
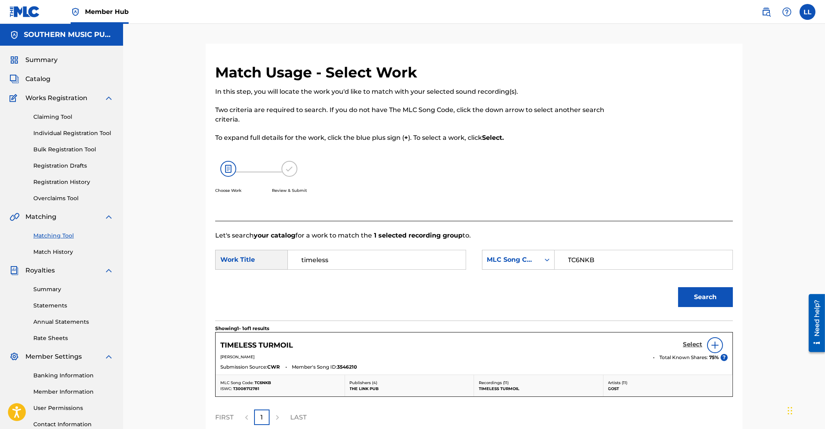
click at [692, 345] on h5 "Select" at bounding box center [692, 345] width 19 height 8
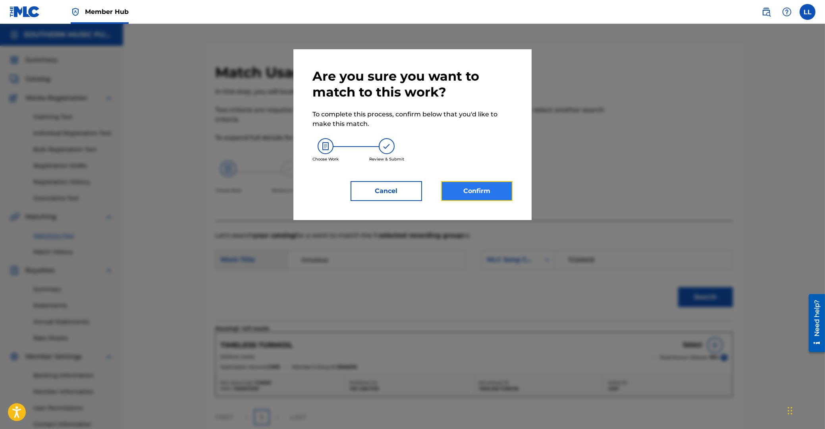
click at [480, 194] on button "Confirm" at bounding box center [476, 191] width 71 height 20
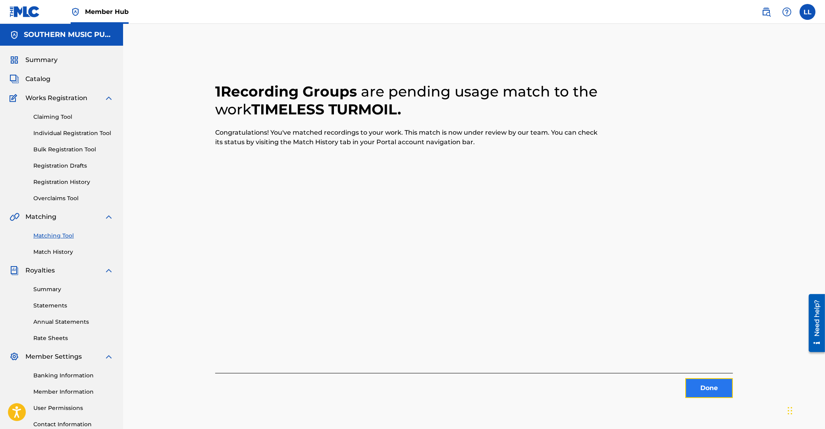
click at [708, 390] on button "Done" at bounding box center [709, 388] width 48 height 20
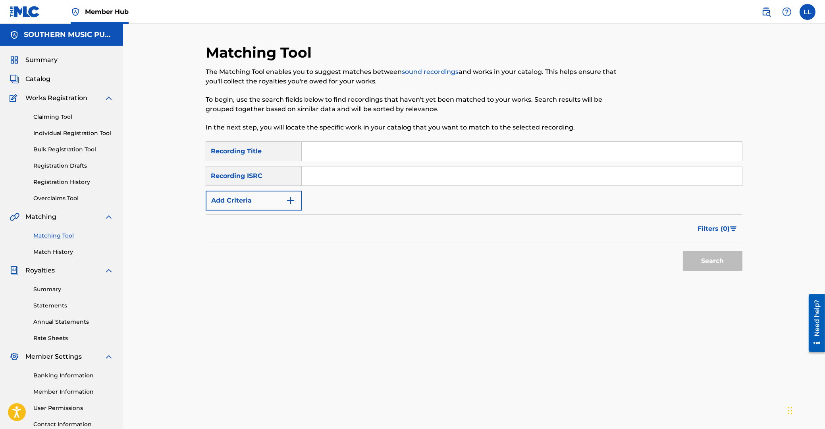
click at [384, 170] on input "Search Form" at bounding box center [522, 175] width 440 height 19
paste input "GBDHC1905108"
type input "GBDHC1905108"
click at [698, 258] on button "Search" at bounding box center [713, 261] width 60 height 20
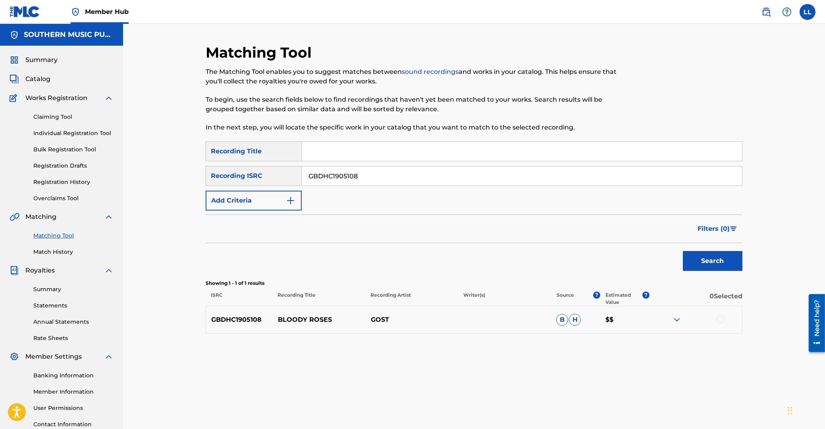
click at [721, 319] on div at bounding box center [721, 319] width 8 height 8
click at [569, 369] on button "Match 1 Group" at bounding box center [558, 364] width 88 height 20
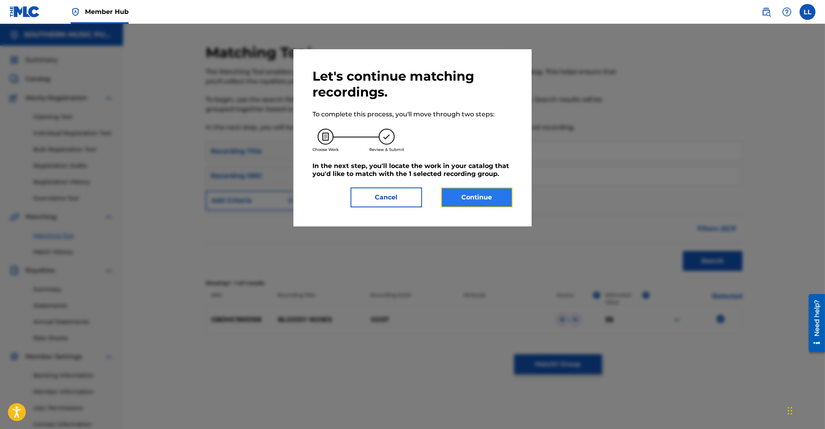
click at [486, 201] on button "Continue" at bounding box center [476, 197] width 71 height 20
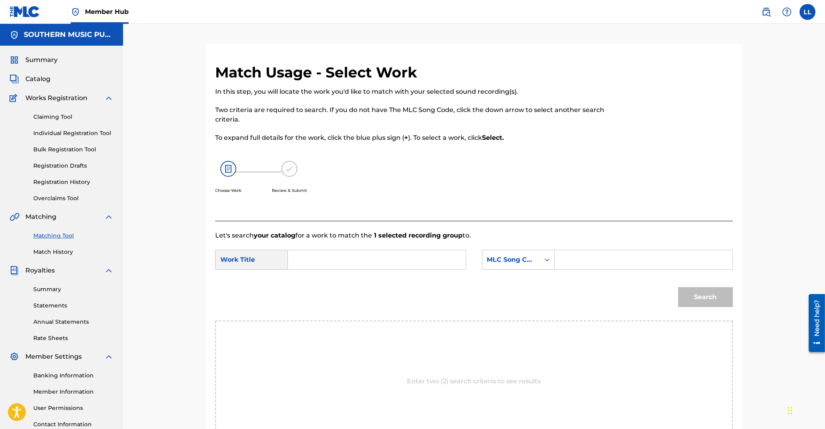
click at [388, 263] on input "Search Form" at bounding box center [377, 259] width 164 height 19
type input "bloody"
paste input "BA8ALK"
type input "BA8ALK"
click at [678, 287] on button "Search" at bounding box center [705, 297] width 55 height 20
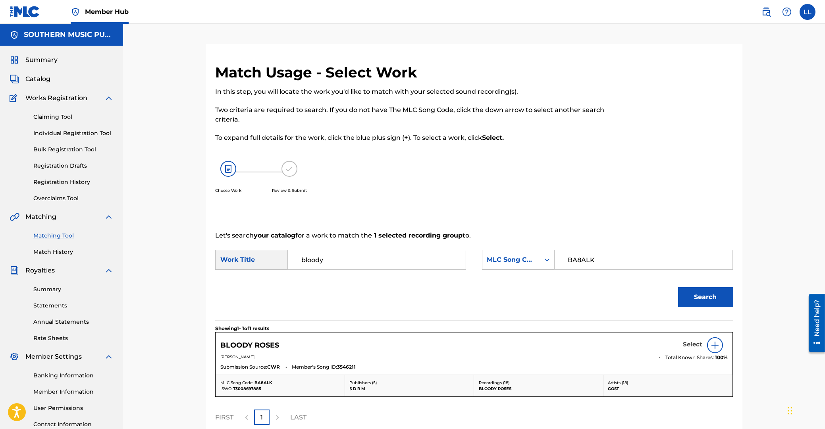
click at [694, 346] on h5 "Select" at bounding box center [692, 345] width 19 height 8
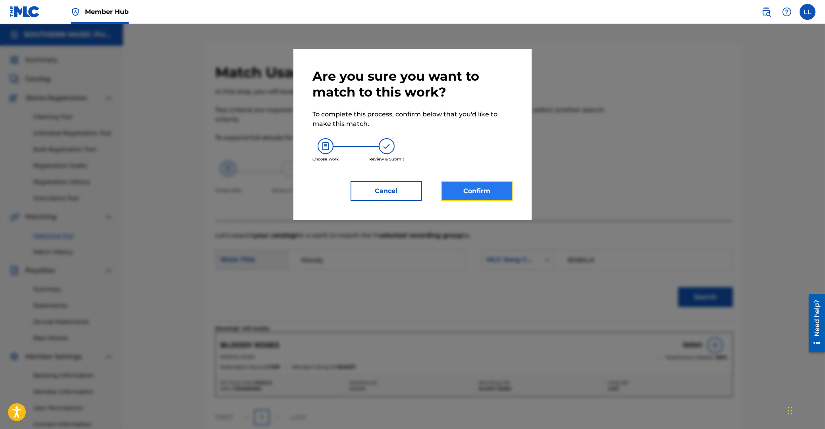
click at [457, 191] on button "Confirm" at bounding box center [476, 191] width 71 height 20
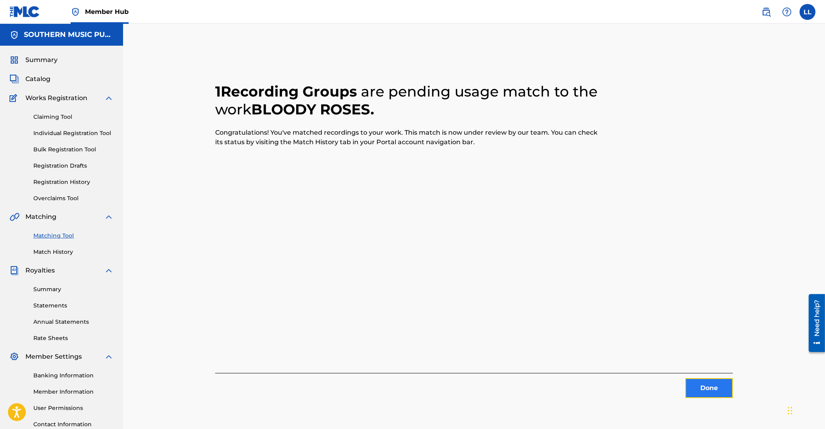
click at [701, 383] on button "Done" at bounding box center [709, 388] width 48 height 20
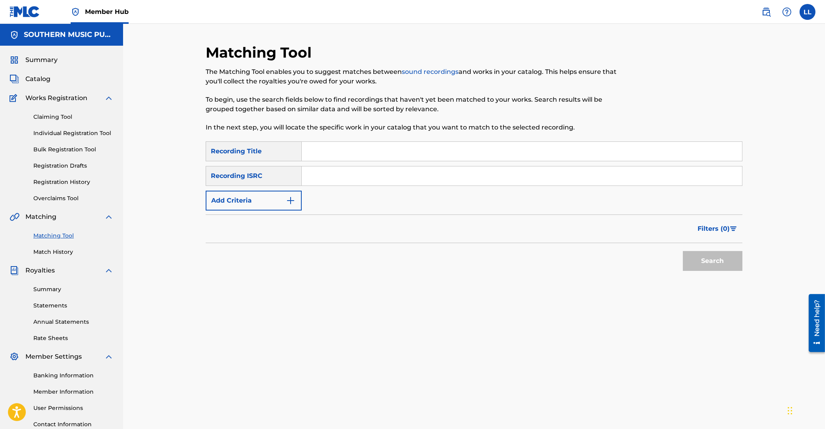
click at [465, 177] on input "Search Form" at bounding box center [522, 175] width 440 height 19
paste input "GBDHC1905109"
type input "GBDHC1905109"
click at [721, 266] on button "Search" at bounding box center [713, 261] width 60 height 20
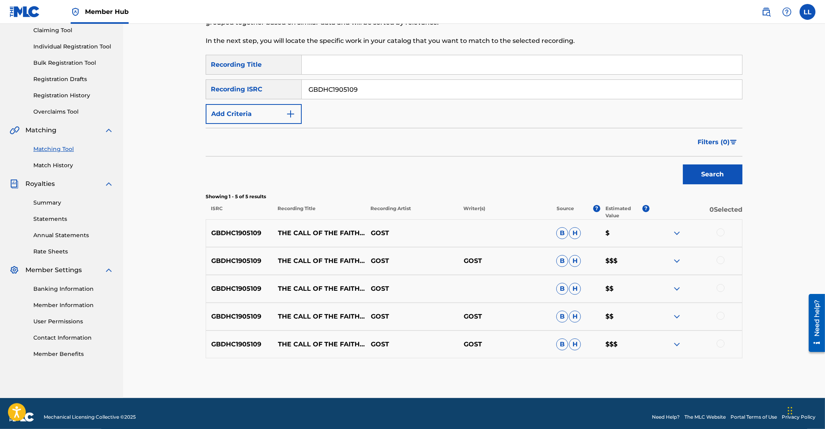
scroll to position [94, 0]
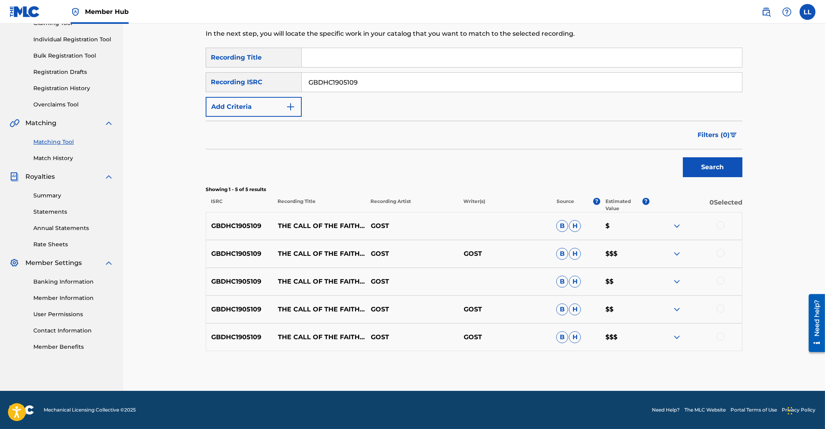
click at [721, 224] on div at bounding box center [721, 225] width 8 height 8
click at [720, 252] on div at bounding box center [721, 253] width 8 height 8
click at [720, 282] on div at bounding box center [721, 281] width 8 height 8
drag, startPoint x: 720, startPoint y: 309, endPoint x: 721, endPoint y: 328, distance: 19.5
click at [720, 309] on div at bounding box center [721, 309] width 8 height 8
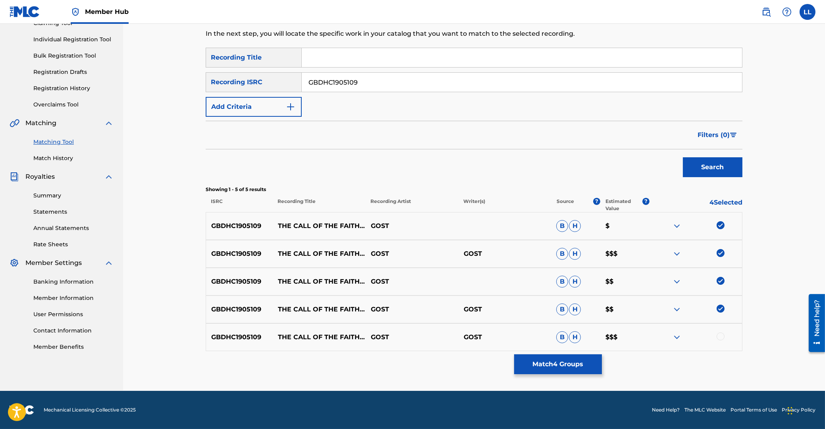
drag, startPoint x: 722, startPoint y: 336, endPoint x: 432, endPoint y: 376, distance: 292.3
click at [722, 337] on div at bounding box center [721, 336] width 8 height 8
click at [574, 363] on button "Match 5 Groups" at bounding box center [558, 364] width 88 height 20
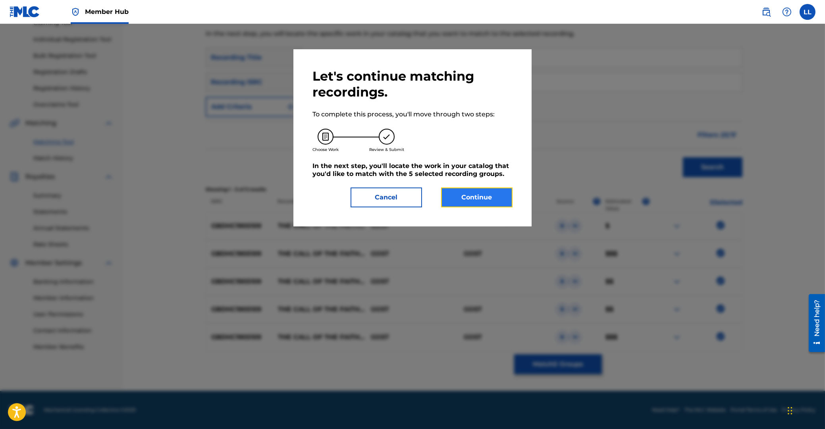
click at [480, 194] on button "Continue" at bounding box center [476, 197] width 71 height 20
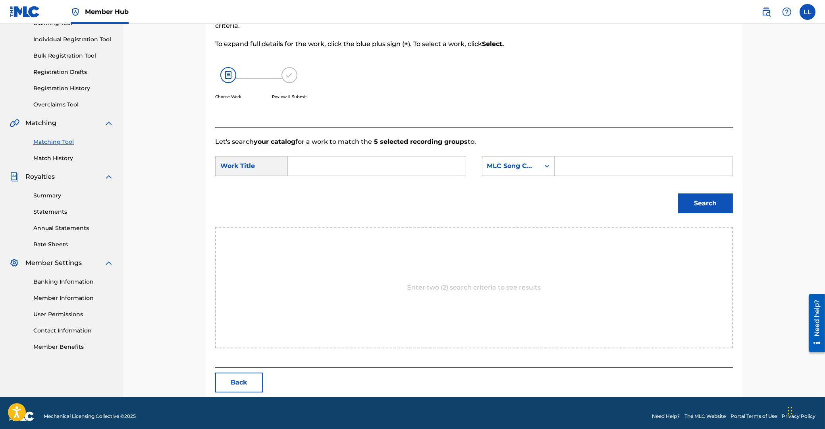
scroll to position [63, 0]
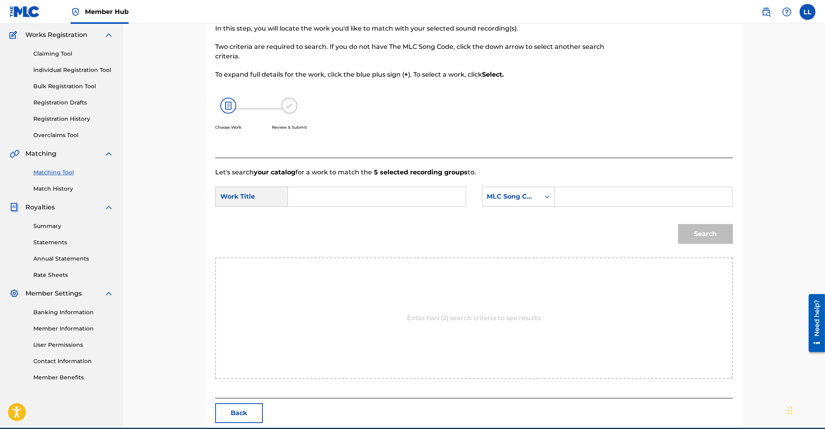
click at [356, 194] on input "Search Form" at bounding box center [377, 196] width 164 height 19
paste input "THE CALL OF THE FAITHFULL (FAITHLESS)"
type input "THE CALL OF THE FAITHFULL (FAITHLESS)"
click at [585, 197] on input "Search Form" at bounding box center [643, 196] width 164 height 19
paste input "TC6NV5"
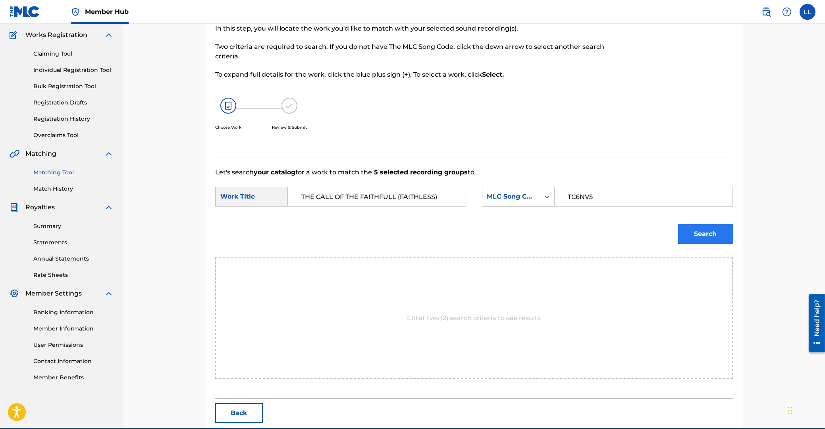
type input "TC6NV5"
click at [692, 228] on button "Search" at bounding box center [705, 234] width 55 height 20
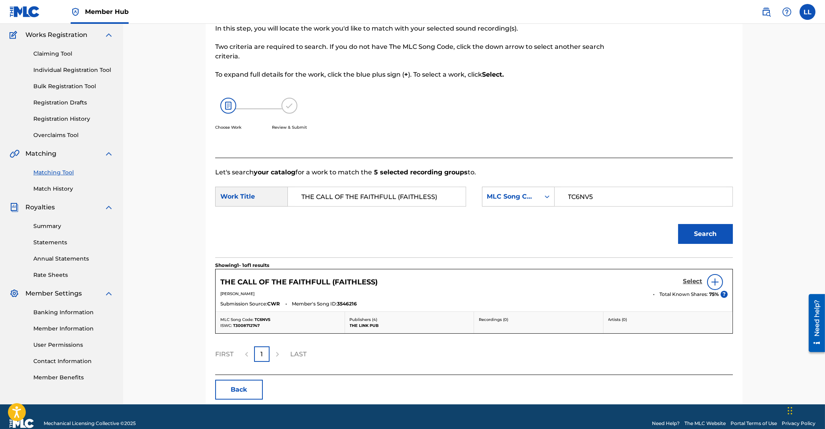
click at [690, 278] on h5 "Select" at bounding box center [692, 282] width 19 height 8
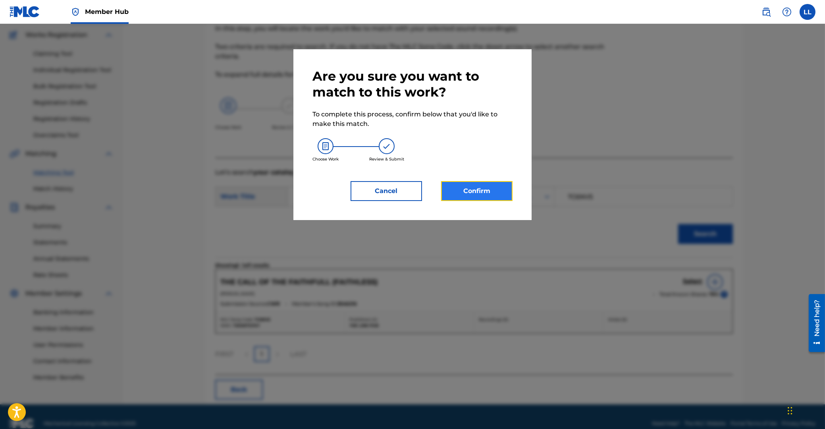
click at [476, 194] on button "Confirm" at bounding box center [476, 191] width 71 height 20
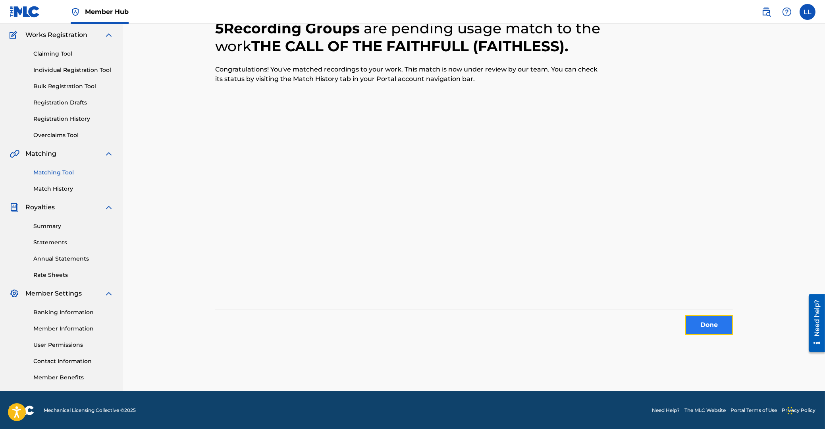
click at [711, 325] on button "Done" at bounding box center [709, 325] width 48 height 20
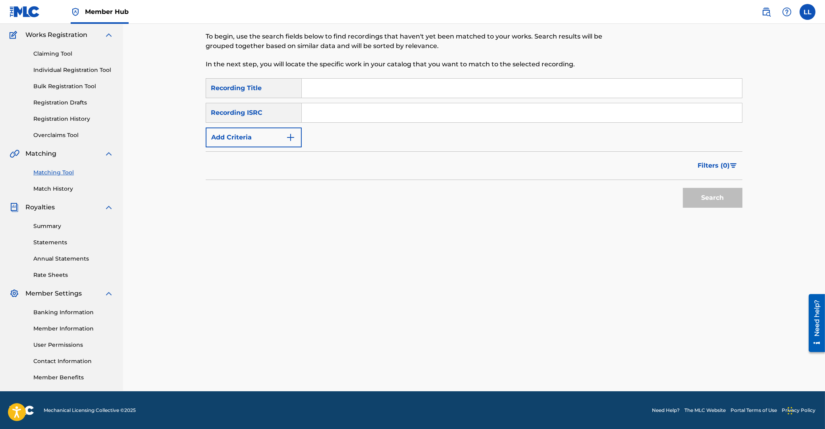
click at [349, 108] on input "Search Form" at bounding box center [522, 112] width 440 height 19
paste input "GBDHC1905110"
click at [699, 191] on button "Search" at bounding box center [713, 198] width 60 height 20
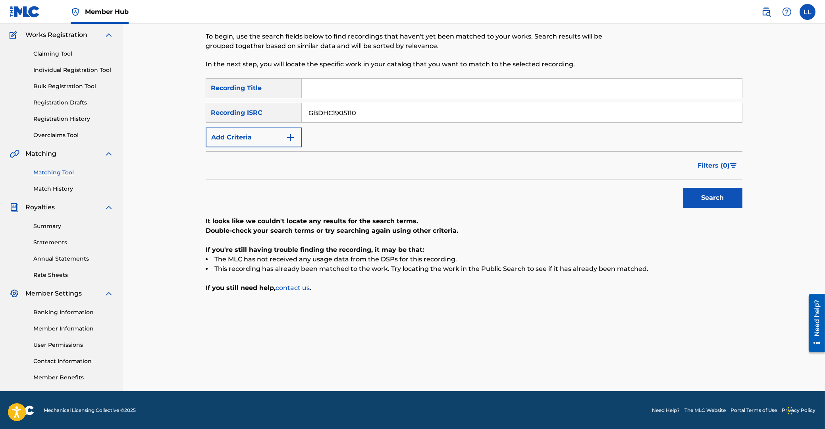
drag, startPoint x: 403, startPoint y: 112, endPoint x: 274, endPoint y: 117, distance: 129.6
click at [302, 107] on input "GBDHC1905110" at bounding box center [522, 112] width 440 height 19
paste input "1"
click at [718, 204] on button "Search" at bounding box center [713, 198] width 60 height 20
drag, startPoint x: 417, startPoint y: 110, endPoint x: 234, endPoint y: 117, distance: 182.4
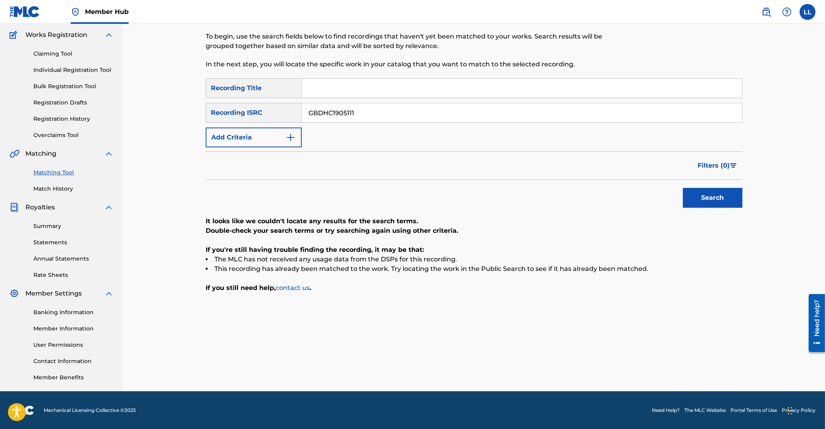
click at [302, 111] on input "GBDHC1905111" at bounding box center [522, 112] width 440 height 19
paste input "2"
type input "GBDHC1905112"
click at [717, 198] on button "Search" at bounding box center [713, 198] width 60 height 20
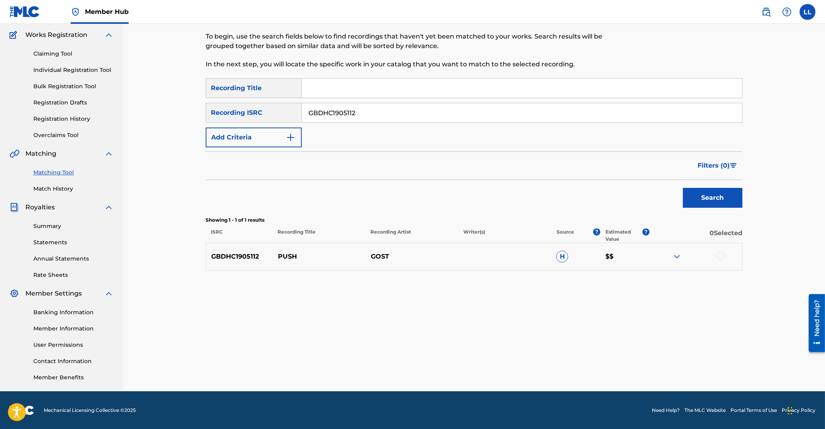
click at [720, 257] on div at bounding box center [721, 256] width 8 height 8
click at [565, 362] on button "Match 1 Group" at bounding box center [558, 364] width 88 height 20
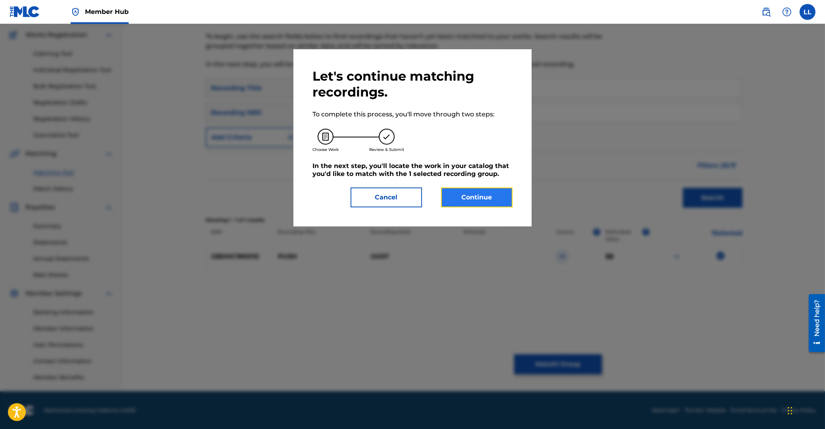
click at [483, 200] on button "Continue" at bounding box center [476, 197] width 71 height 20
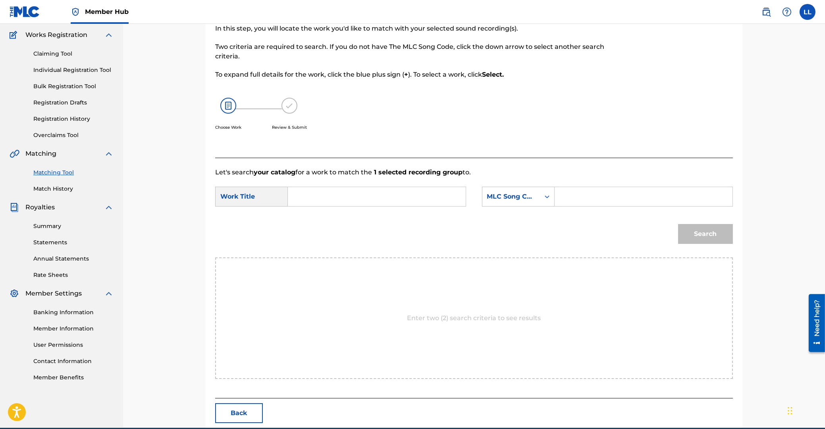
drag, startPoint x: 334, startPoint y: 193, endPoint x: 427, endPoint y: 233, distance: 100.7
click at [335, 195] on input "Search Form" at bounding box center [377, 196] width 164 height 19
paste input "PUSH"
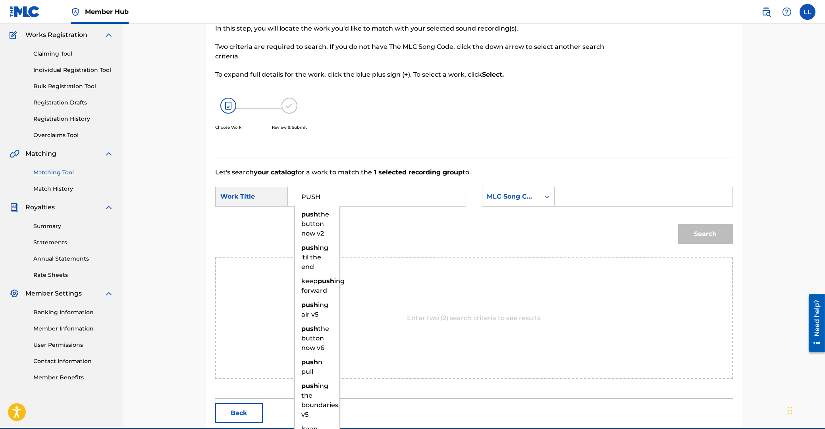
type input "PUSH"
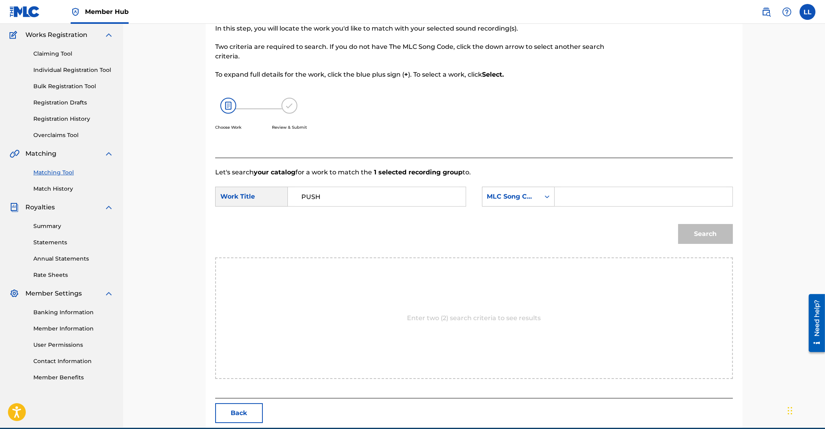
click at [617, 198] on input "Search Form" at bounding box center [643, 196] width 164 height 19
paste input "PA143Q"
type input "PA143Q"
click at [703, 236] on button "Search" at bounding box center [705, 234] width 55 height 20
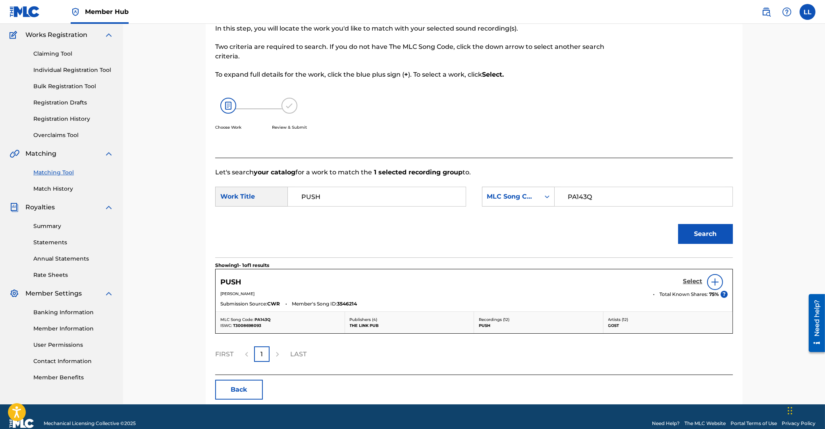
click at [692, 280] on h5 "Select" at bounding box center [692, 282] width 19 height 8
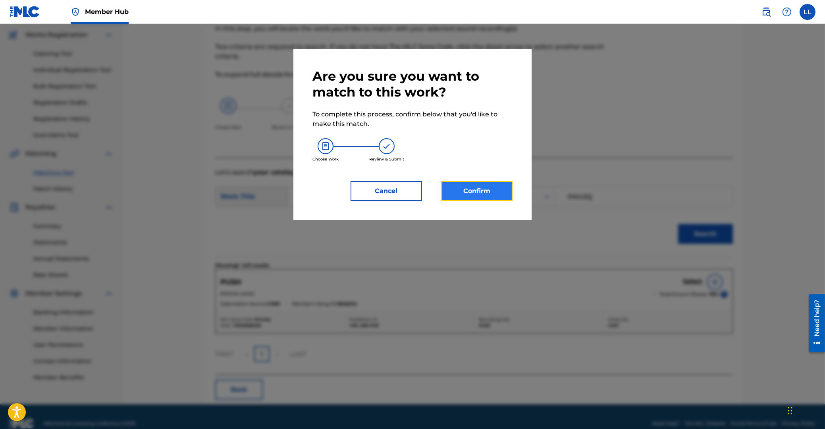
click at [489, 185] on button "Confirm" at bounding box center [476, 191] width 71 height 20
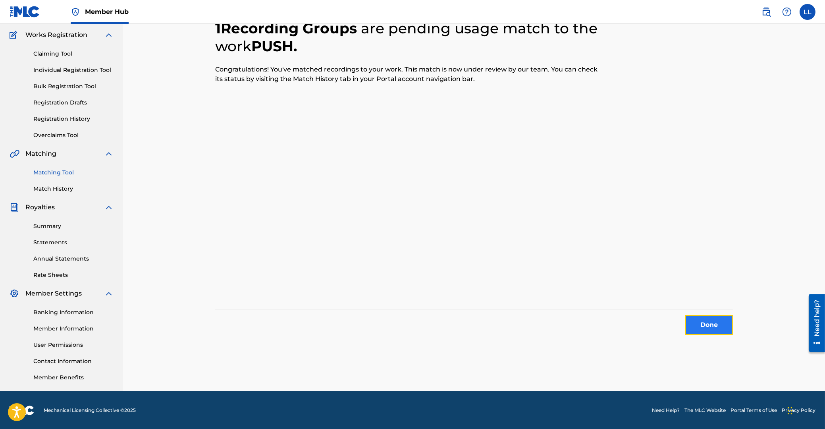
click at [708, 322] on button "Done" at bounding box center [709, 325] width 48 height 20
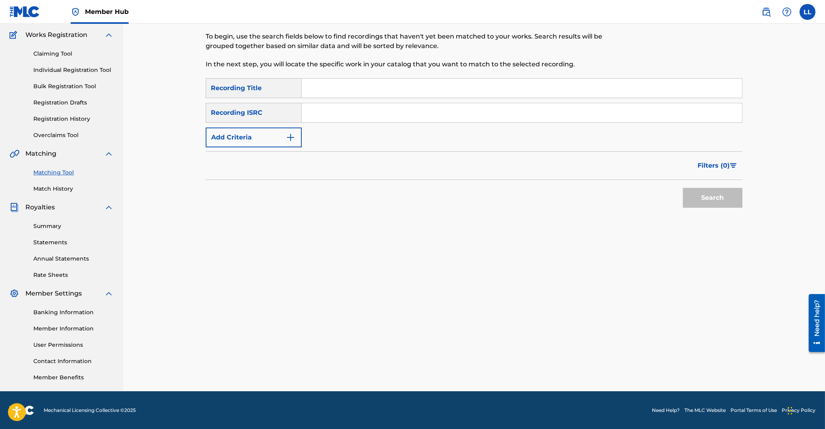
click at [456, 120] on input "Search Form" at bounding box center [522, 112] width 440 height 19
paste input "GBDHC1905113"
type input "GBDHC1905113"
click at [712, 203] on button "Search" at bounding box center [713, 198] width 60 height 20
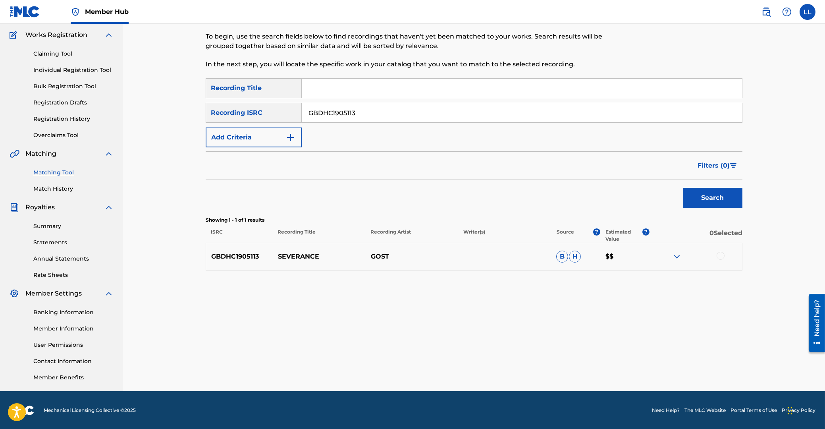
click at [722, 255] on div at bounding box center [721, 256] width 8 height 8
click at [556, 361] on button "Match 1 Group" at bounding box center [558, 364] width 88 height 20
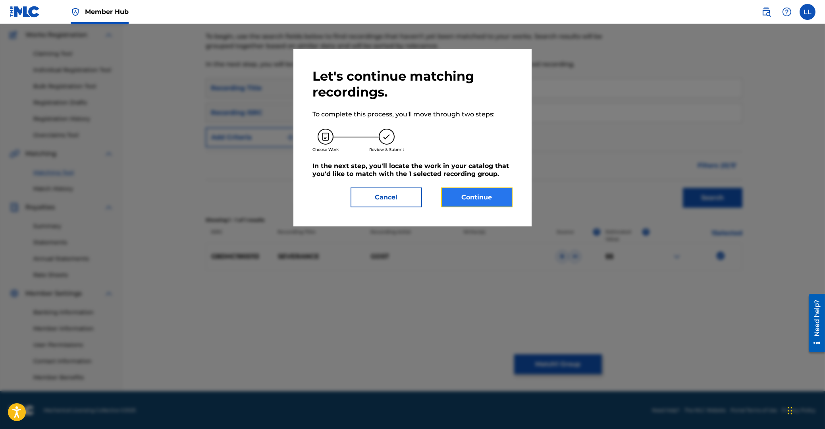
click at [471, 195] on button "Continue" at bounding box center [476, 197] width 71 height 20
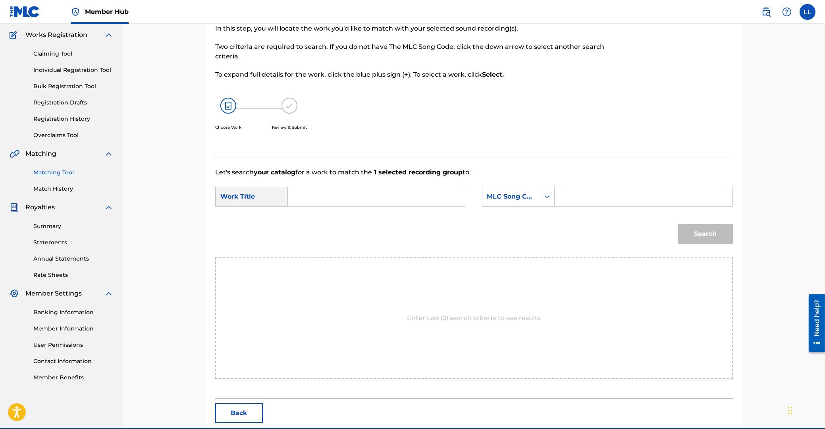
click at [373, 199] on input "Search Form" at bounding box center [377, 196] width 164 height 19
paste input "SEVERANCE"
type input "SEVERANCE"
click at [588, 193] on input "Search Form" at bounding box center [643, 196] width 164 height 19
paste input "SD1800"
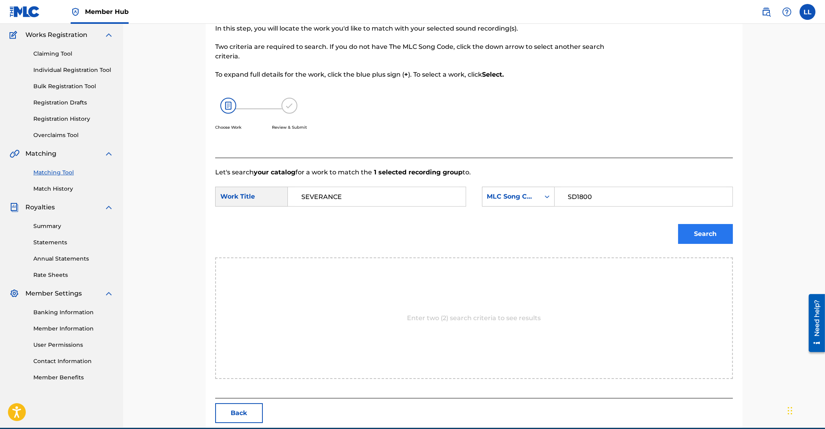
type input "SD1800"
click at [706, 232] on button "Search" at bounding box center [705, 234] width 55 height 20
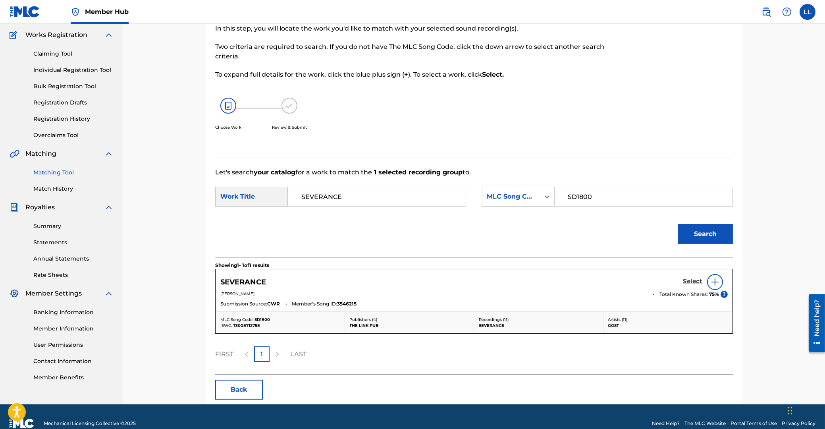
click at [689, 280] on h5 "Select" at bounding box center [692, 282] width 19 height 8
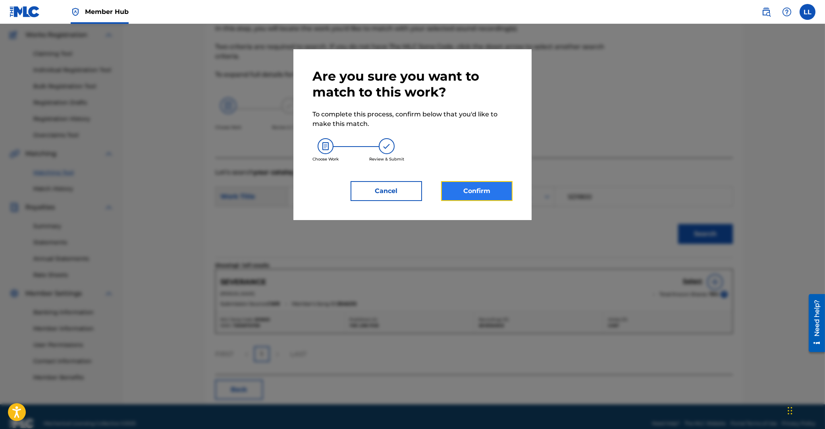
click at [499, 187] on button "Confirm" at bounding box center [476, 191] width 71 height 20
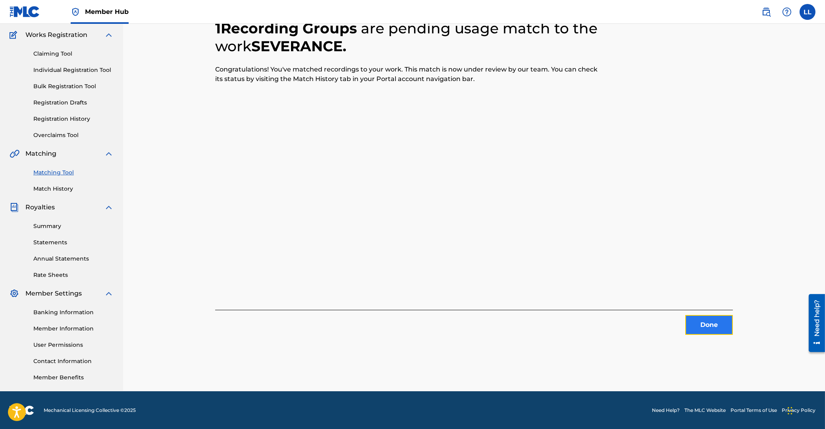
click at [704, 324] on button "Done" at bounding box center [709, 325] width 48 height 20
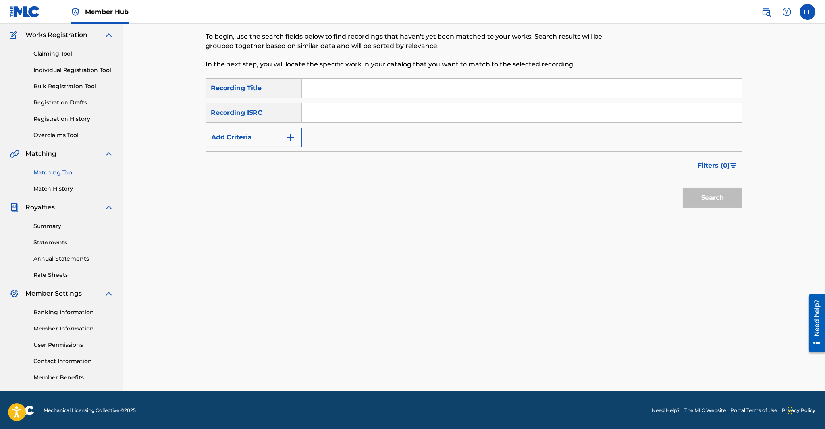
click at [366, 106] on input "Search Form" at bounding box center [522, 112] width 440 height 19
paste input "GBSMU1789430"
type input "GBSMU1789430"
click at [731, 201] on button "Search" at bounding box center [713, 198] width 60 height 20
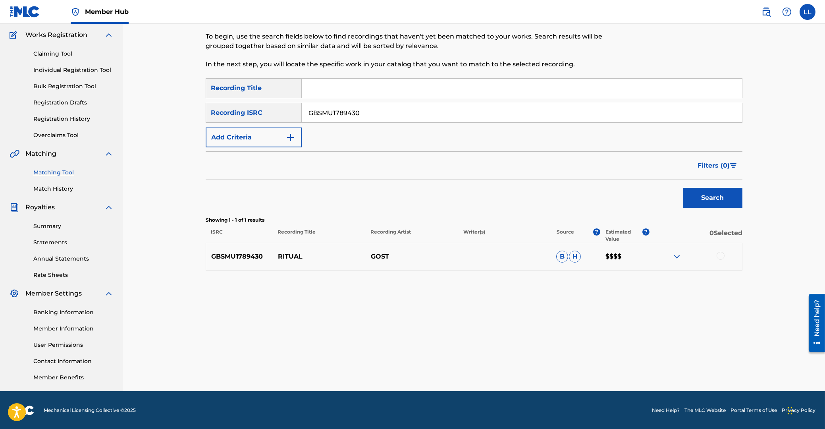
click at [718, 254] on div at bounding box center [721, 256] width 8 height 8
click at [558, 368] on button "Match 1 Group" at bounding box center [558, 364] width 88 height 20
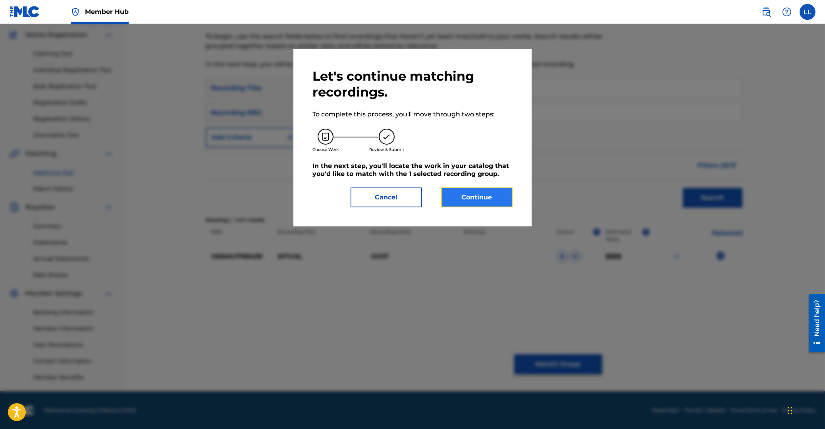
click at [478, 201] on button "Continue" at bounding box center [476, 197] width 71 height 20
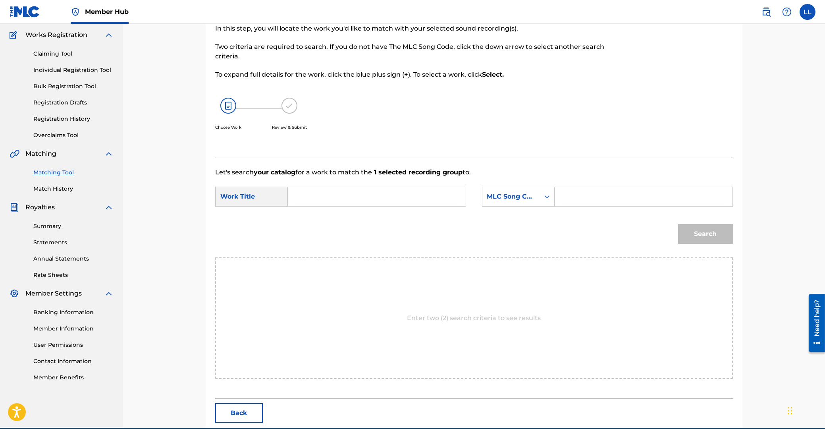
click at [384, 198] on input "Search Form" at bounding box center [377, 196] width 164 height 19
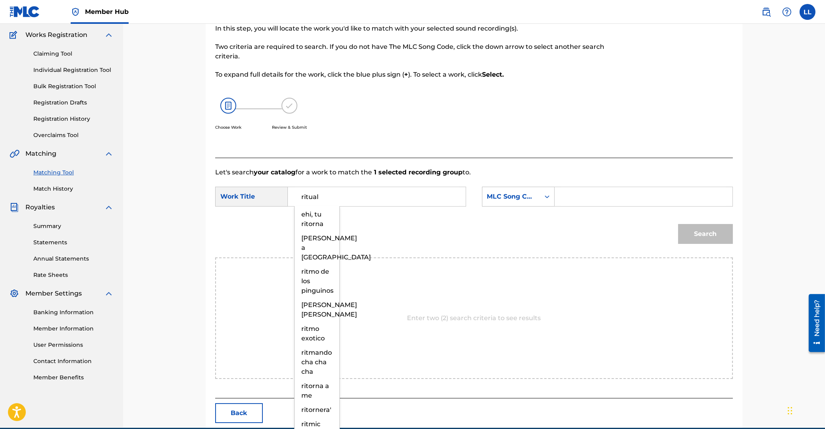
type input "ritual"
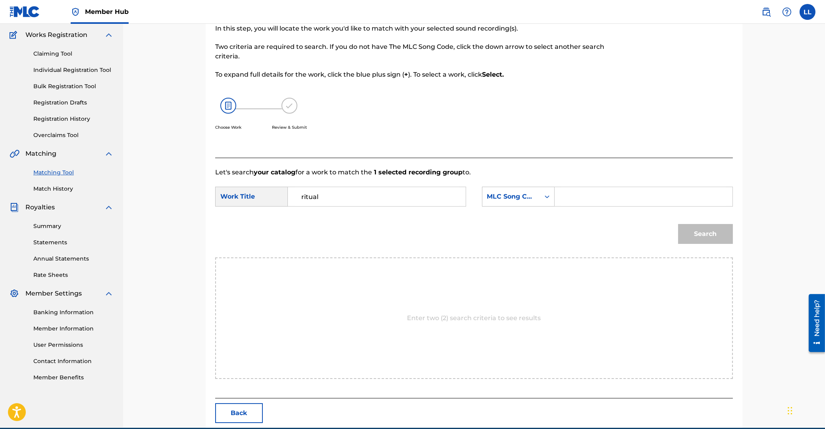
paste input "RB24I9"
type input "RB24I9"
click at [678, 224] on button "Search" at bounding box center [705, 234] width 55 height 20
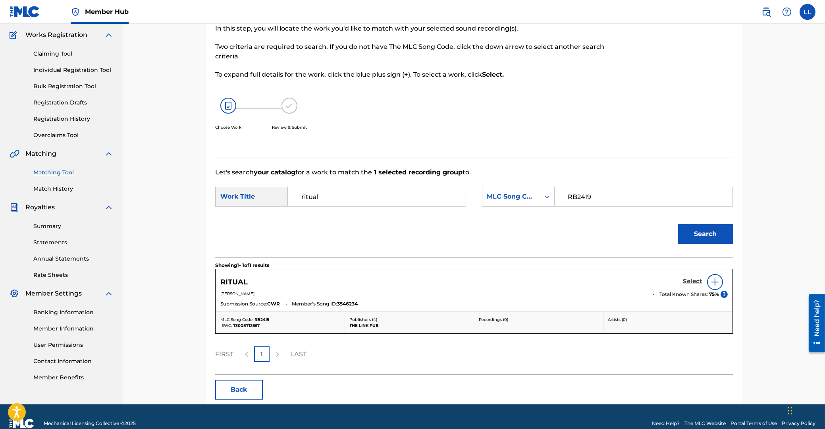
click at [692, 281] on h5 "Select" at bounding box center [692, 282] width 19 height 8
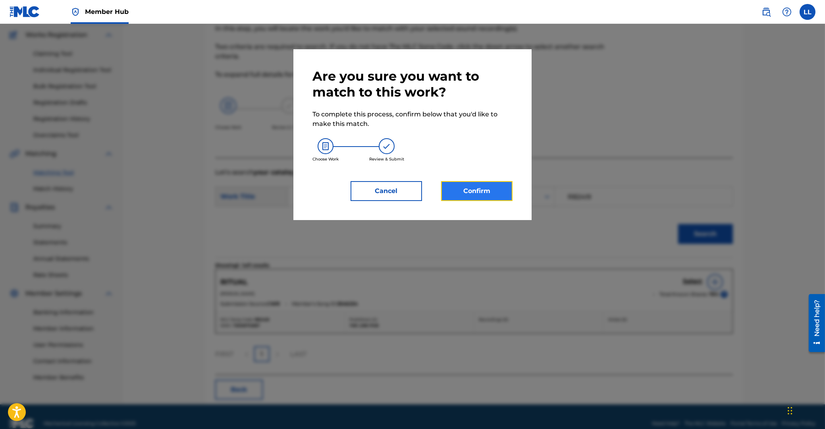
click at [477, 192] on button "Confirm" at bounding box center [476, 191] width 71 height 20
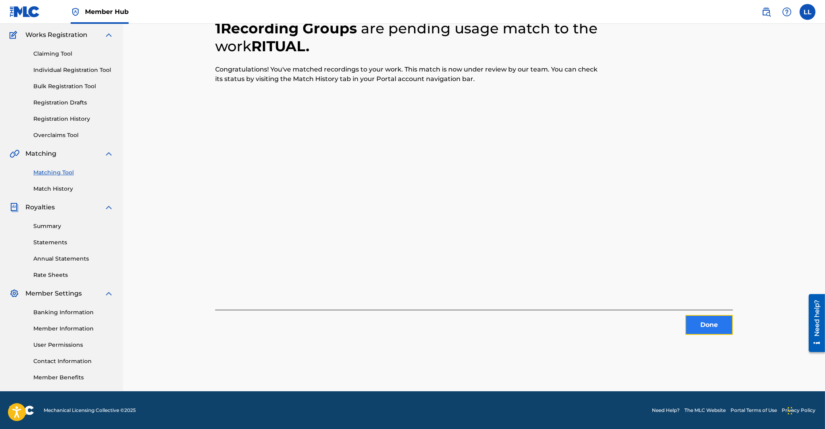
click at [707, 326] on button "Done" at bounding box center [709, 325] width 48 height 20
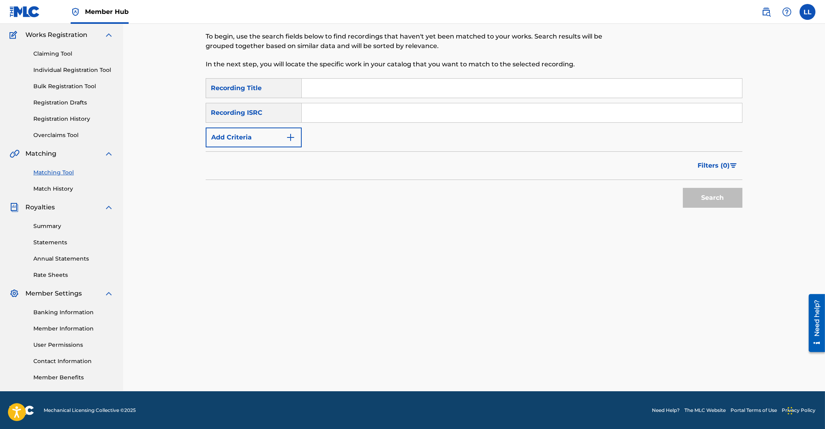
click at [380, 110] on input "Search Form" at bounding box center [522, 112] width 440 height 19
paste input "GBSMU1789431"
type input "GBSMU1789431"
click at [723, 197] on button "Search" at bounding box center [713, 198] width 60 height 20
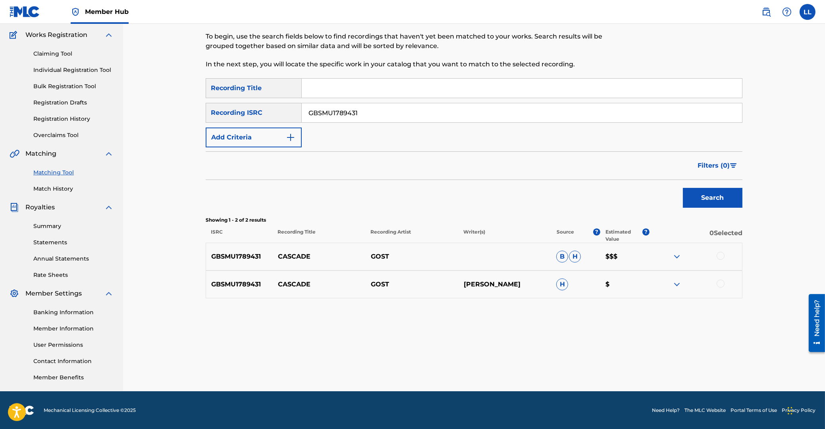
click at [720, 255] on div at bounding box center [721, 256] width 8 height 8
click at [722, 281] on div at bounding box center [721, 284] width 8 height 8
click at [556, 355] on button "Match 2 Groups" at bounding box center [558, 364] width 88 height 20
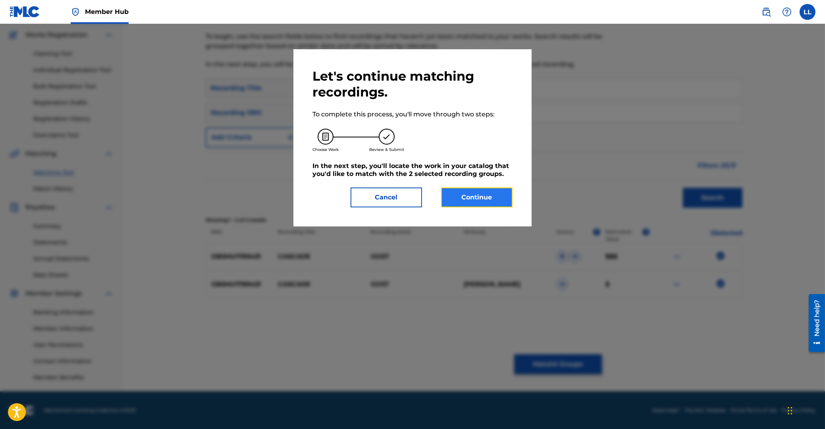
click at [488, 197] on button "Continue" at bounding box center [476, 197] width 71 height 20
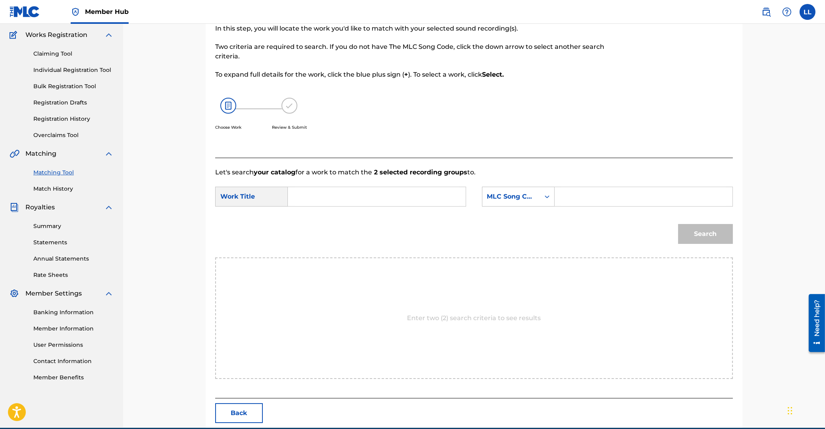
click at [403, 191] on input "Search Form" at bounding box center [377, 196] width 164 height 19
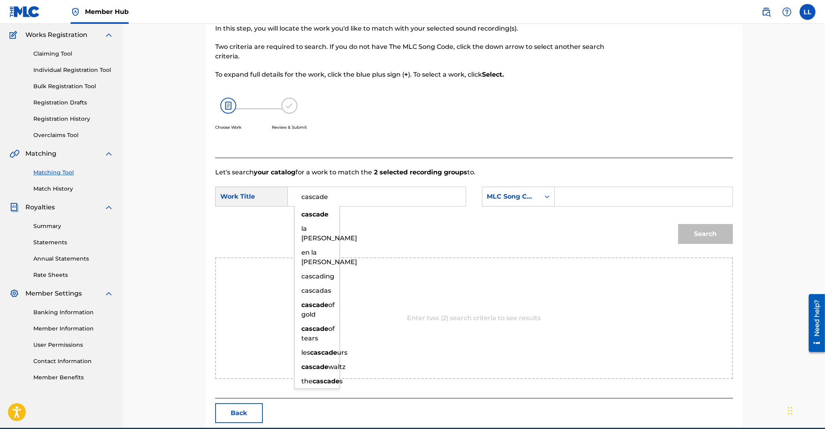
type input "cascade"
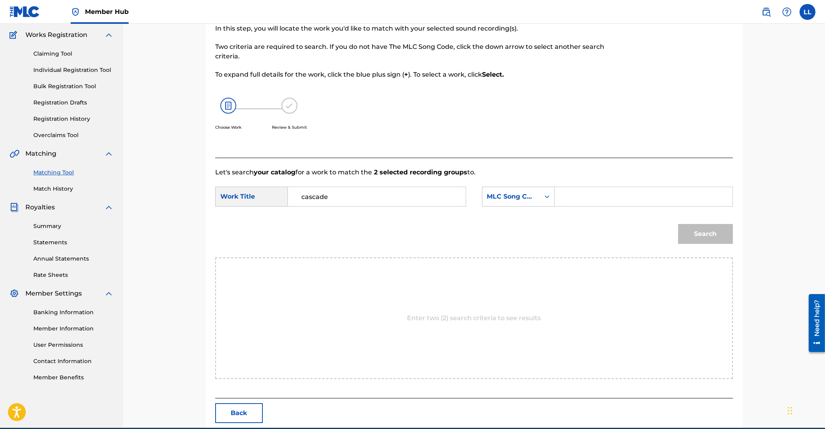
paste input "CA51TR"
type input "CA51TR"
click at [678, 224] on button "Search" at bounding box center [705, 234] width 55 height 20
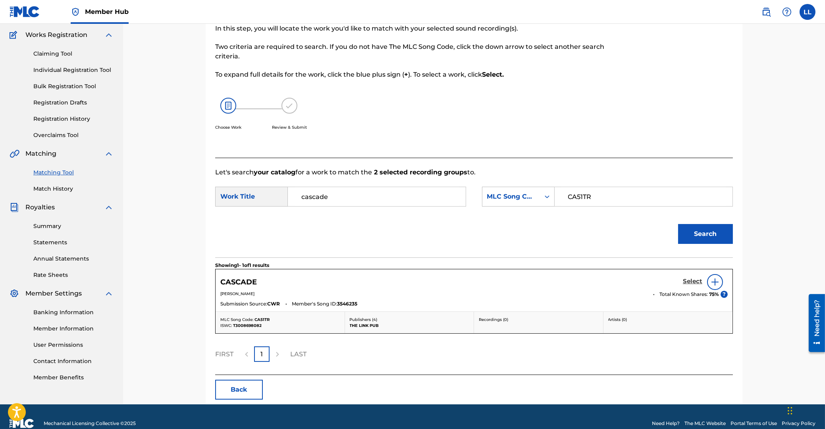
click at [693, 279] on h5 "Select" at bounding box center [692, 282] width 19 height 8
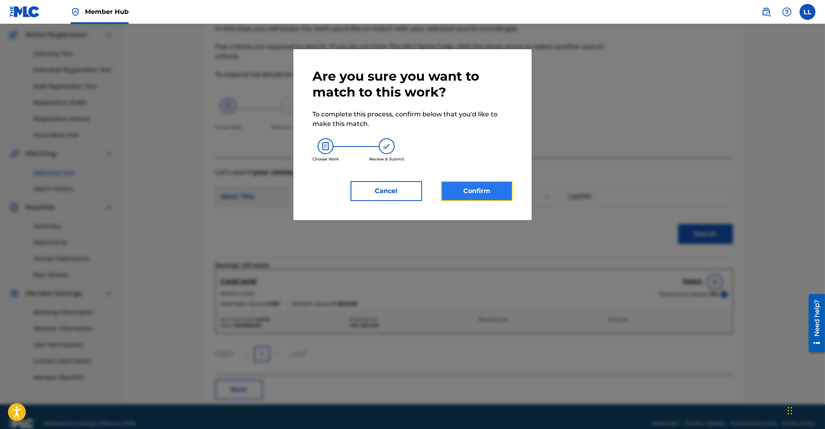
click at [461, 191] on button "Confirm" at bounding box center [476, 191] width 71 height 20
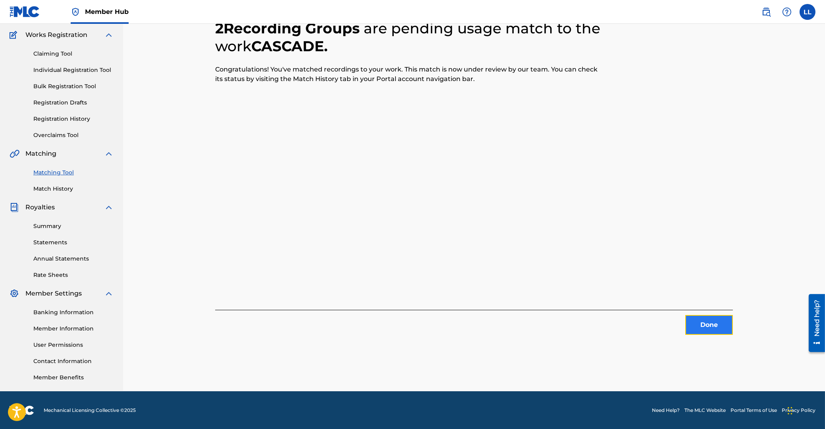
click at [706, 326] on button "Done" at bounding box center [709, 325] width 48 height 20
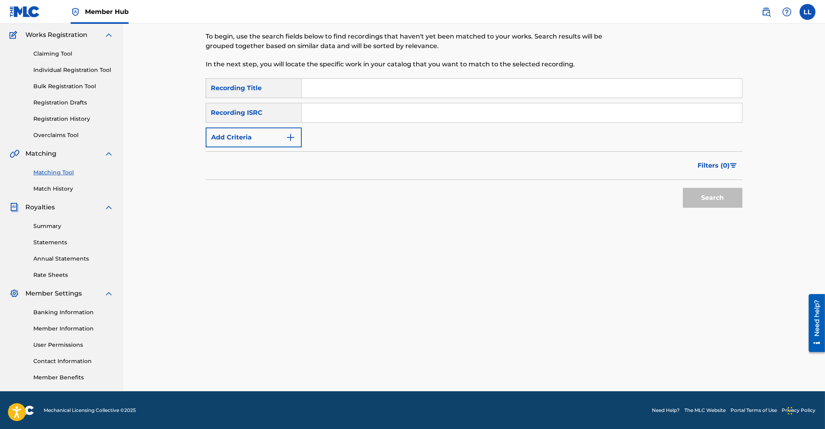
click at [345, 112] on input "Search Form" at bounding box center [522, 112] width 440 height 19
paste input "GBSMU1789432"
type input "GBSMU1789432"
click at [722, 197] on button "Search" at bounding box center [713, 198] width 60 height 20
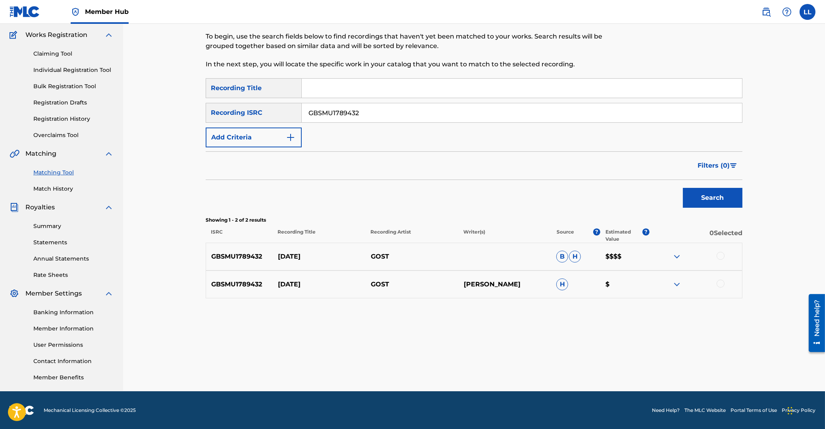
click at [718, 254] on div at bounding box center [721, 256] width 8 height 8
click at [718, 284] on div at bounding box center [721, 284] width 8 height 8
click at [569, 361] on button "Match 2 Groups" at bounding box center [558, 364] width 88 height 20
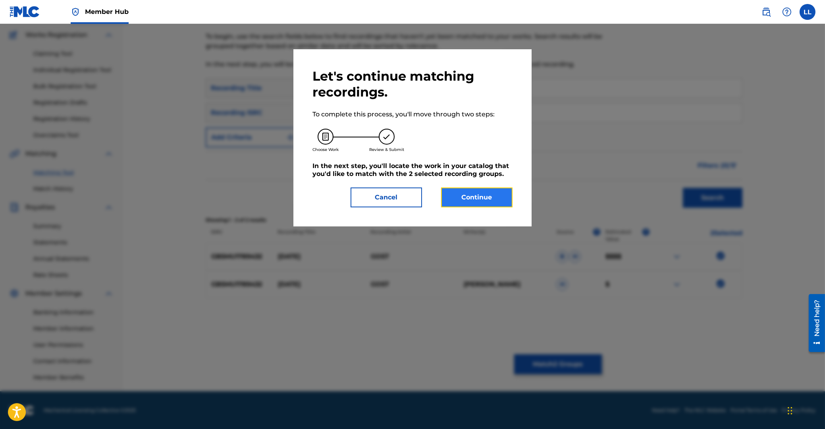
click at [480, 193] on button "Continue" at bounding box center [476, 197] width 71 height 20
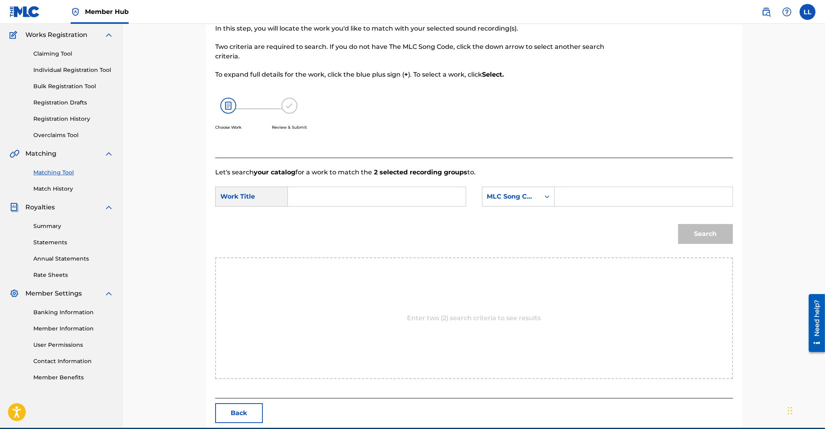
click at [373, 189] on input "Search Form" at bounding box center [377, 196] width 164 height 19
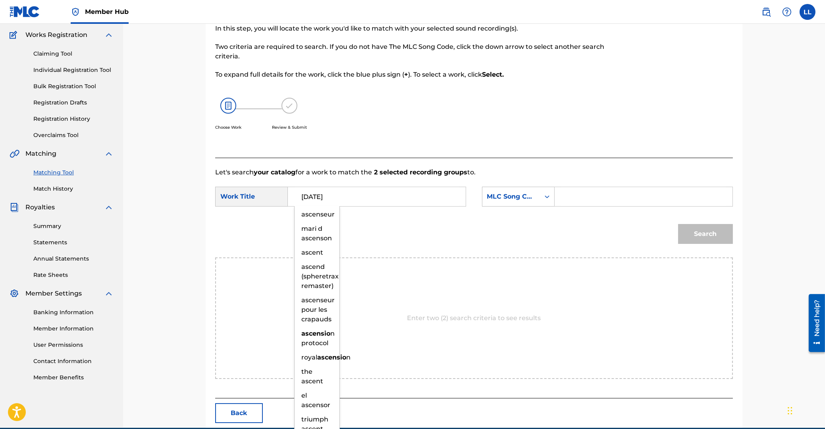
type input "ascension"
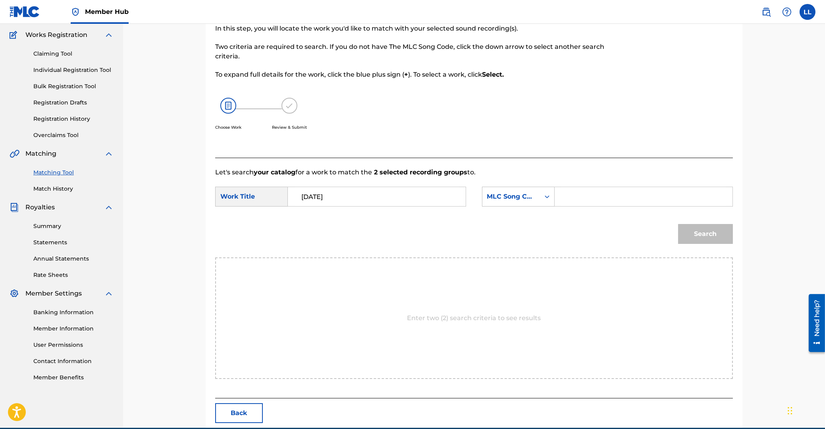
paste input "AA59OH"
type input "AA59OH"
click at [678, 224] on button "Search" at bounding box center [705, 234] width 55 height 20
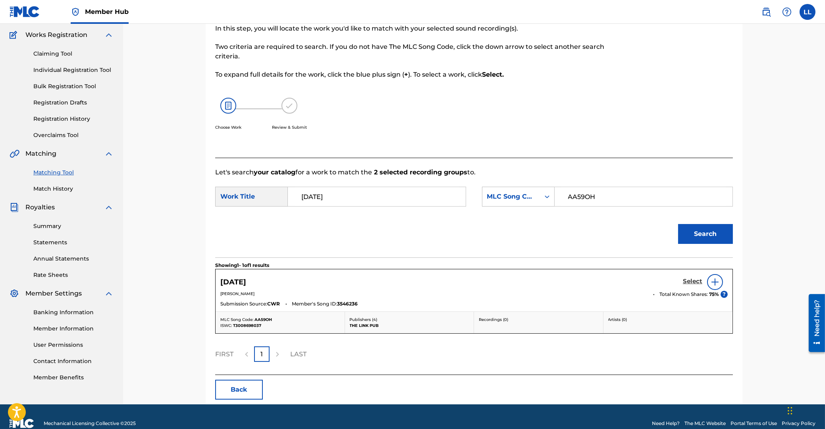
click at [687, 282] on h5 "Select" at bounding box center [692, 282] width 19 height 8
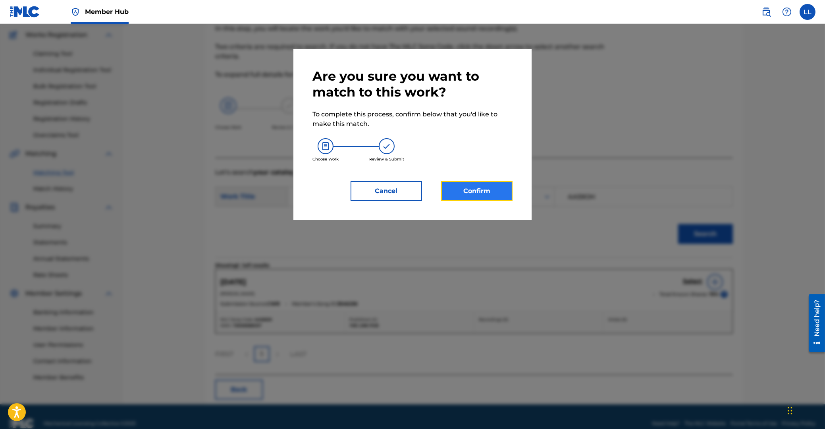
click at [496, 189] on button "Confirm" at bounding box center [476, 191] width 71 height 20
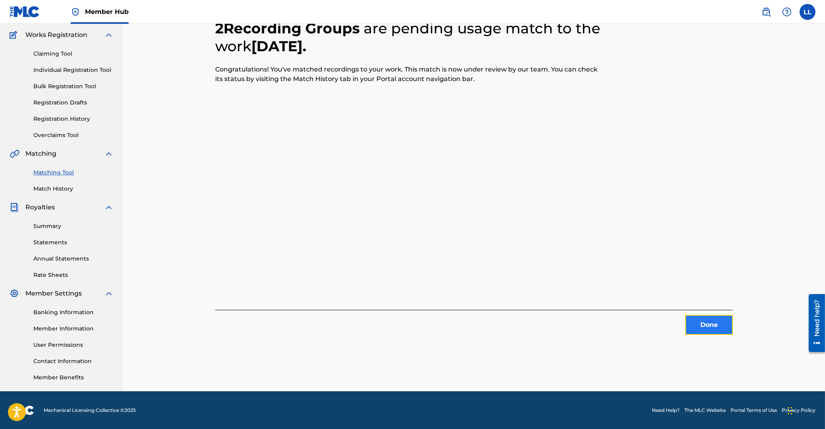
click at [706, 328] on button "Done" at bounding box center [709, 325] width 48 height 20
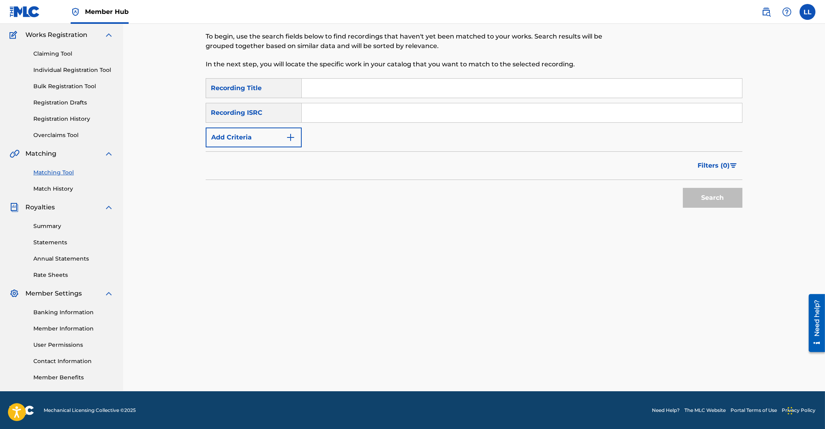
click at [370, 114] on input "Search Form" at bounding box center [522, 112] width 440 height 19
paste input "GBSMU1789433"
type input "GBSMU1789433"
click at [721, 201] on button "Search" at bounding box center [713, 198] width 60 height 20
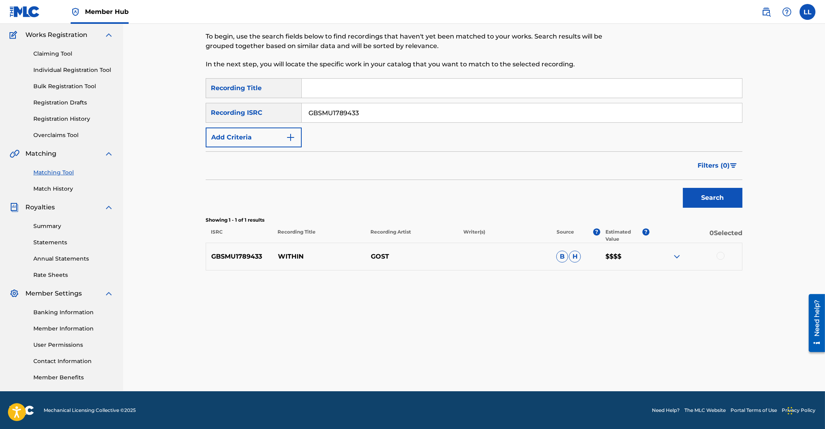
click at [718, 256] on div at bounding box center [721, 256] width 8 height 8
click at [539, 369] on button "Match 1 Group" at bounding box center [558, 364] width 88 height 20
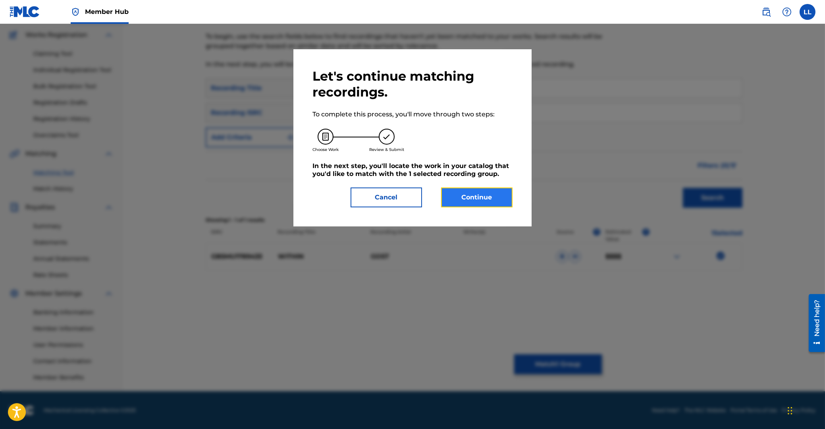
click at [464, 191] on button "Continue" at bounding box center [476, 197] width 71 height 20
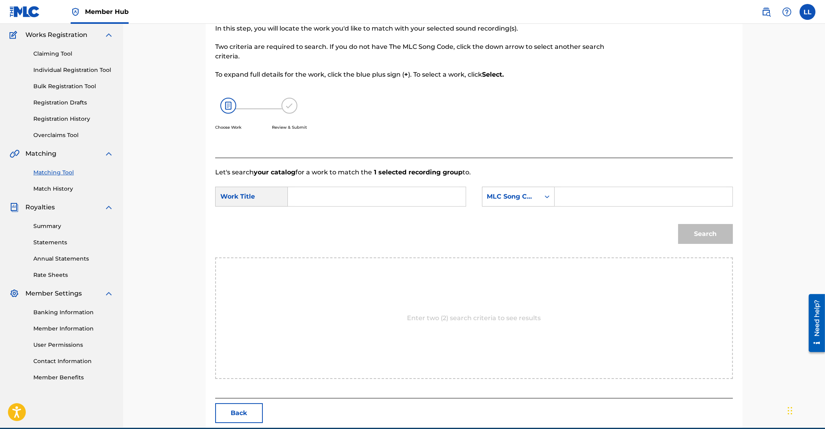
click at [381, 201] on input "Search Form" at bounding box center [377, 196] width 164 height 19
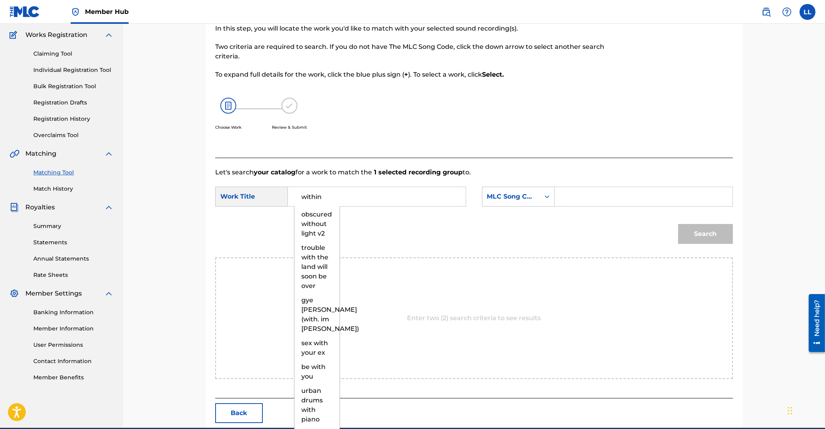
type input "within"
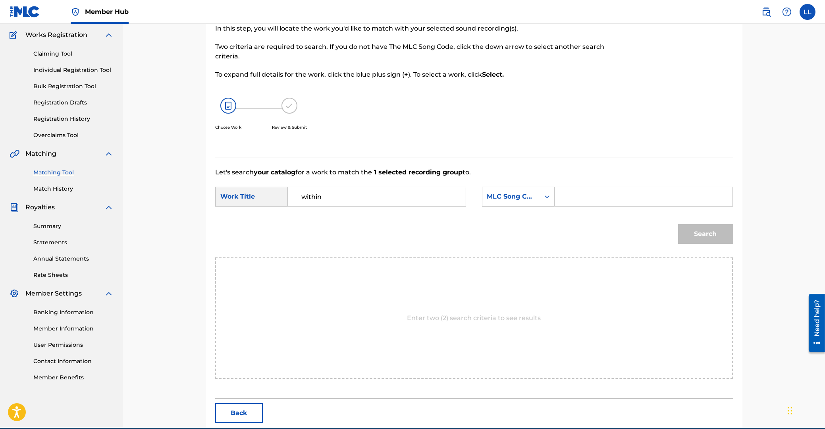
paste input "WA6Y0T"
type input "WA6Y0T"
click at [678, 224] on button "Search" at bounding box center [705, 234] width 55 height 20
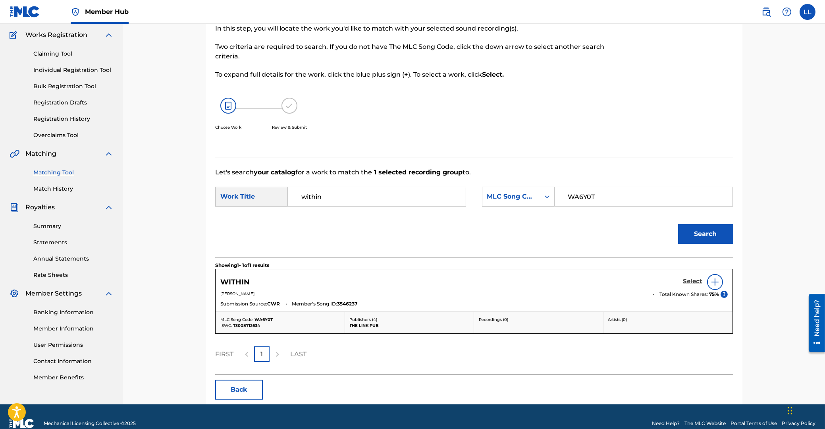
click at [689, 283] on h5 "Select" at bounding box center [692, 282] width 19 height 8
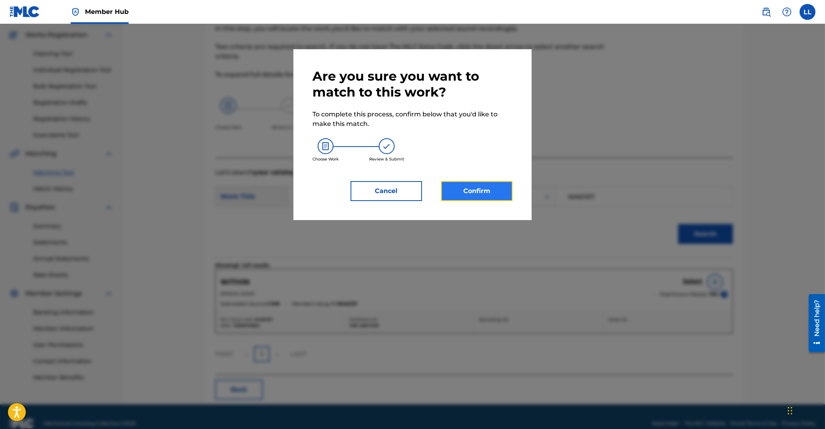
click at [483, 198] on button "Confirm" at bounding box center [476, 191] width 71 height 20
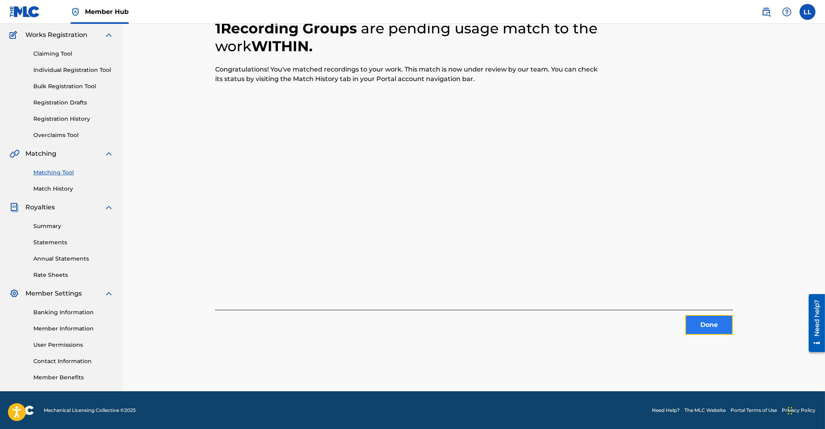
click at [723, 326] on button "Done" at bounding box center [709, 325] width 48 height 20
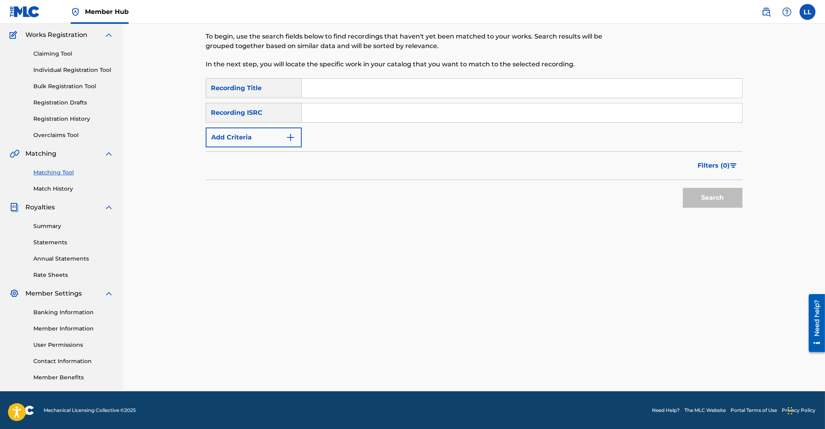
click at [343, 113] on input "Search Form" at bounding box center [522, 112] width 440 height 19
paste input "GBSMU1789434"
type input "GBSMU1789434"
click at [710, 190] on button "Search" at bounding box center [713, 198] width 60 height 20
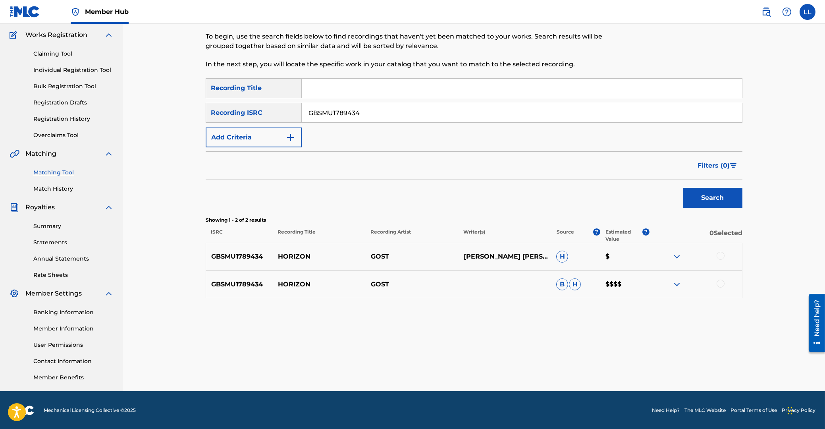
click at [721, 255] on div at bounding box center [721, 256] width 8 height 8
click at [720, 284] on div at bounding box center [721, 284] width 8 height 8
click at [556, 365] on button "Match 2 Groups" at bounding box center [558, 364] width 88 height 20
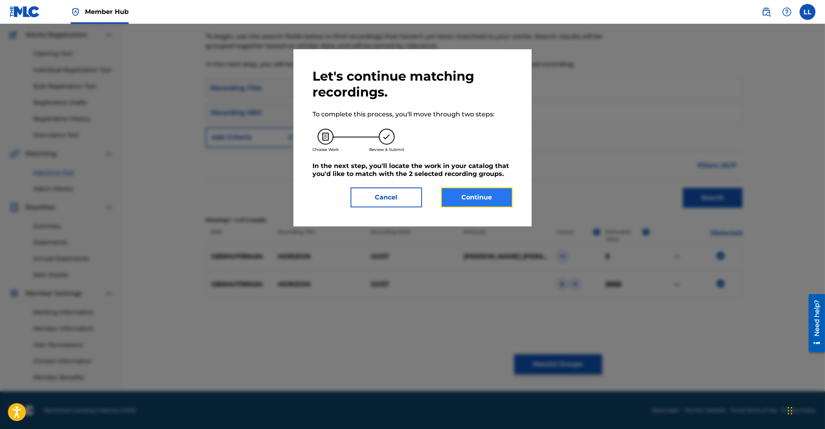
click at [479, 194] on button "Continue" at bounding box center [476, 197] width 71 height 20
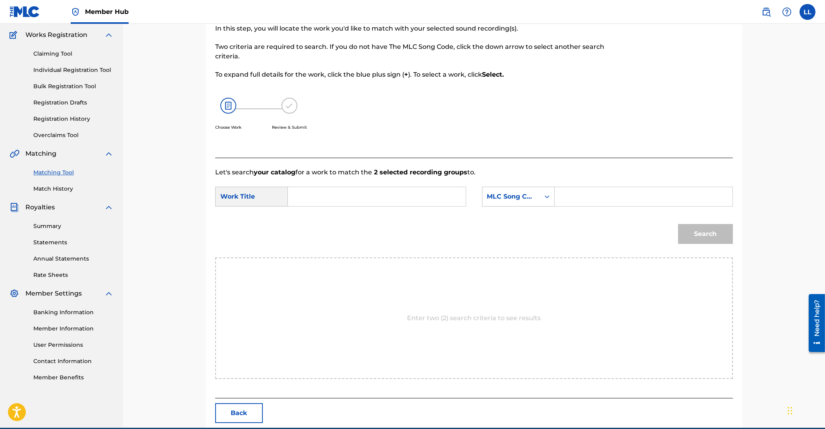
click at [397, 197] on input "Search Form" at bounding box center [377, 196] width 164 height 19
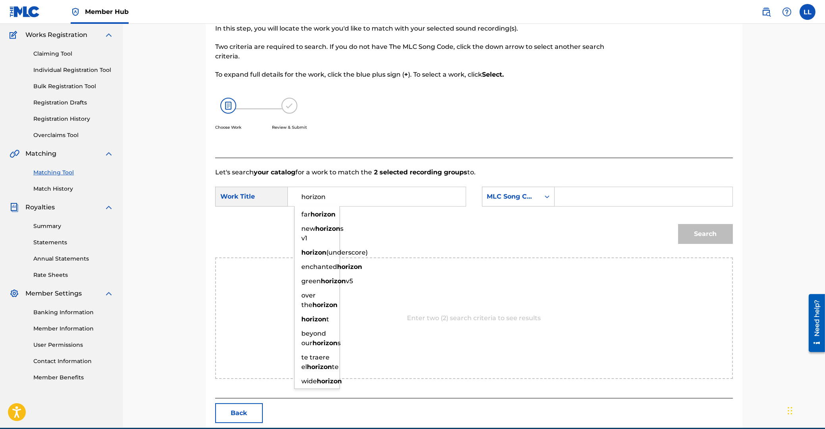
type input "horizon"
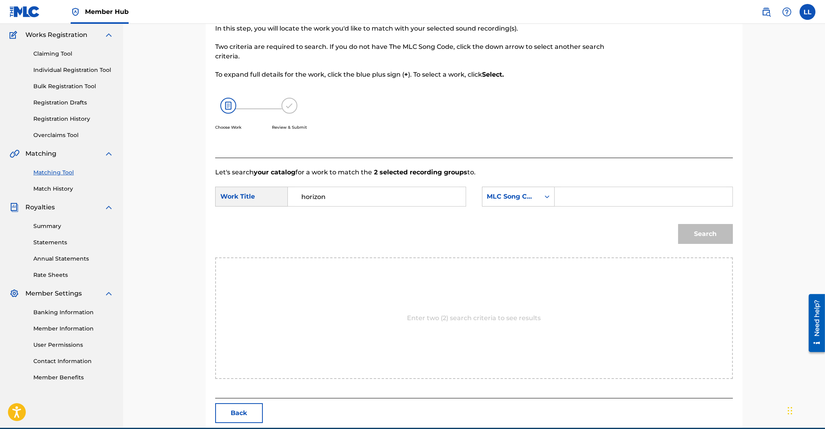
paste input "HA580K"
type input "HA580K"
click at [678, 224] on button "Search" at bounding box center [705, 234] width 55 height 20
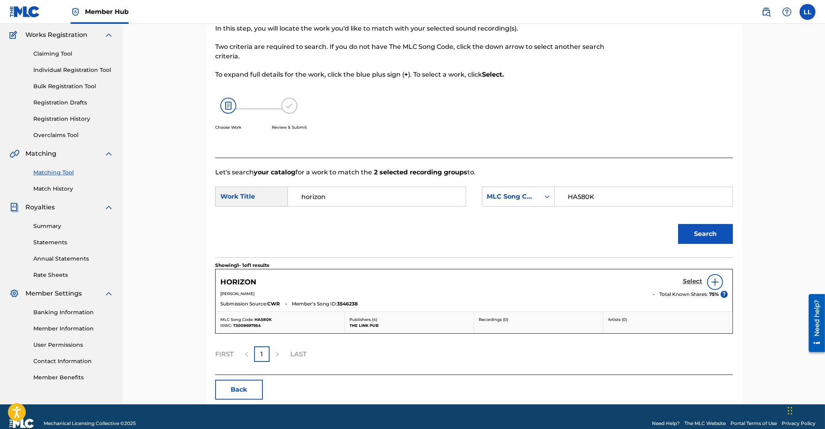
click at [690, 282] on h5 "Select" at bounding box center [692, 282] width 19 height 8
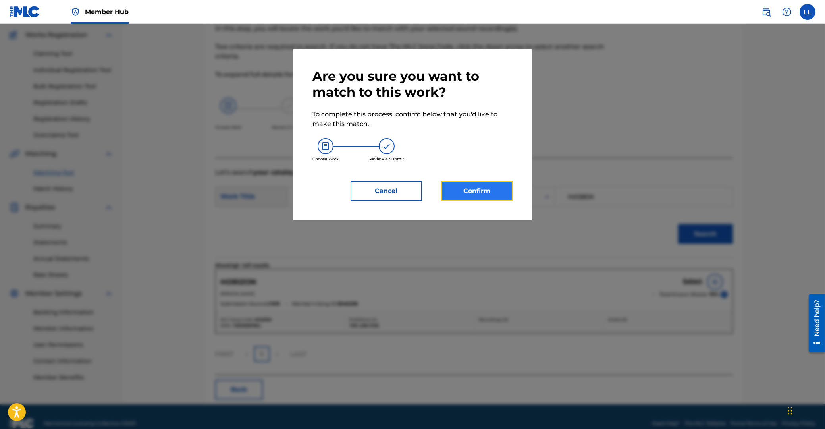
click at [480, 193] on button "Confirm" at bounding box center [476, 191] width 71 height 20
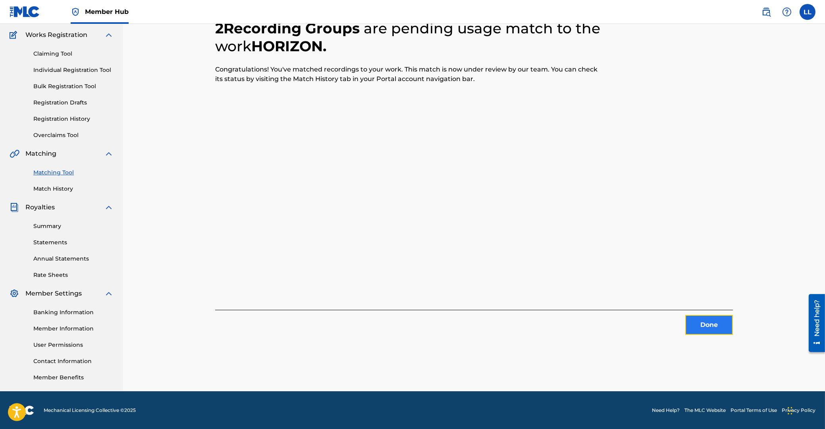
click at [709, 324] on button "Done" at bounding box center [709, 325] width 48 height 20
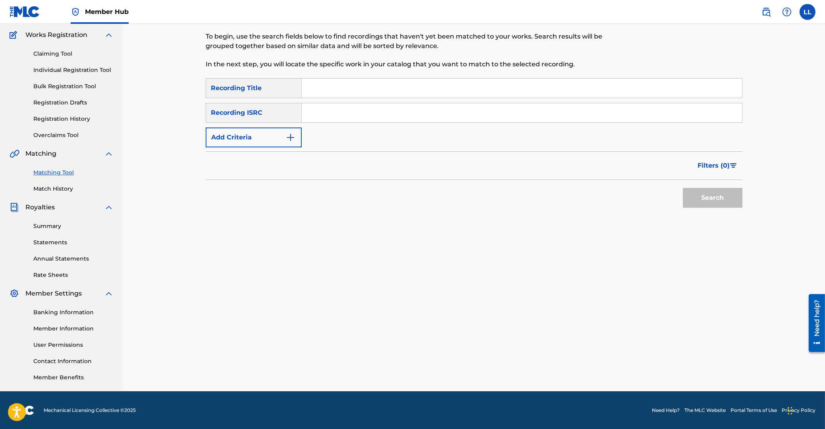
drag, startPoint x: 332, startPoint y: 104, endPoint x: 333, endPoint y: 117, distance: 13.5
click at [332, 114] on div "SearchWithCriteria5d539da4-6dd9-4a83-8ae6-9dd8ea925cb3 Recording Title SearchWi…" at bounding box center [474, 112] width 537 height 69
click at [333, 117] on input "Search Form" at bounding box center [522, 112] width 440 height 19
paste input "GBDHC2123301"
type input "GBDHC2123301"
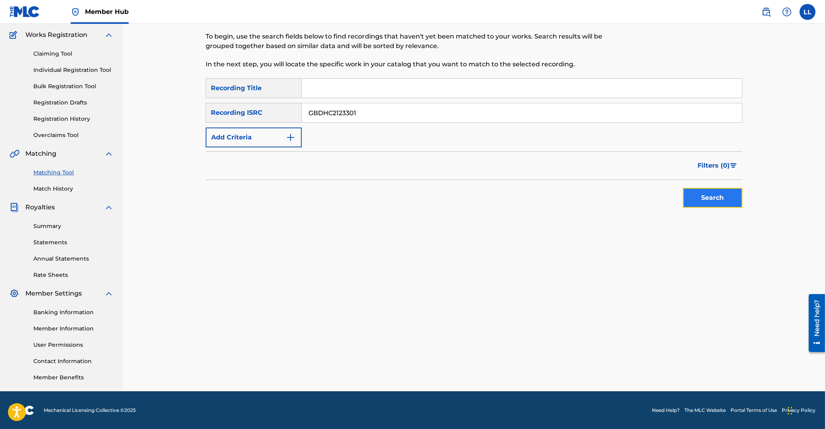
click at [712, 201] on button "Search" at bounding box center [713, 198] width 60 height 20
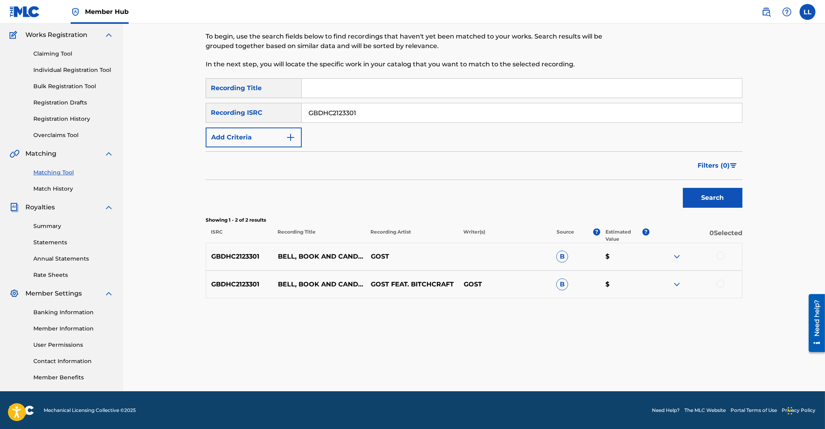
click at [721, 258] on div at bounding box center [721, 256] width 8 height 8
click at [721, 282] on div at bounding box center [721, 284] width 8 height 8
click at [677, 257] on img at bounding box center [677, 257] width 10 height 10
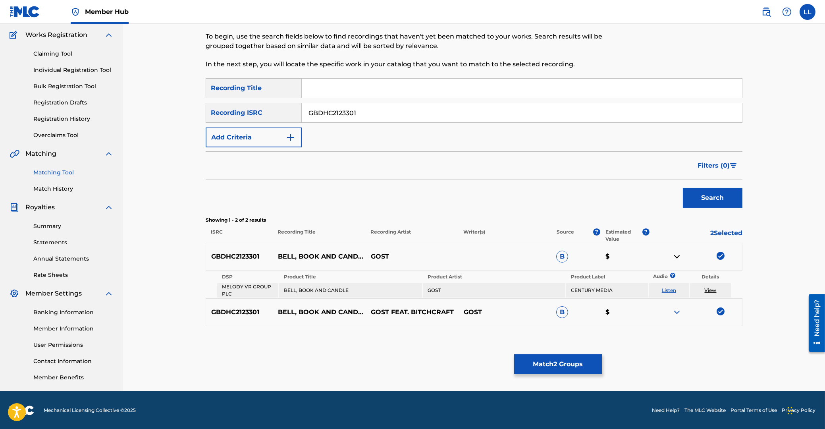
click at [677, 311] on img at bounding box center [677, 312] width 10 height 10
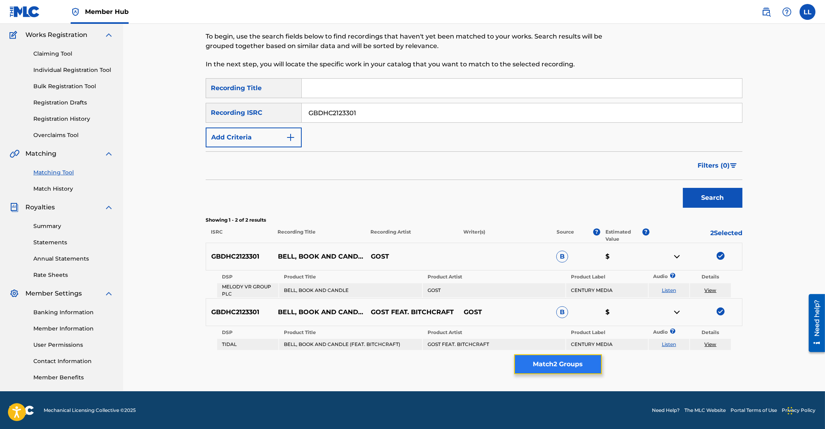
click at [588, 359] on button "Match 2 Groups" at bounding box center [558, 364] width 88 height 20
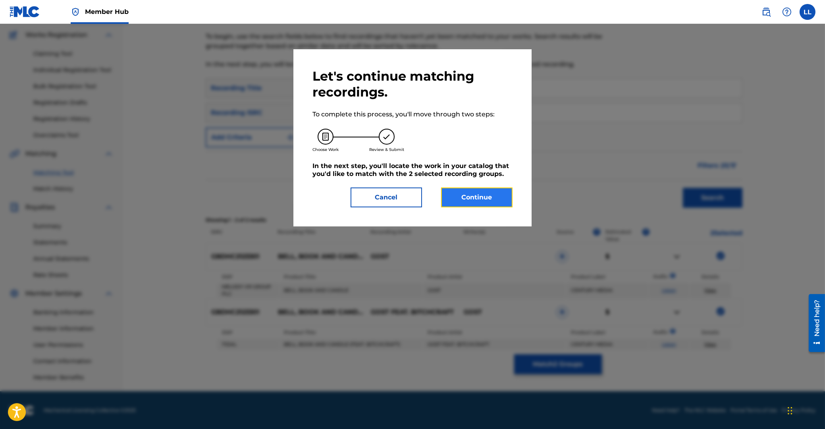
click at [470, 198] on button "Continue" at bounding box center [476, 197] width 71 height 20
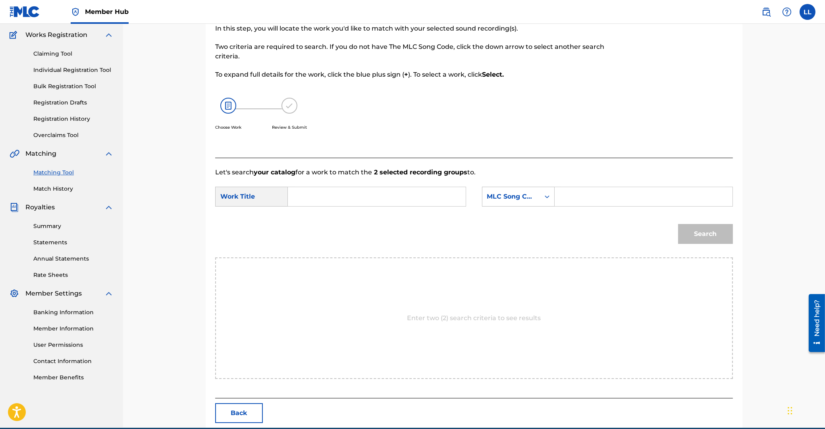
click at [379, 196] on input "Search Form" at bounding box center [377, 196] width 164 height 19
type input "bell"
paste input "BB8XJ8"
type input "BB8XJ8"
click at [678, 224] on button "Search" at bounding box center [705, 234] width 55 height 20
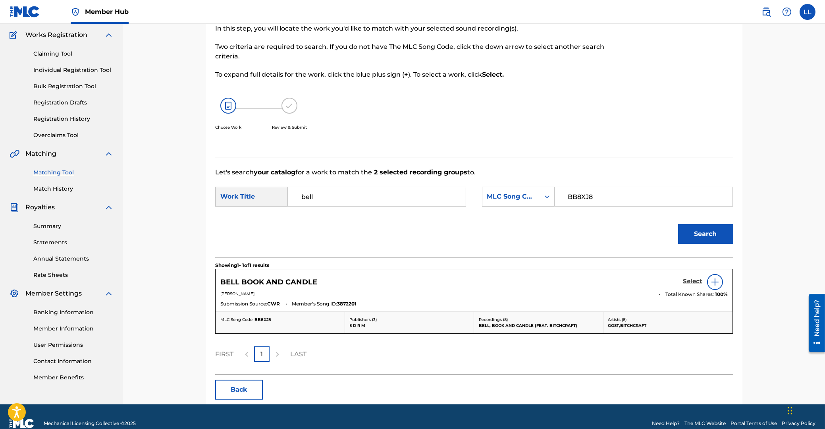
click at [695, 278] on h5 "Select" at bounding box center [692, 282] width 19 height 8
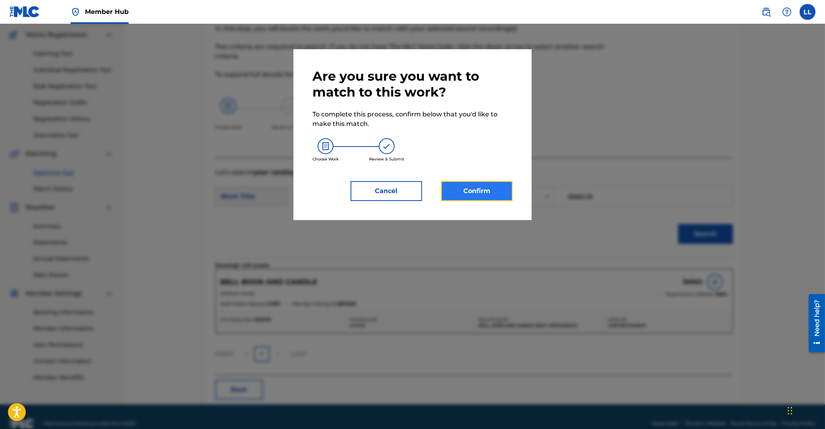
click at [478, 190] on button "Confirm" at bounding box center [476, 191] width 71 height 20
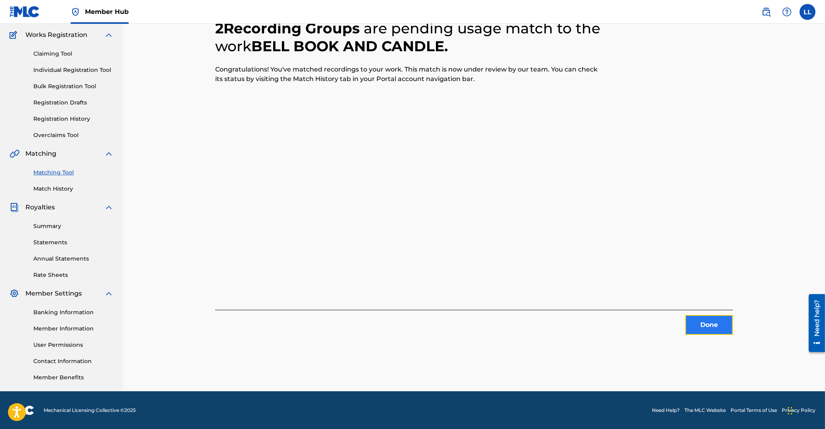
click at [702, 327] on button "Done" at bounding box center [709, 325] width 48 height 20
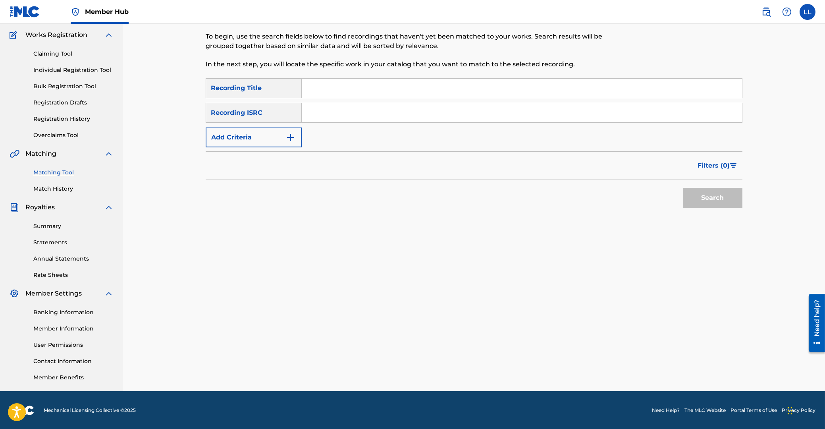
click at [406, 118] on input "Search Form" at bounding box center [522, 112] width 440 height 19
paste input "GBDHC2123302"
drag, startPoint x: 727, startPoint y: 200, endPoint x: 717, endPoint y: 207, distance: 12.6
click at [727, 200] on button "Search" at bounding box center [713, 198] width 60 height 20
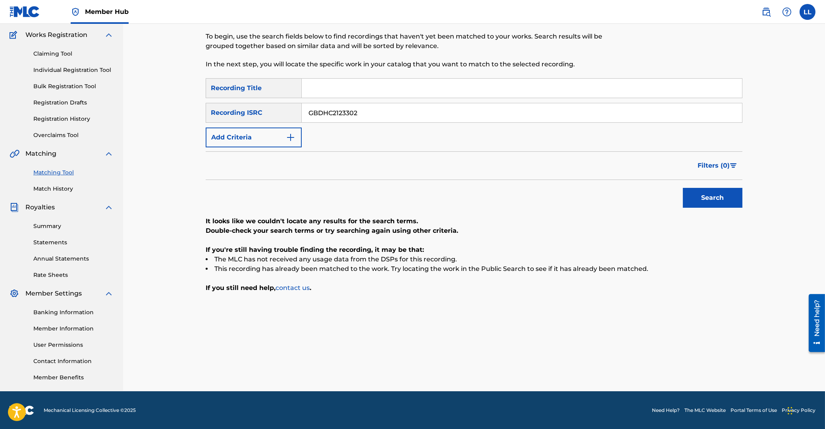
drag, startPoint x: 407, startPoint y: 115, endPoint x: 205, endPoint y: 106, distance: 201.9
click at [302, 103] on input "GBDHC2123302" at bounding box center [522, 112] width 440 height 19
paste input "3"
click at [718, 199] on button "Search" at bounding box center [713, 198] width 60 height 20
drag, startPoint x: 395, startPoint y: 114, endPoint x: 241, endPoint y: 103, distance: 154.4
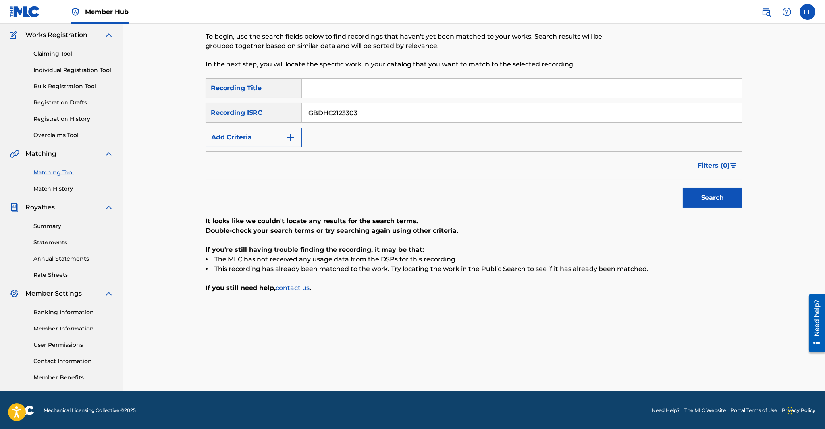
click at [302, 103] on input "GBDHC2123303" at bounding box center [522, 112] width 440 height 19
paste input "4"
drag, startPoint x: 698, startPoint y: 195, endPoint x: 603, endPoint y: 181, distance: 95.9
click at [698, 195] on button "Search" at bounding box center [713, 198] width 60 height 20
drag, startPoint x: 389, startPoint y: 116, endPoint x: 188, endPoint y: 117, distance: 201.3
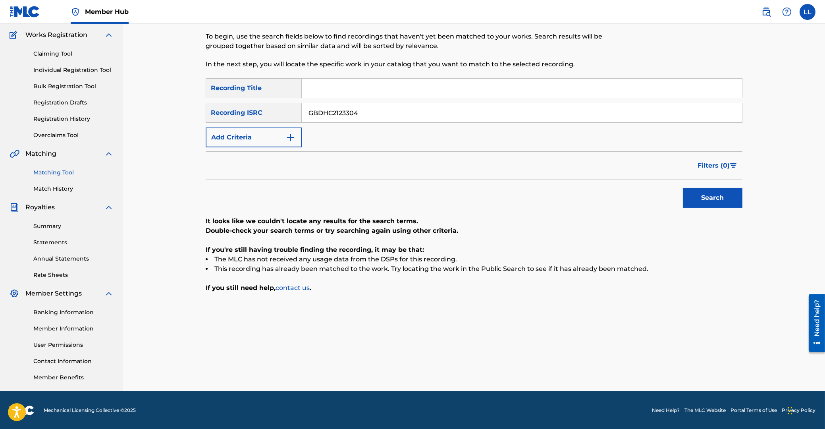
click at [302, 116] on input "GBDHC2123304" at bounding box center [522, 112] width 440 height 19
paste input "5"
click at [715, 195] on button "Search" at bounding box center [713, 198] width 60 height 20
drag, startPoint x: 387, startPoint y: 118, endPoint x: 252, endPoint y: 113, distance: 135.1
click at [302, 113] on input "GBDHC2123305" at bounding box center [522, 112] width 440 height 19
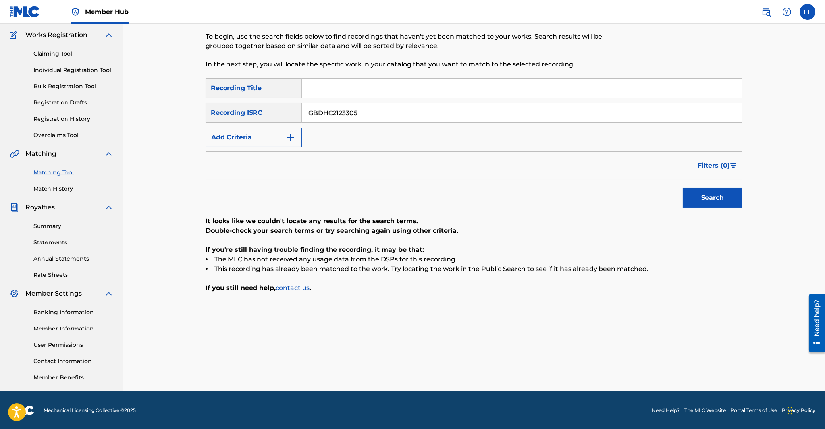
paste input "6"
click at [703, 199] on button "Search" at bounding box center [713, 198] width 60 height 20
drag, startPoint x: 350, startPoint y: 111, endPoint x: 534, endPoint y: 151, distance: 187.8
click at [302, 111] on input "GBDHC2123306" at bounding box center [522, 112] width 440 height 19
paste input "7"
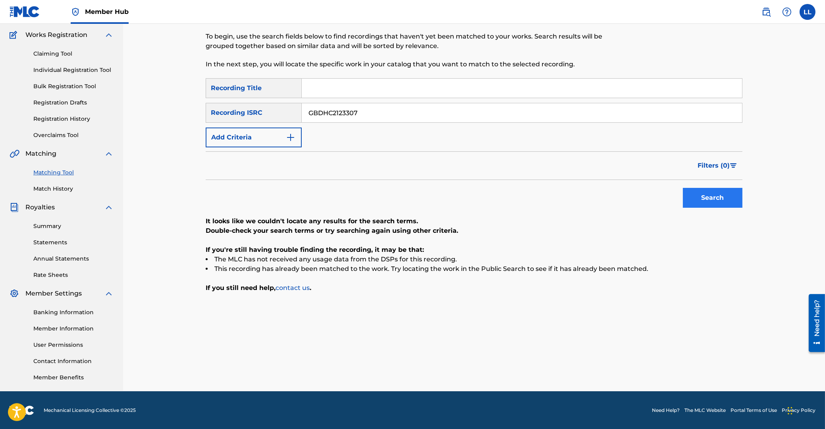
type input "GBDHC2123307"
click at [720, 204] on button "Search" at bounding box center [713, 198] width 60 height 20
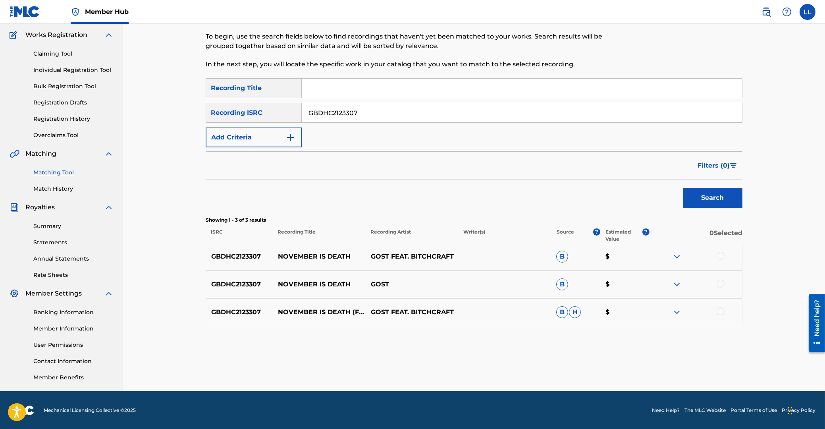
click at [722, 254] on div at bounding box center [721, 256] width 8 height 8
drag, startPoint x: 720, startPoint y: 282, endPoint x: 720, endPoint y: 305, distance: 22.6
click at [720, 282] on div at bounding box center [721, 284] width 8 height 8
drag, startPoint x: 720, startPoint y: 311, endPoint x: 767, endPoint y: 313, distance: 46.9
click at [720, 311] on div at bounding box center [721, 311] width 8 height 8
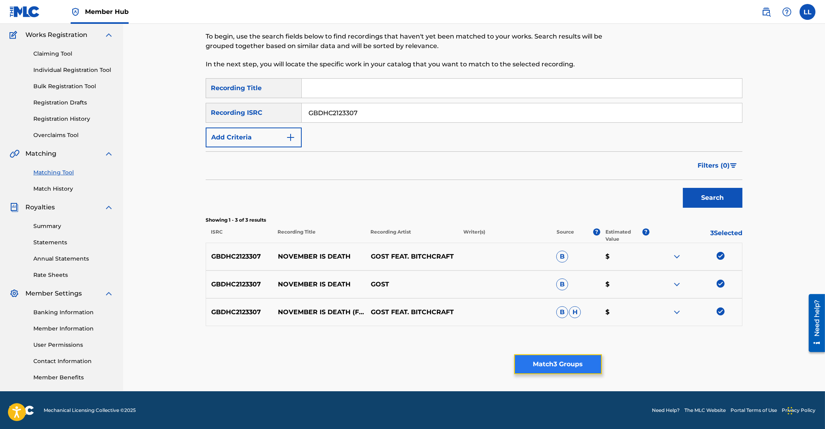
click at [552, 364] on button "Match 3 Groups" at bounding box center [558, 364] width 88 height 20
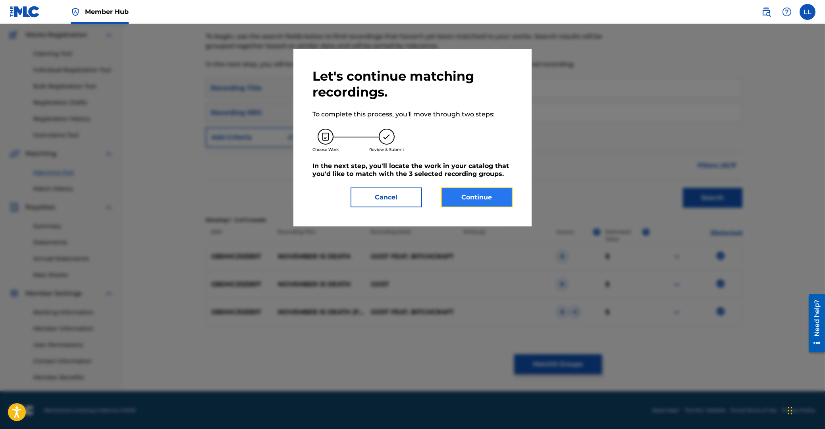
click at [480, 193] on button "Continue" at bounding box center [476, 197] width 71 height 20
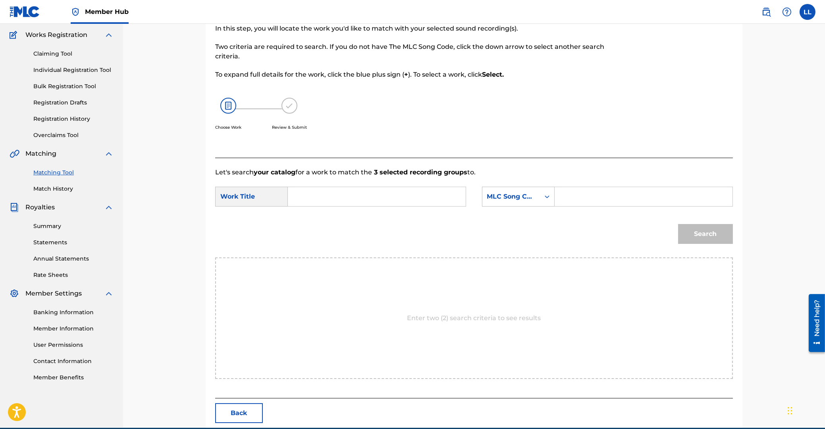
click at [364, 198] on input "Search Form" at bounding box center [377, 196] width 164 height 19
type input "nov"
paste input "ND1O5W"
type input "ND1O5W"
click at [678, 224] on button "Search" at bounding box center [705, 234] width 55 height 20
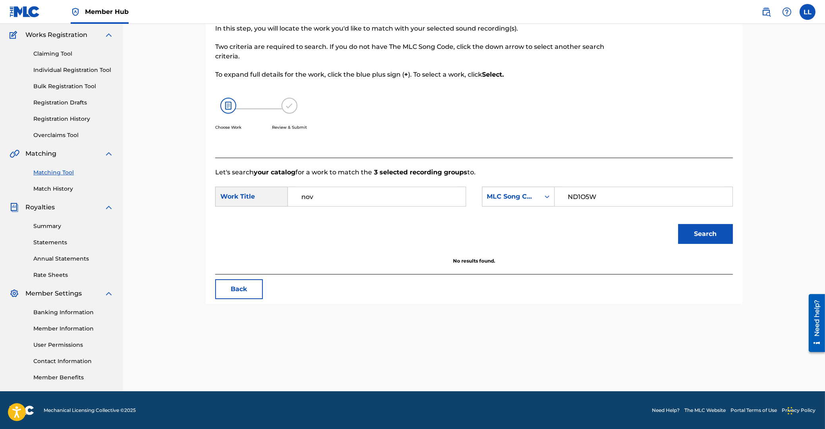
click at [358, 198] on input "nov" at bounding box center [377, 196] width 164 height 19
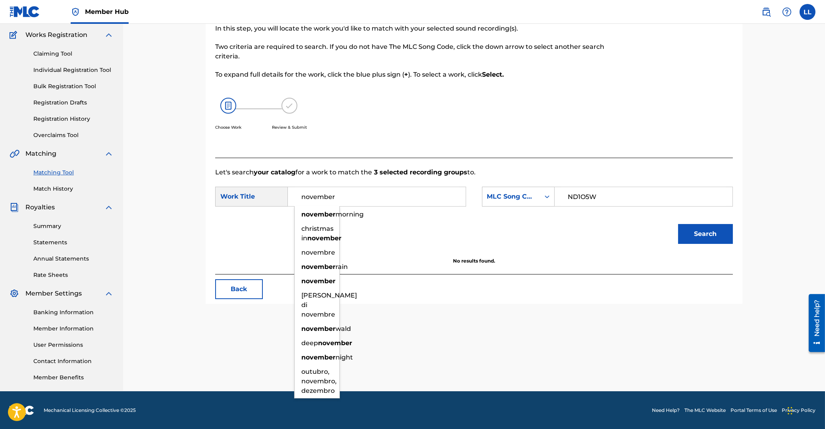
type input "november"
click at [678, 224] on button "Search" at bounding box center [705, 234] width 55 height 20
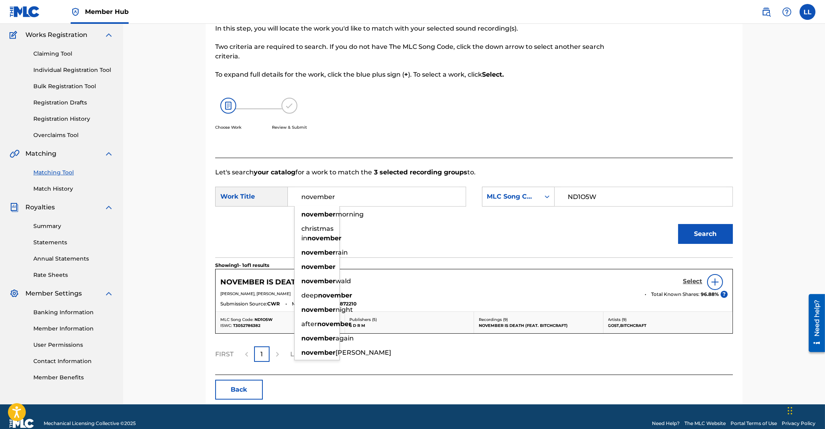
click at [689, 279] on h5 "Select" at bounding box center [692, 282] width 19 height 8
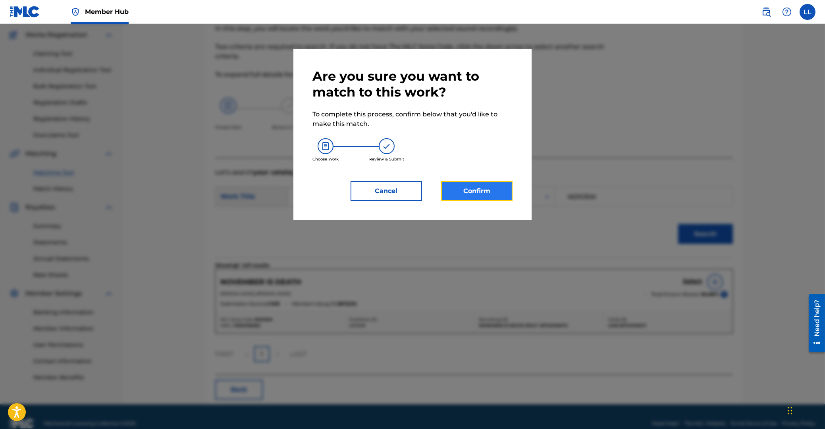
click at [472, 196] on button "Confirm" at bounding box center [476, 191] width 71 height 20
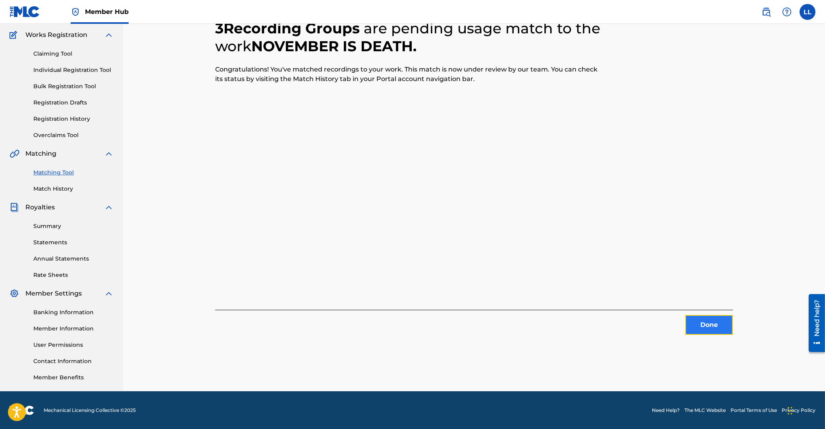
click at [697, 320] on button "Done" at bounding box center [709, 325] width 48 height 20
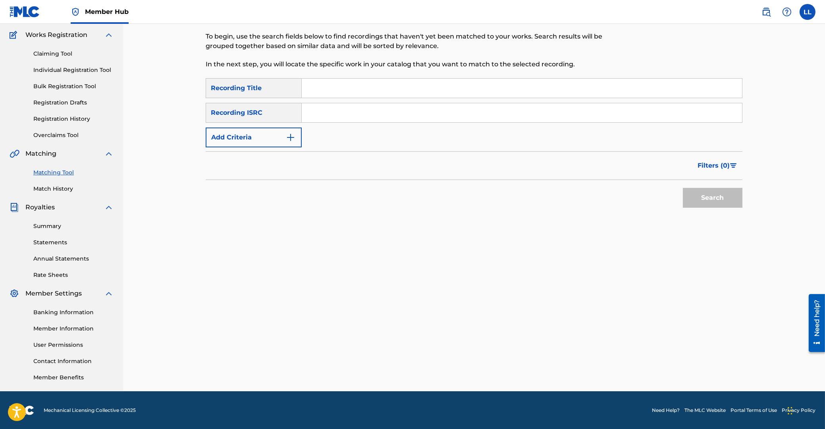
click at [430, 113] on input "Search Form" at bounding box center [522, 112] width 440 height 19
paste input "GBDHC2123308"
click at [703, 198] on button "Search" at bounding box center [713, 198] width 60 height 20
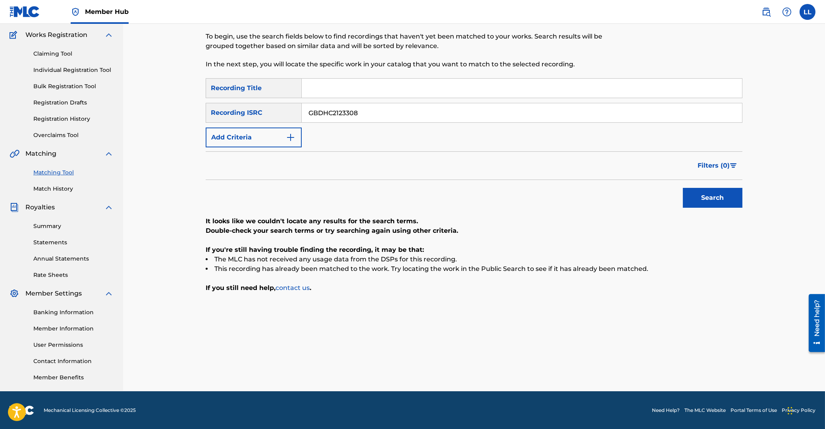
drag, startPoint x: 406, startPoint y: 116, endPoint x: 183, endPoint y: 118, distance: 223.2
click at [302, 110] on input "GBDHC2123308" at bounding box center [522, 112] width 440 height 19
paste input "9"
click at [714, 191] on button "Search" at bounding box center [713, 198] width 60 height 20
drag, startPoint x: 327, startPoint y: 111, endPoint x: 205, endPoint y: 147, distance: 127.1
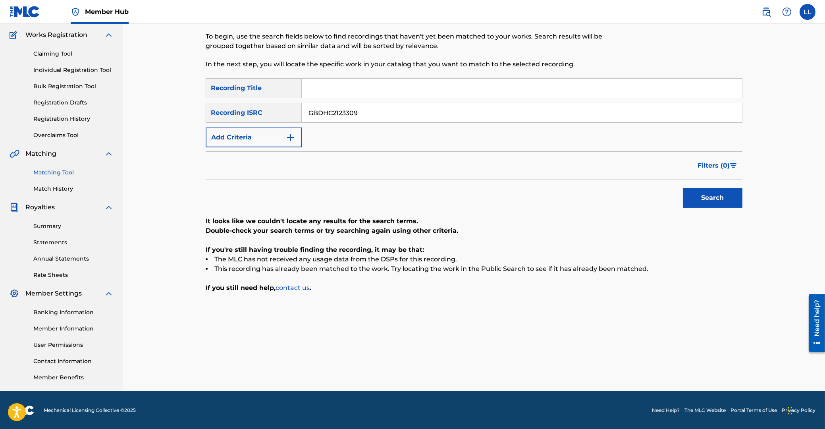
click at [302, 115] on input "GBDHC2123309" at bounding box center [522, 112] width 440 height 19
paste input "10"
click at [714, 197] on button "Search" at bounding box center [713, 198] width 60 height 20
drag, startPoint x: 392, startPoint y: 113, endPoint x: 254, endPoint y: 115, distance: 137.4
click at [302, 115] on input "GBDHC2123310" at bounding box center [522, 112] width 440 height 19
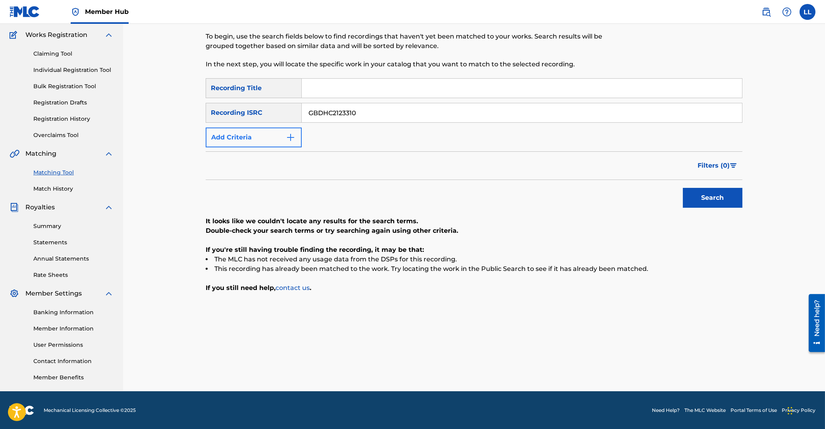
paste input "TCADJ1767024"
type input "TCADJ1767024"
click at [715, 201] on button "Search" at bounding box center [713, 198] width 60 height 20
